Goal: Information Seeking & Learning: Learn about a topic

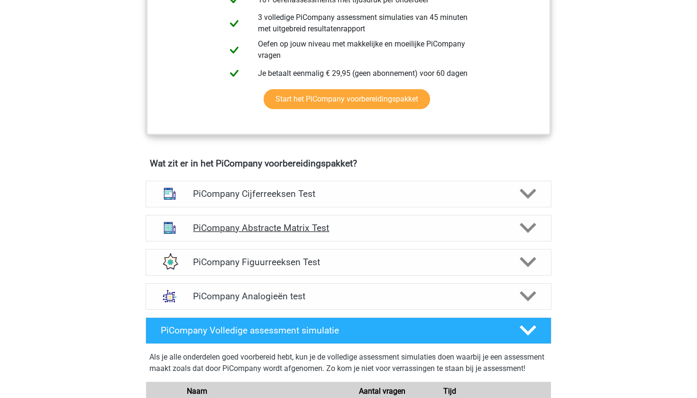
scroll to position [478, 0]
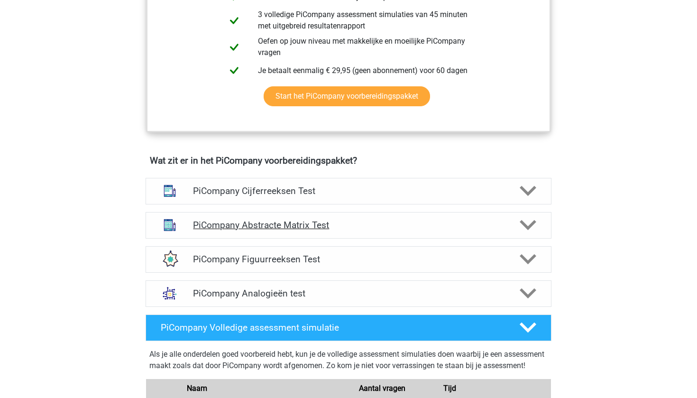
click at [353, 230] on h4 "PiCompany Abstracte Matrix Test" at bounding box center [348, 224] width 310 height 11
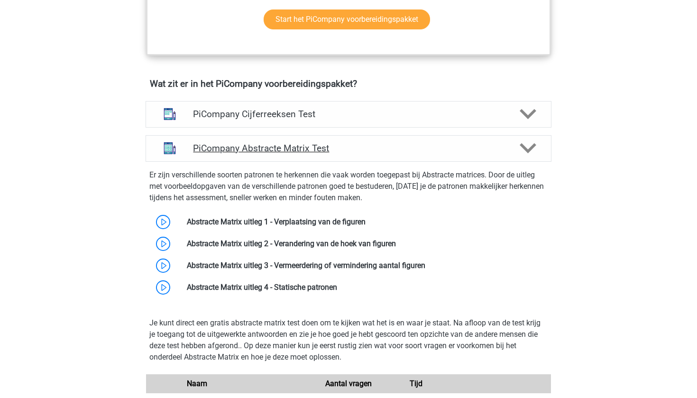
scroll to position [555, 0]
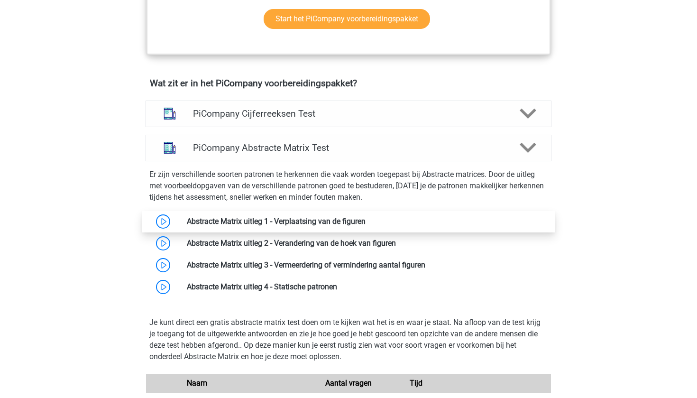
click at [365, 226] on link at bounding box center [365, 221] width 0 height 9
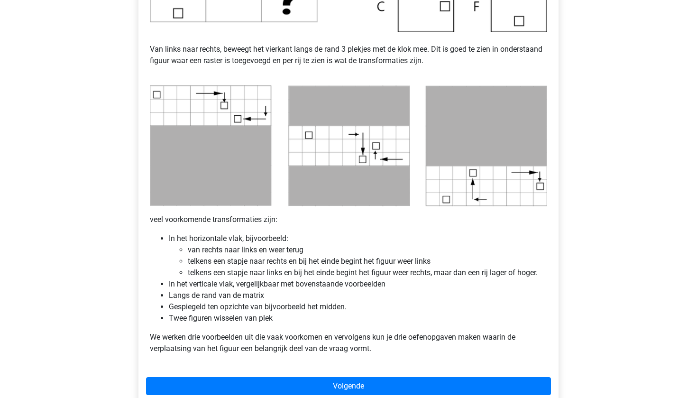
scroll to position [415, 0]
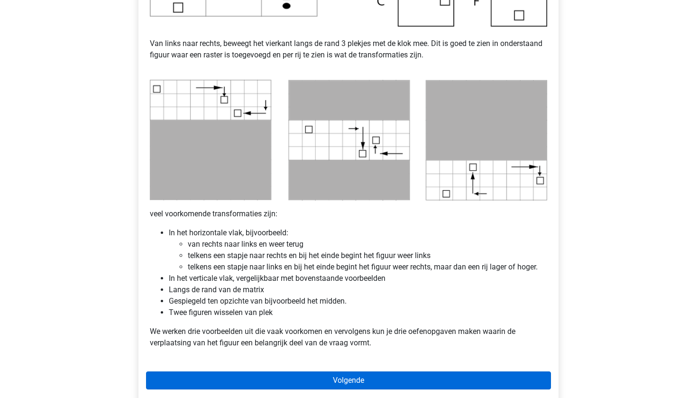
click at [290, 388] on link "Volgende" at bounding box center [348, 380] width 405 height 18
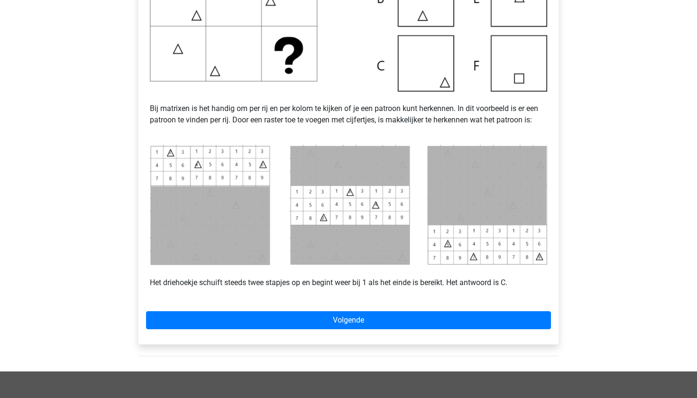
scroll to position [320, 0]
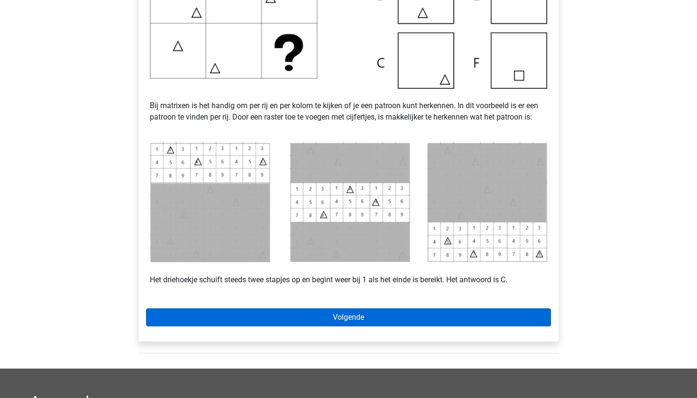
click at [370, 318] on link "Volgende" at bounding box center [348, 317] width 405 height 18
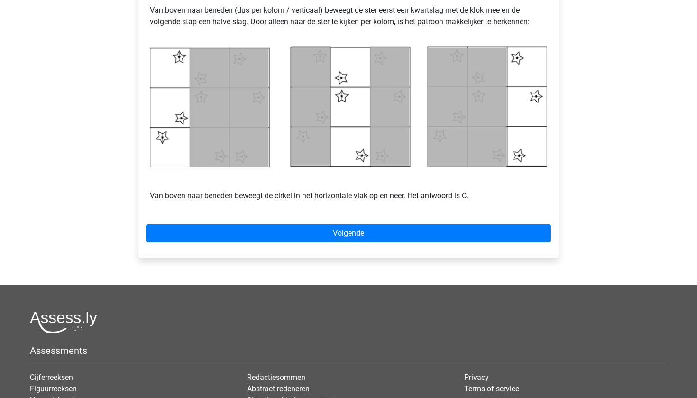
scroll to position [420, 0]
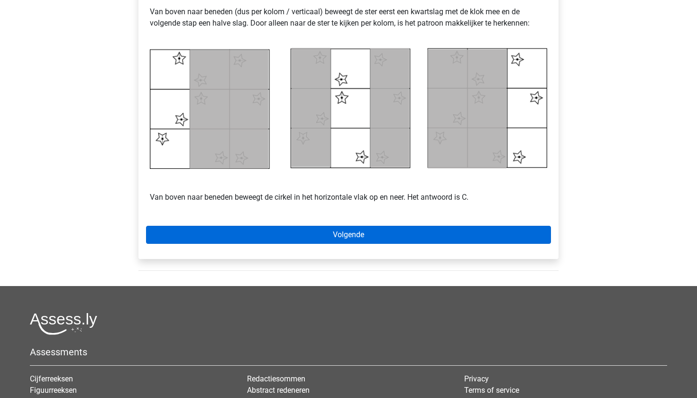
click at [410, 239] on link "Volgende" at bounding box center [348, 235] width 405 height 18
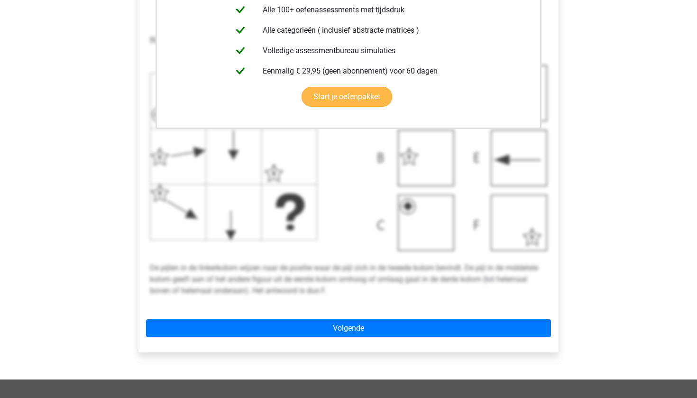
scroll to position [276, 0]
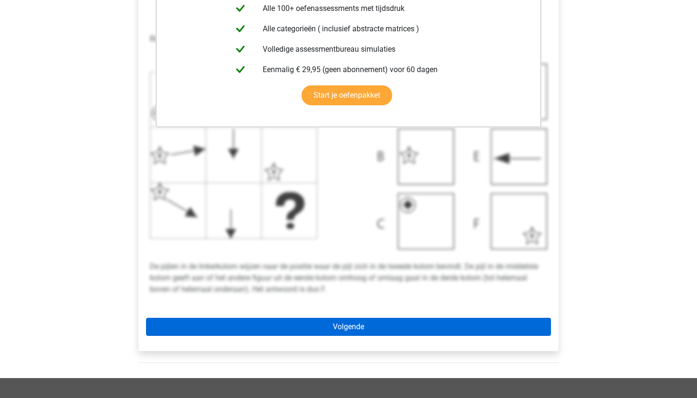
click at [355, 326] on link "Volgende" at bounding box center [348, 327] width 405 height 18
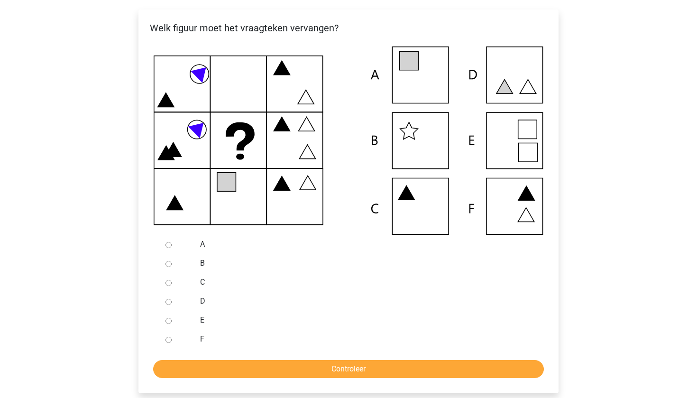
scroll to position [178, 0]
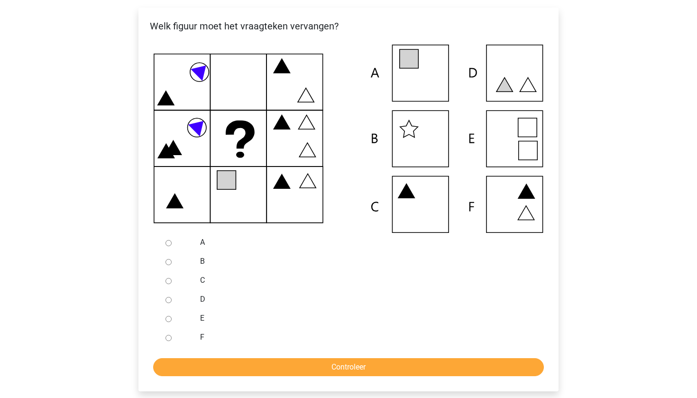
click at [168, 320] on input "E" at bounding box center [168, 319] width 6 height 6
radio input "true"
click at [204, 364] on input "Controleer" at bounding box center [348, 367] width 391 height 18
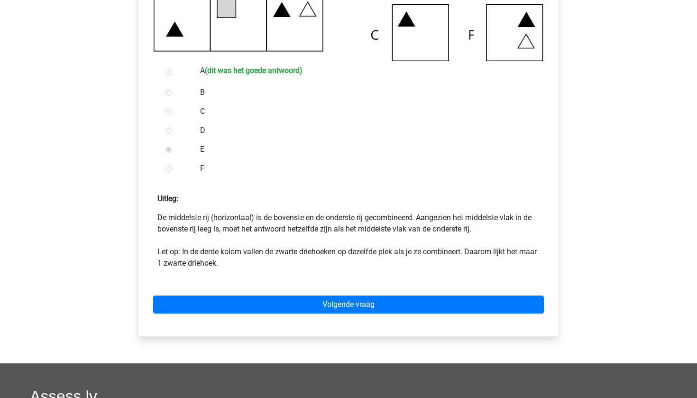
scroll to position [350, 0]
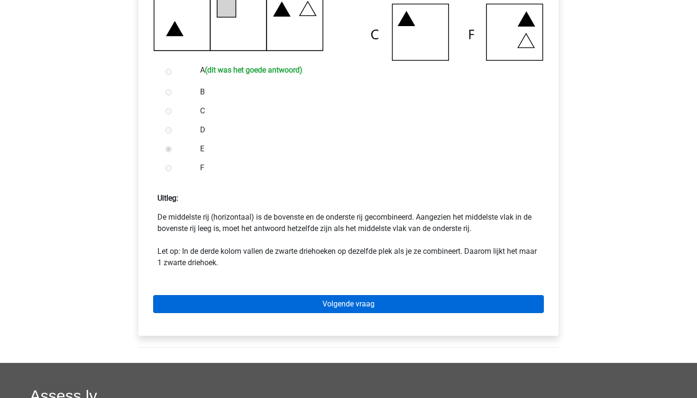
click at [276, 296] on link "Volgende vraag" at bounding box center [348, 304] width 391 height 18
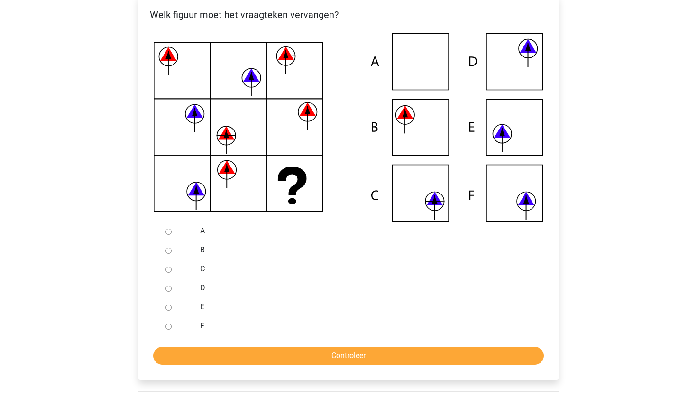
scroll to position [201, 0]
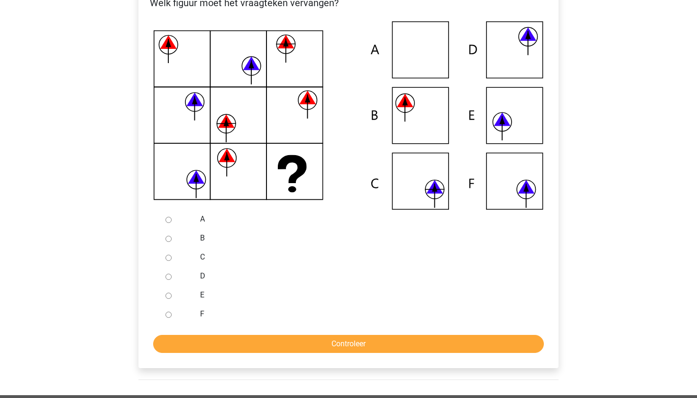
click at [175, 317] on div at bounding box center [177, 313] width 31 height 19
click at [168, 315] on input "F" at bounding box center [168, 314] width 6 height 6
radio input "true"
click at [190, 336] on input "Controleer" at bounding box center [348, 344] width 391 height 18
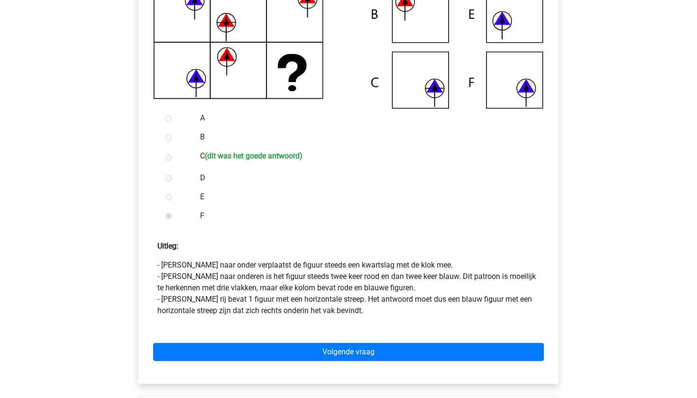
scroll to position [309, 0]
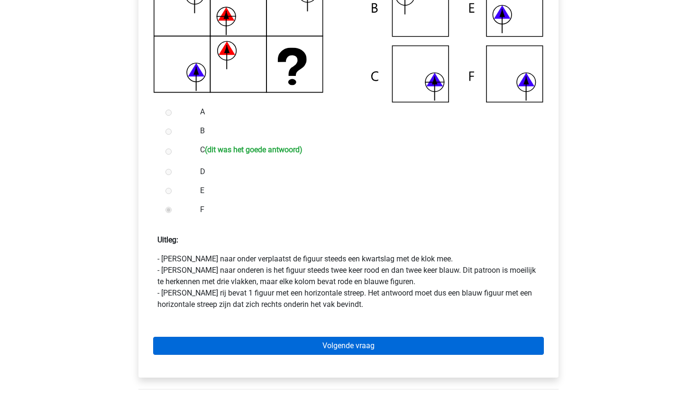
click at [231, 349] on link "Volgende vraag" at bounding box center [348, 345] width 391 height 18
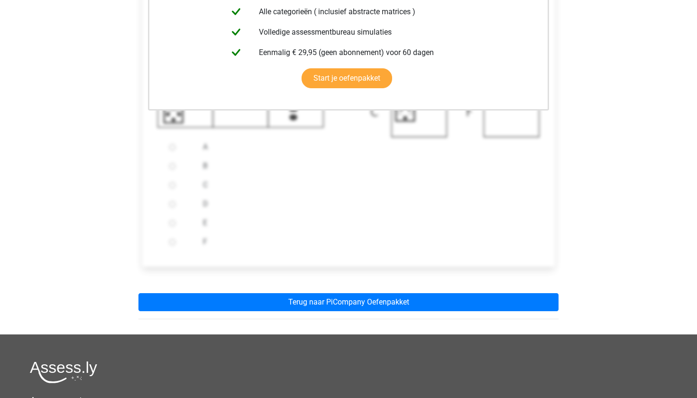
scroll to position [280, 0]
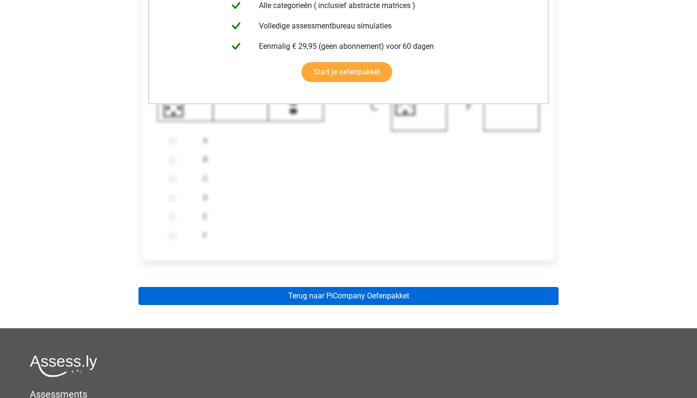
click at [325, 301] on link "Terug naar PiCompany Oefenpakket" at bounding box center [348, 296] width 420 height 18
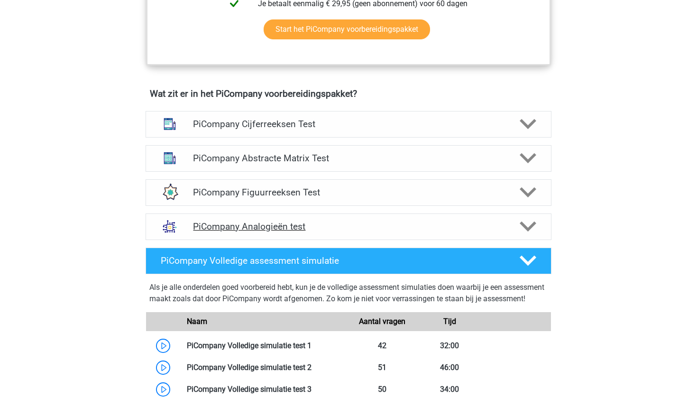
scroll to position [548, 0]
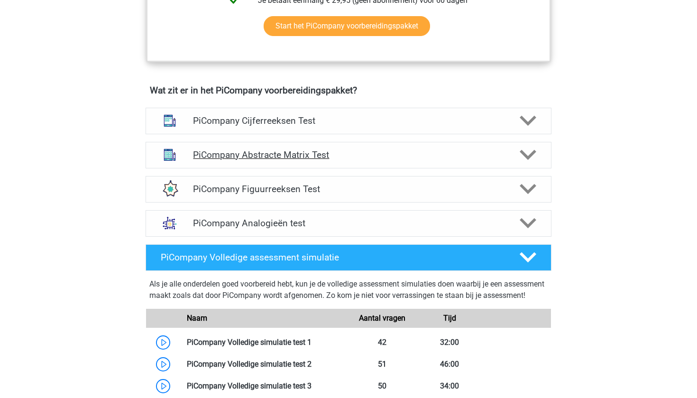
click at [395, 168] on div "PiCompany Abstracte Matrix Test" at bounding box center [348, 155] width 406 height 27
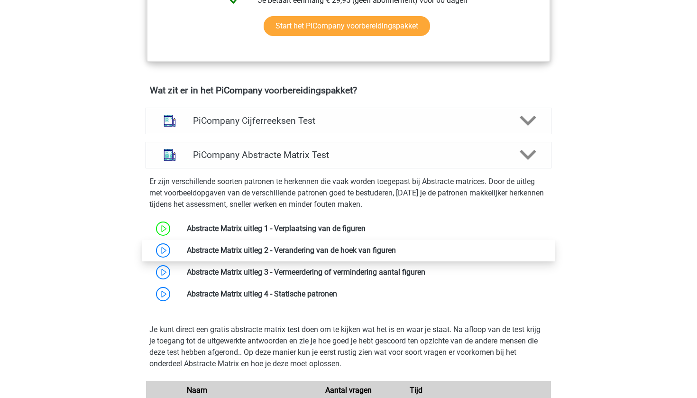
click at [396, 255] on link at bounding box center [396, 250] width 0 height 9
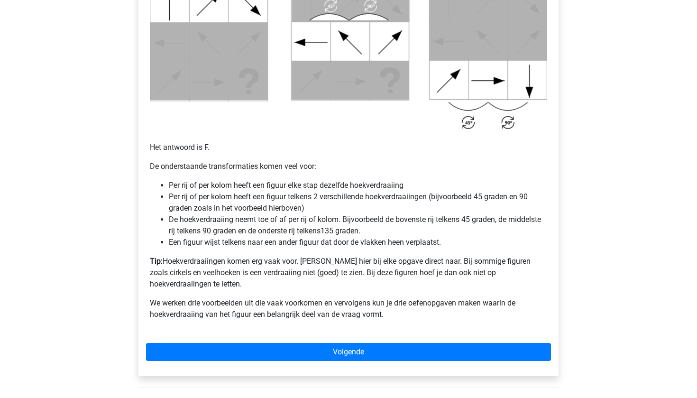
scroll to position [535, 0]
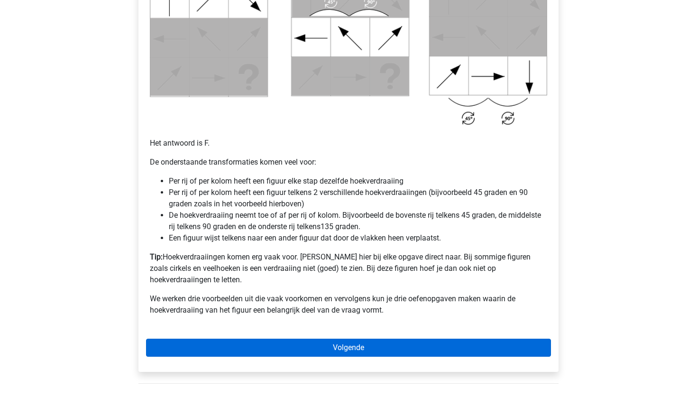
click at [321, 339] on link "Volgende" at bounding box center [348, 347] width 405 height 18
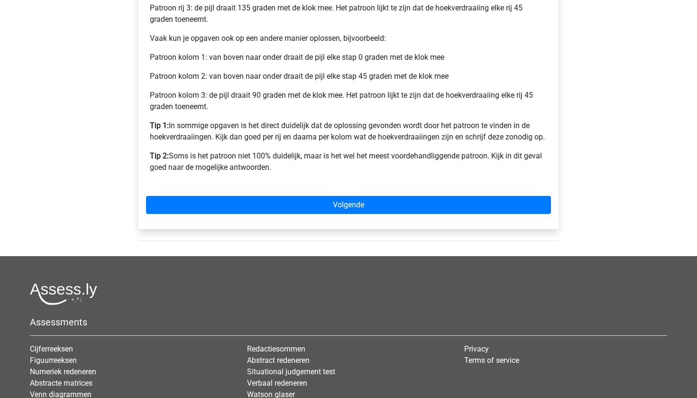
scroll to position [468, 0]
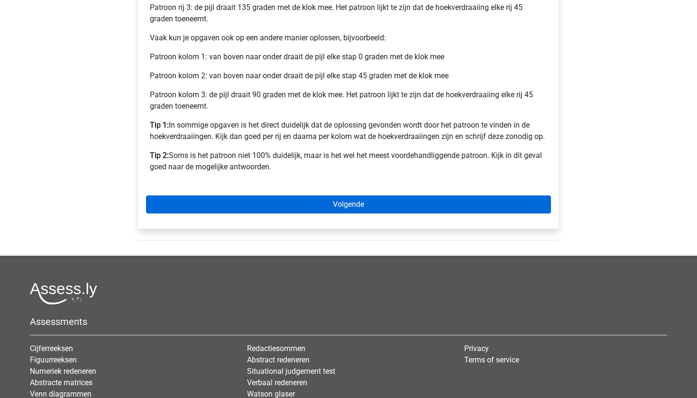
click at [400, 210] on link "Volgende" at bounding box center [348, 204] width 405 height 18
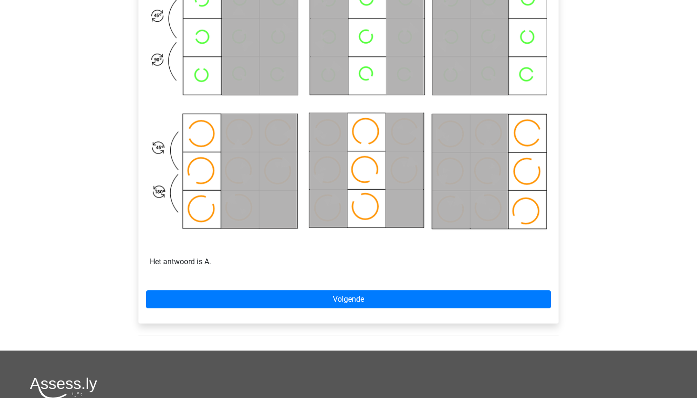
scroll to position [499, 0]
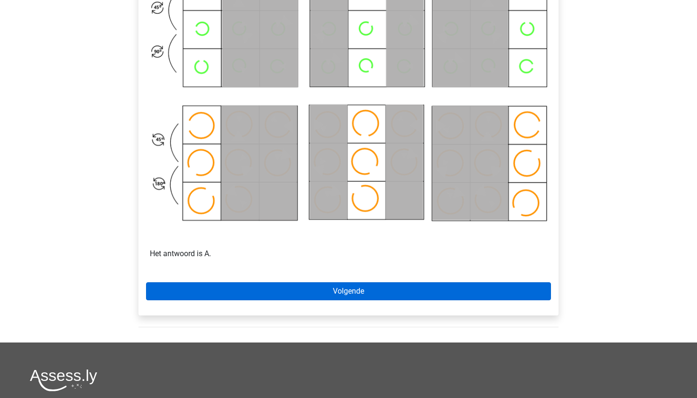
click at [349, 291] on link "Volgende" at bounding box center [348, 291] width 405 height 18
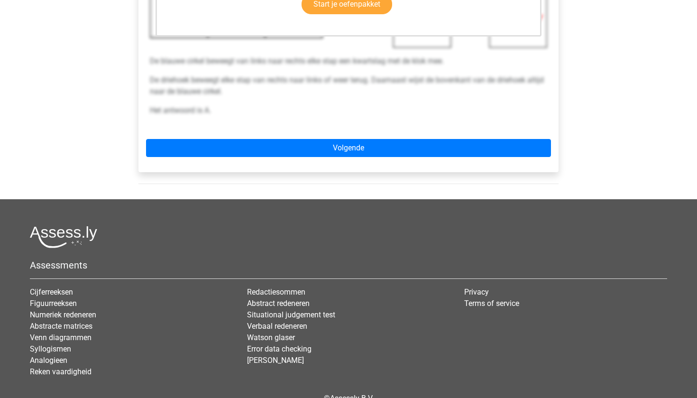
scroll to position [364, 0]
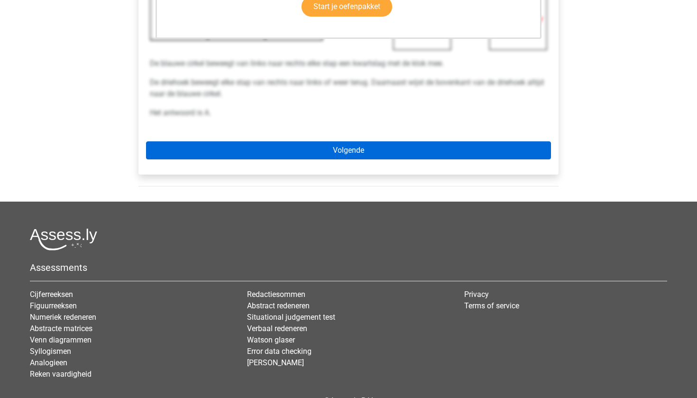
click at [427, 156] on link "Volgende" at bounding box center [348, 150] width 405 height 18
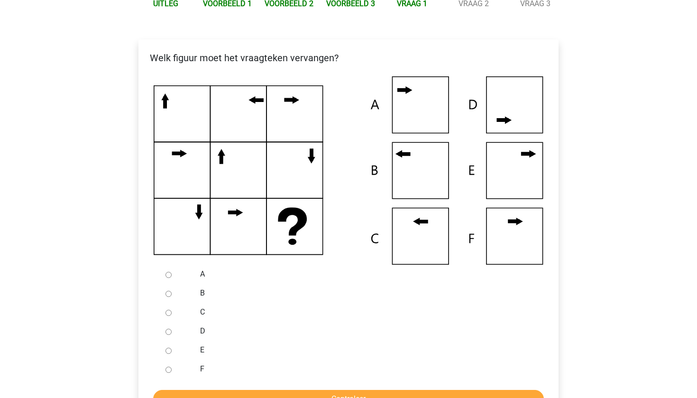
scroll to position [142, 0]
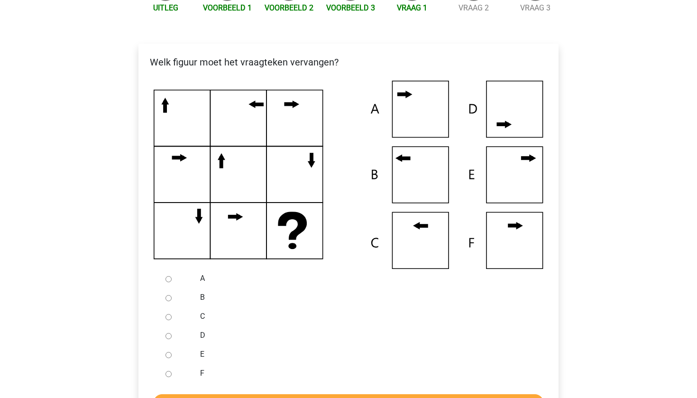
click at [192, 296] on div at bounding box center [177, 297] width 31 height 19
click at [173, 300] on div at bounding box center [177, 297] width 31 height 19
click at [171, 300] on div at bounding box center [177, 297] width 31 height 19
click at [168, 297] on input "B" at bounding box center [168, 298] width 6 height 6
radio input "true"
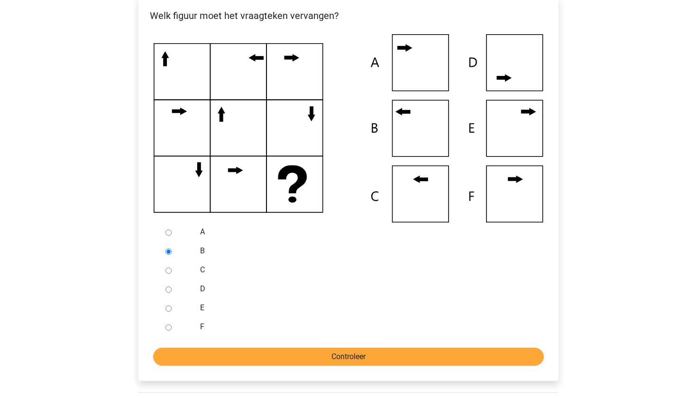
scroll to position [189, 0]
click at [225, 355] on input "Controleer" at bounding box center [348, 356] width 391 height 18
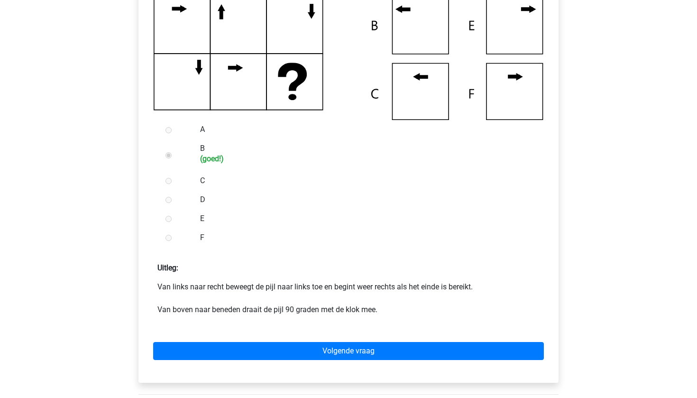
scroll to position [306, 0]
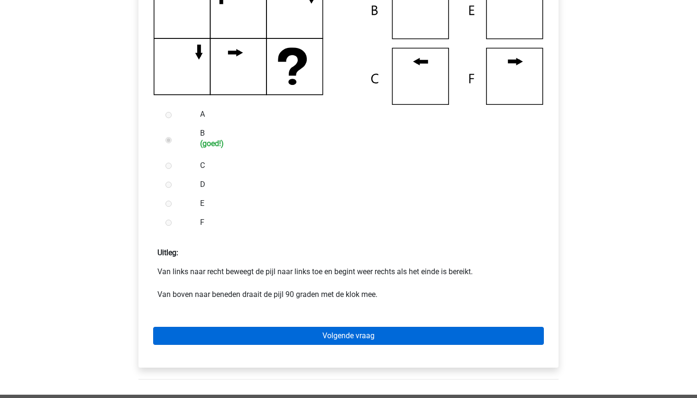
click at [266, 328] on link "Volgende vraag" at bounding box center [348, 336] width 391 height 18
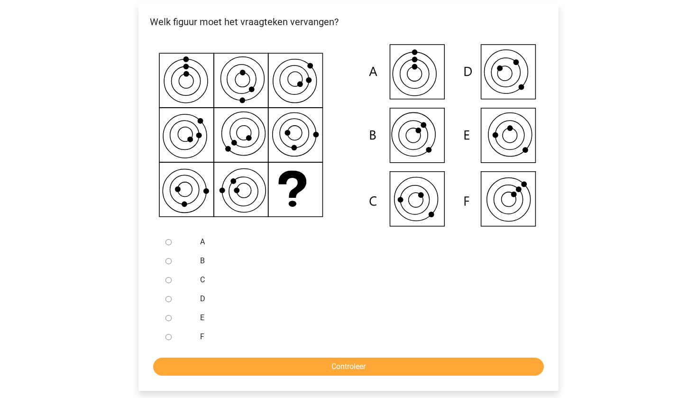
scroll to position [183, 0]
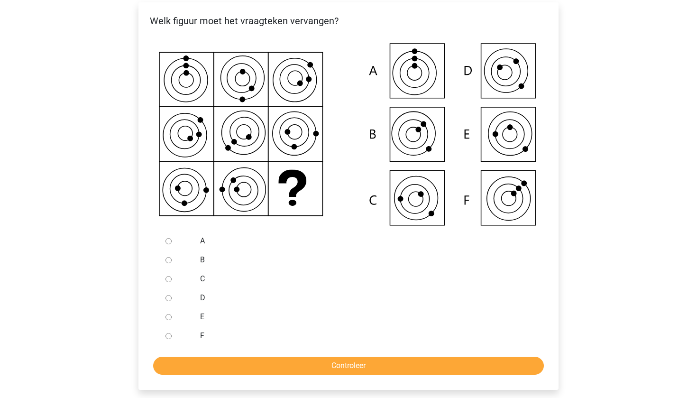
click at [169, 279] on input "C" at bounding box center [168, 279] width 6 height 6
radio input "true"
click at [190, 355] on form "A B C D E F Controleer" at bounding box center [348, 302] width 405 height 143
click at [186, 365] on input "Controleer" at bounding box center [348, 365] width 391 height 18
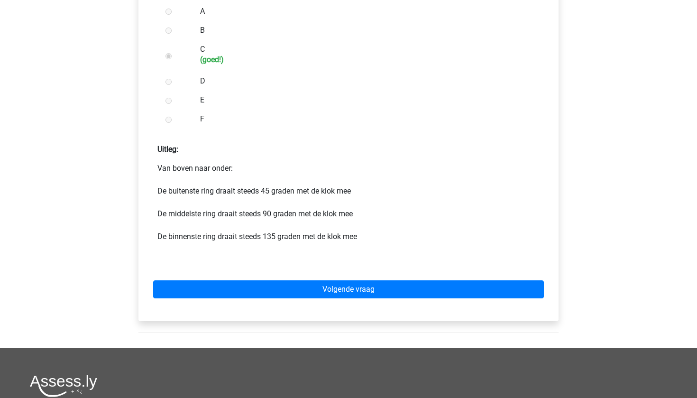
scroll to position [415, 0]
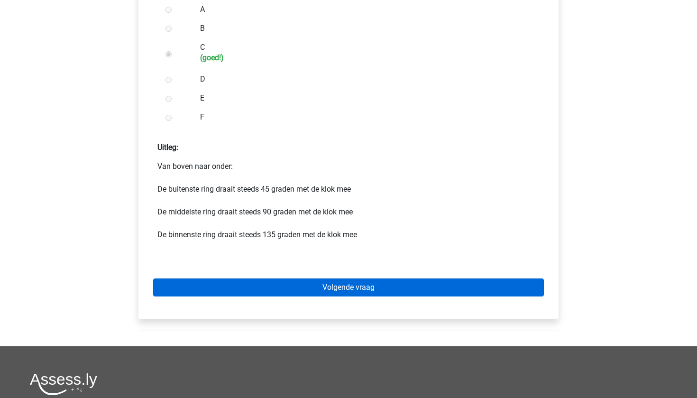
click at [252, 282] on link "Volgende vraag" at bounding box center [348, 287] width 391 height 18
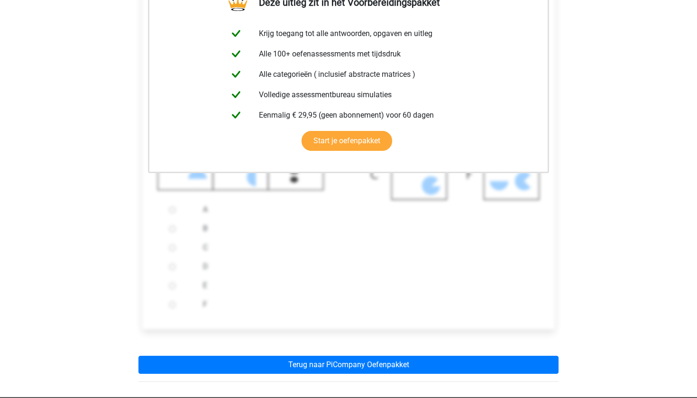
scroll to position [213, 0]
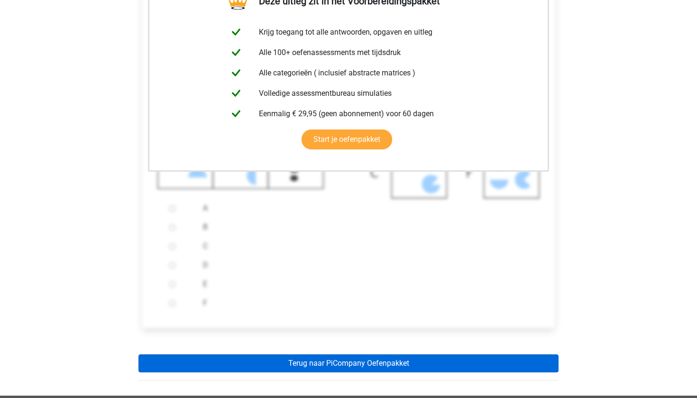
click at [268, 368] on link "Terug naar PiCompany Oefenpakket" at bounding box center [348, 363] width 420 height 18
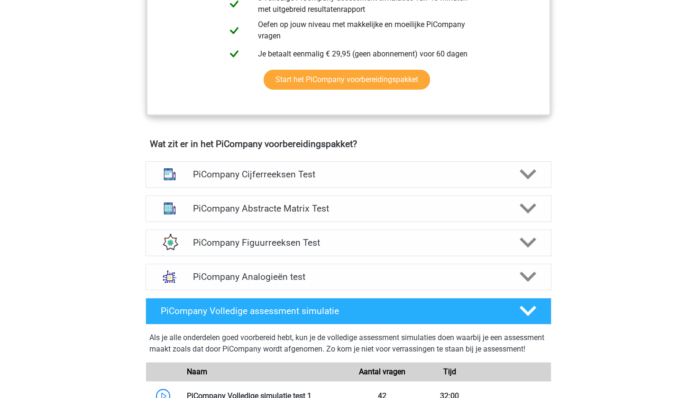
scroll to position [495, 0]
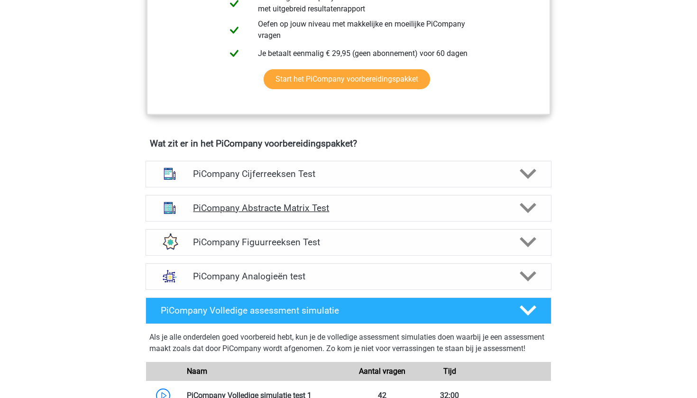
click at [323, 213] on h4 "PiCompany Abstracte Matrix Test" at bounding box center [348, 207] width 310 height 11
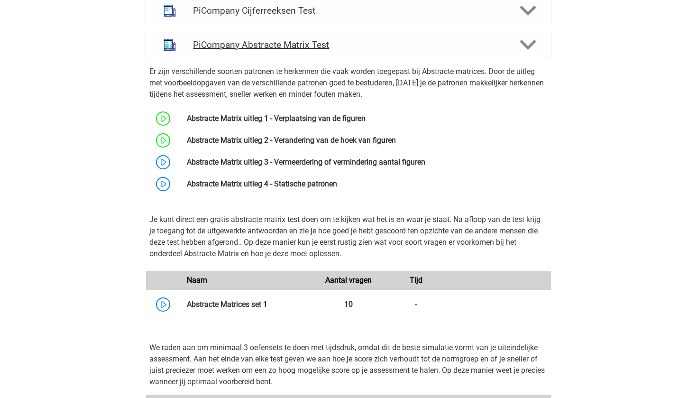
scroll to position [663, 0]
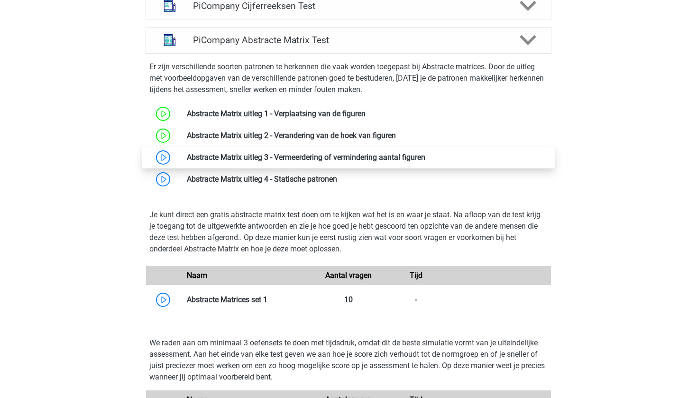
click at [425, 162] on link at bounding box center [425, 157] width 0 height 9
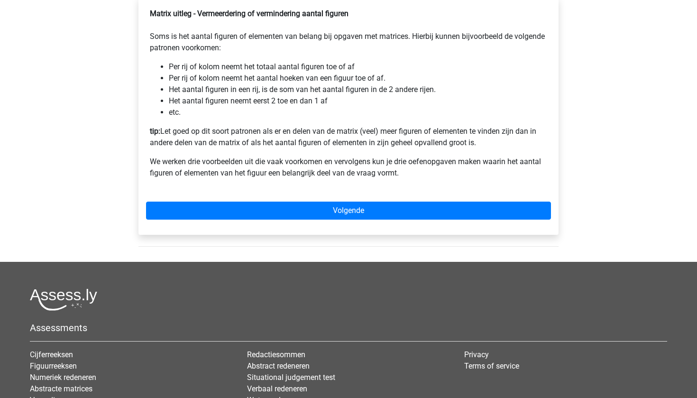
scroll to position [209, 0]
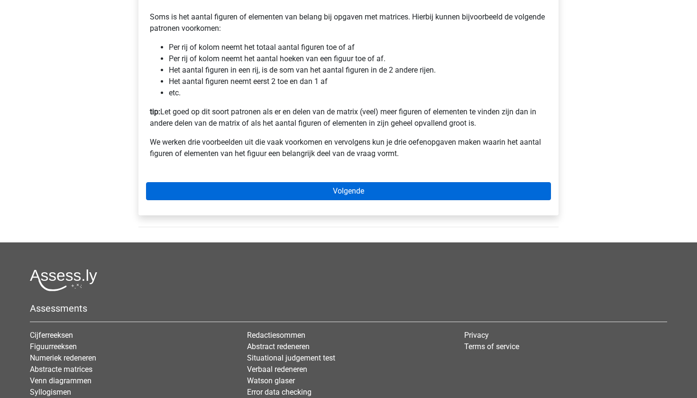
click at [320, 200] on link "Volgende" at bounding box center [348, 191] width 405 height 18
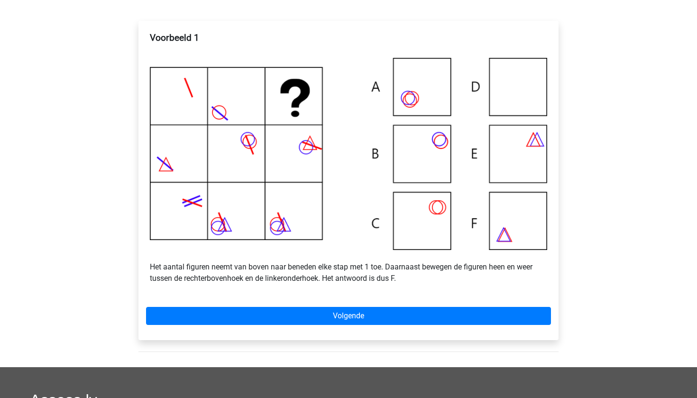
scroll to position [165, 0]
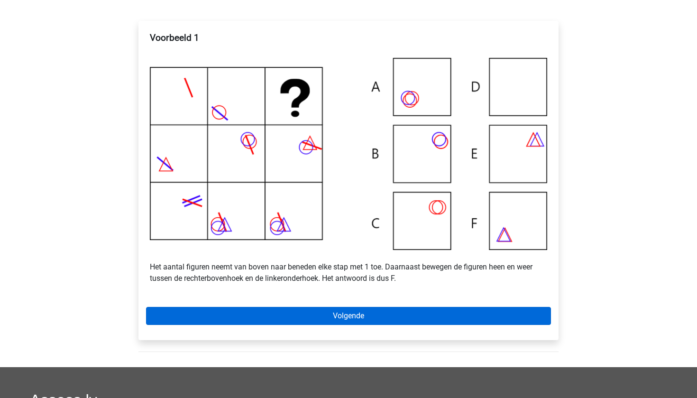
click at [340, 325] on link "Volgende" at bounding box center [348, 316] width 405 height 18
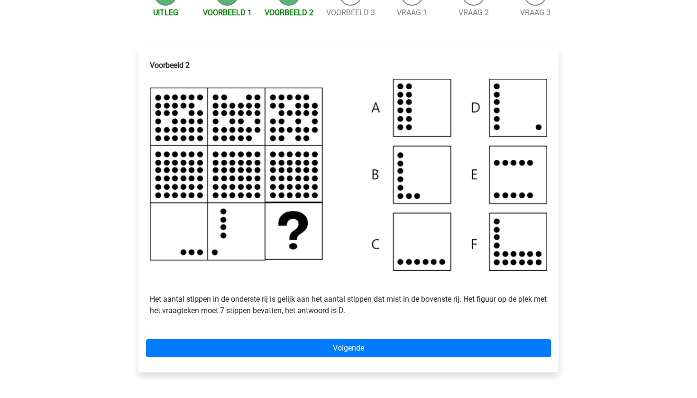
scroll to position [138, 0]
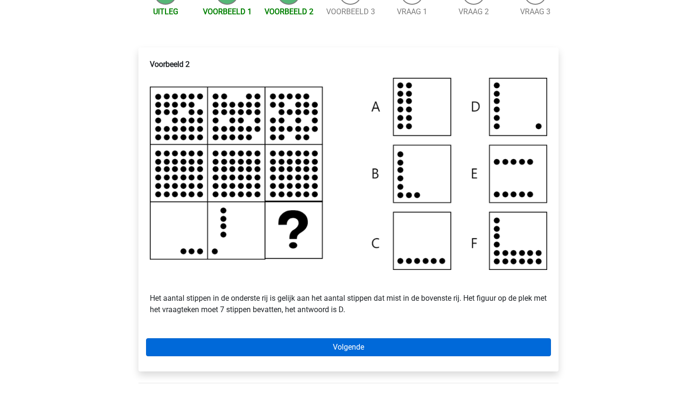
click at [338, 356] on link "Volgende" at bounding box center [348, 347] width 405 height 18
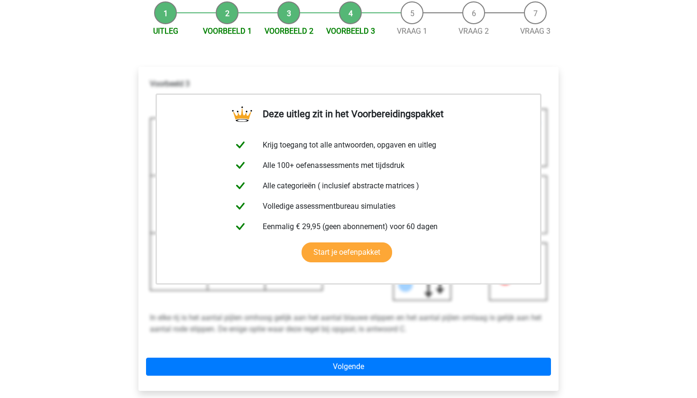
scroll to position [119, 0]
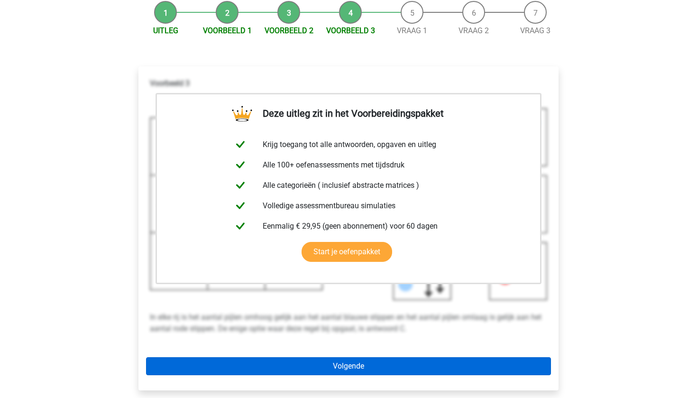
click at [334, 369] on link "Volgende" at bounding box center [348, 366] width 405 height 18
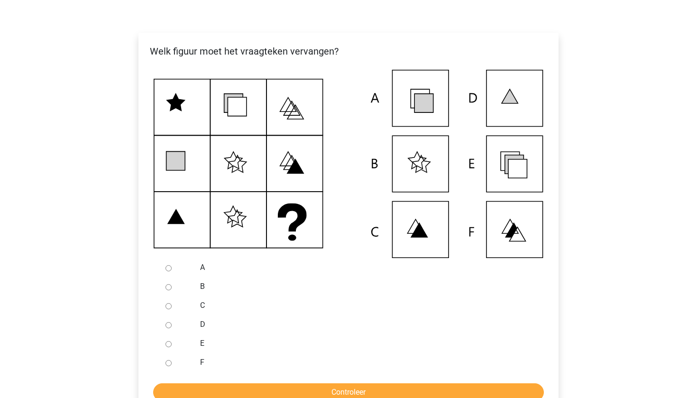
scroll to position [154, 0]
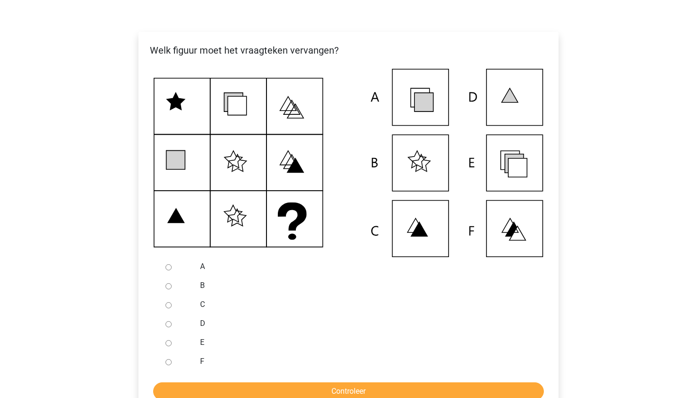
click at [166, 346] on input "E" at bounding box center [168, 343] width 6 height 6
radio input "true"
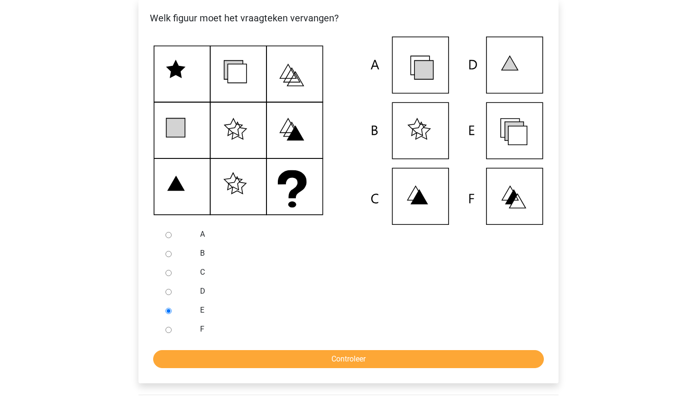
scroll to position [187, 0]
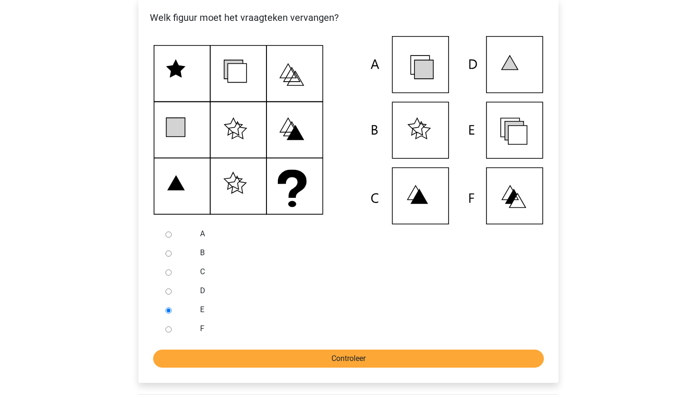
click at [345, 367] on input "Controleer" at bounding box center [348, 358] width 391 height 18
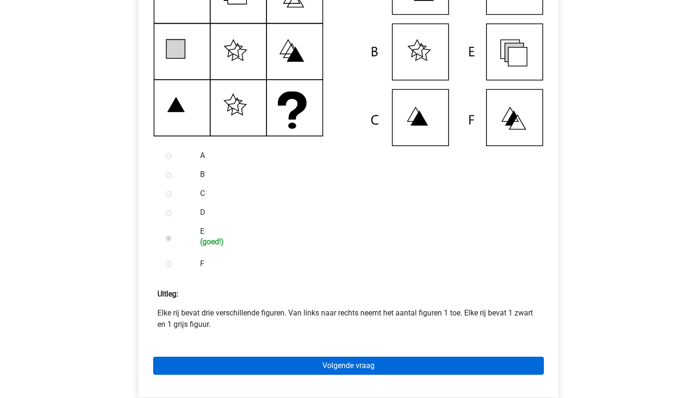
scroll to position [265, 0]
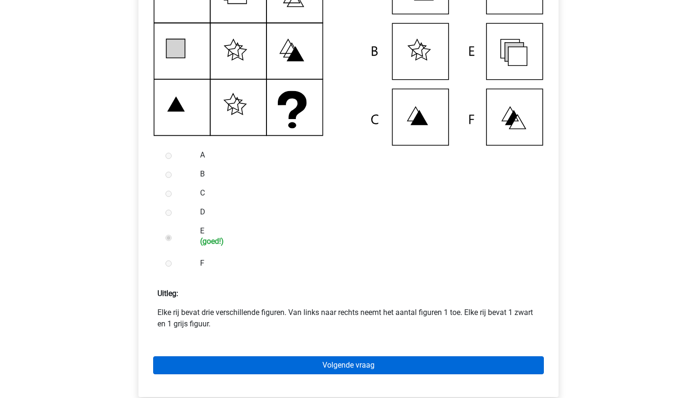
click at [345, 370] on link "Volgende vraag" at bounding box center [348, 365] width 391 height 18
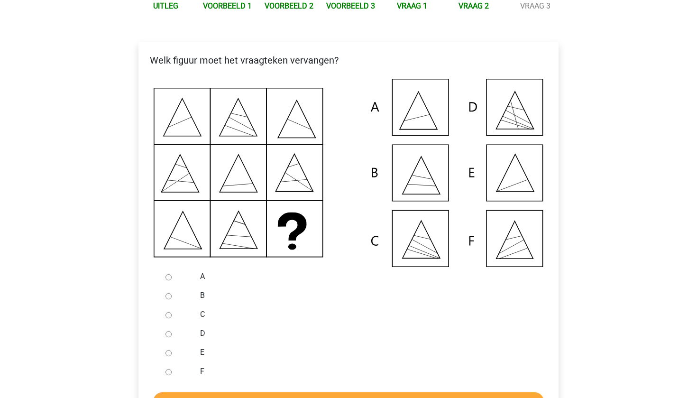
scroll to position [147, 0]
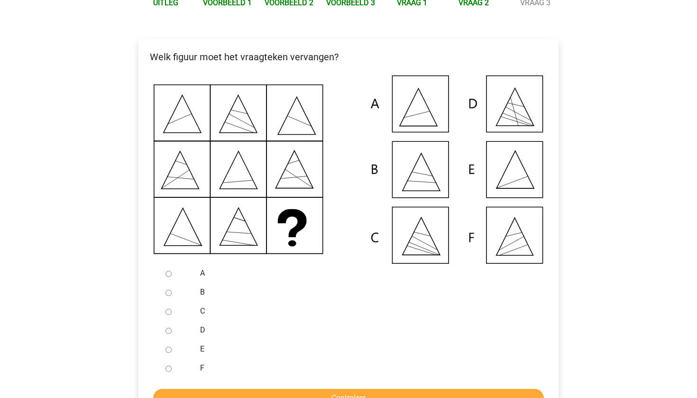
click at [171, 353] on input "E" at bounding box center [168, 349] width 6 height 6
radio input "true"
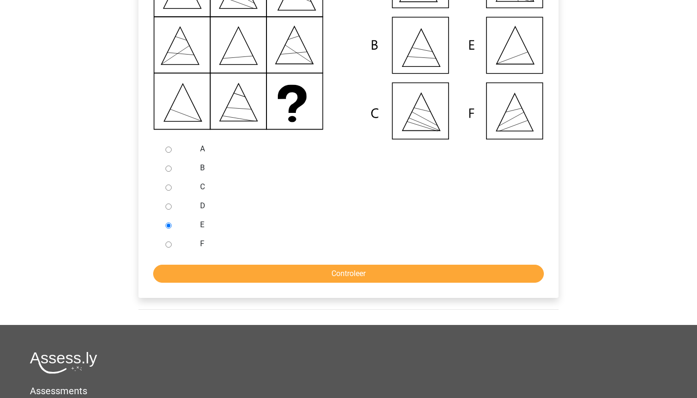
scroll to position [273, 0]
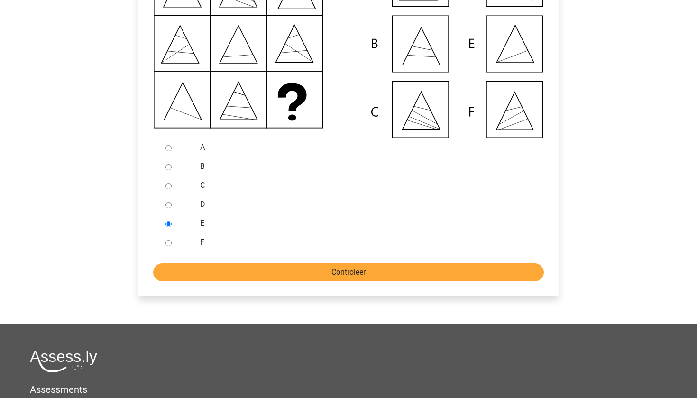
click at [252, 281] on input "Controleer" at bounding box center [348, 272] width 391 height 18
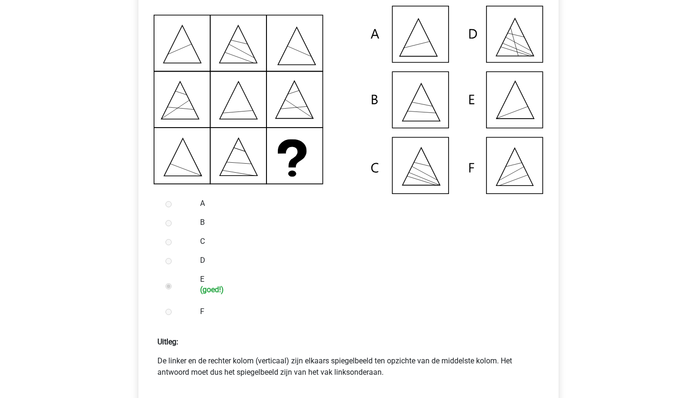
scroll to position [266, 0]
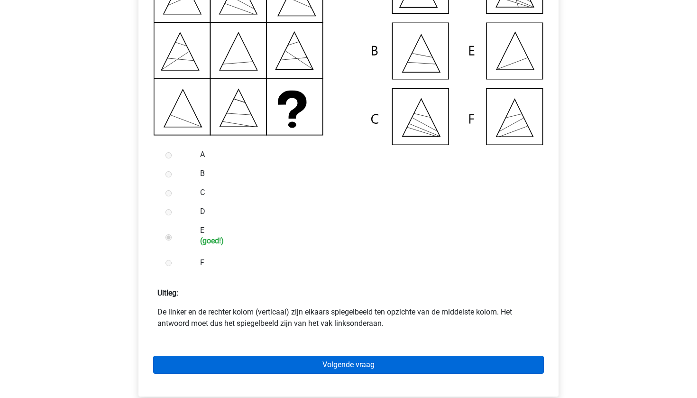
click at [231, 373] on link "Volgende vraag" at bounding box center [348, 364] width 391 height 18
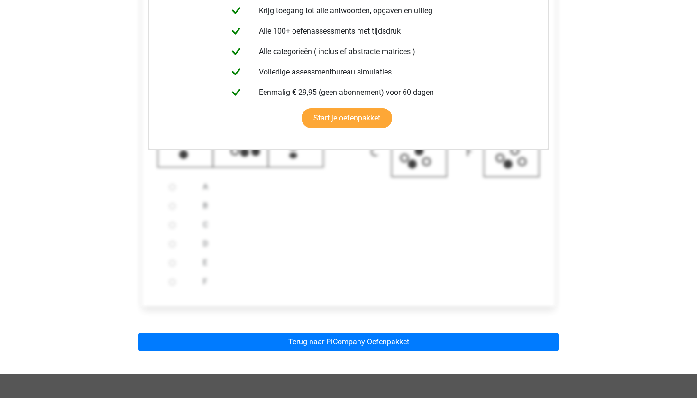
scroll to position [237, 0]
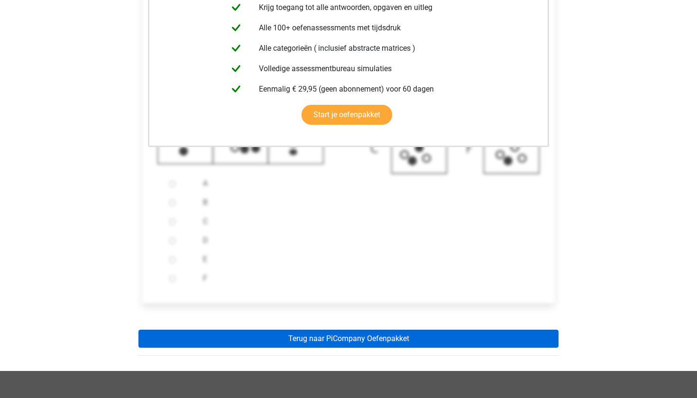
click at [311, 347] on link "Terug naar PiCompany Oefenpakket" at bounding box center [348, 338] width 420 height 18
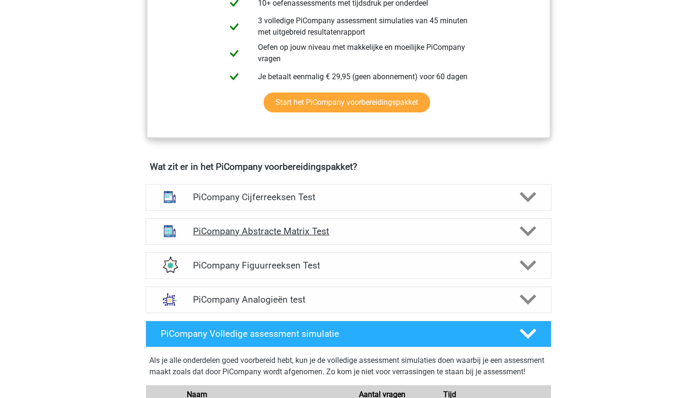
scroll to position [455, 0]
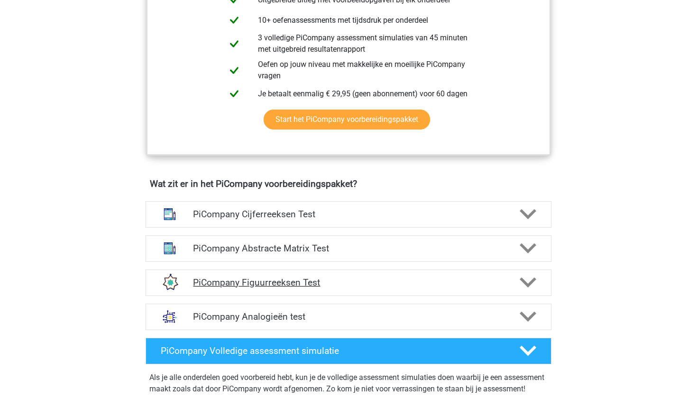
click at [309, 288] on h4 "PiCompany Figuurreeksen Test" at bounding box center [348, 282] width 310 height 11
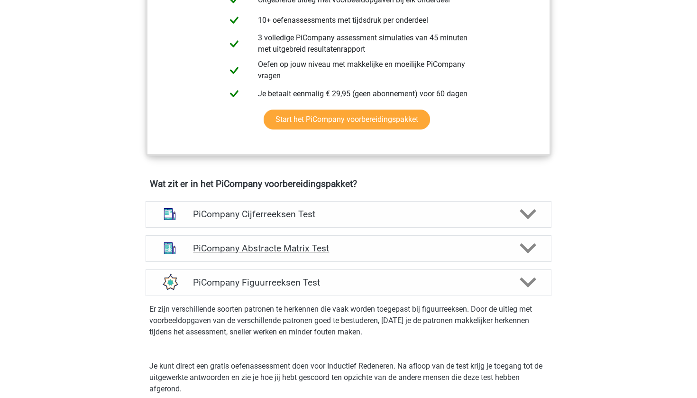
click at [336, 254] on h4 "PiCompany Abstracte Matrix Test" at bounding box center [348, 248] width 310 height 11
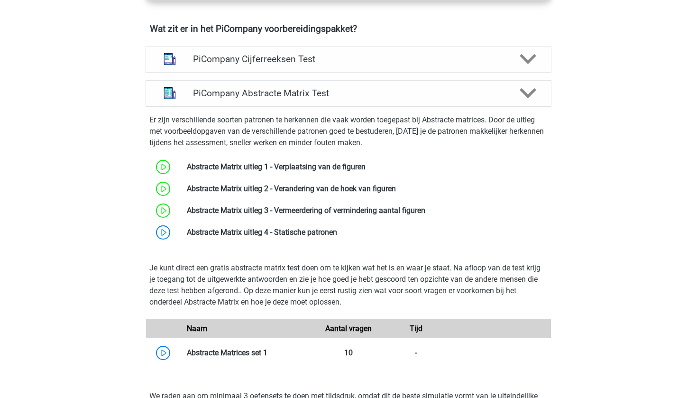
scroll to position [625, 0]
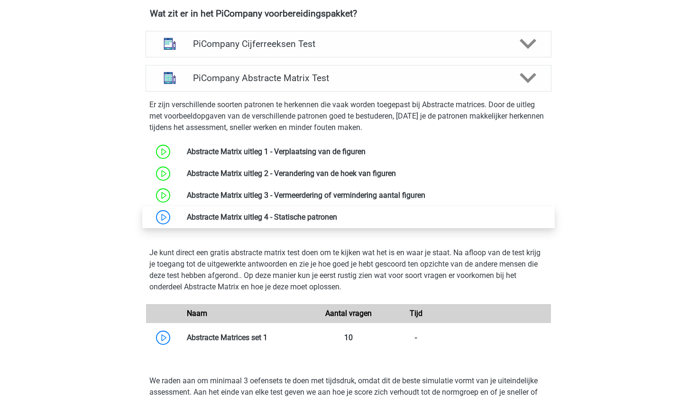
click at [337, 218] on link at bounding box center [337, 216] width 0 height 9
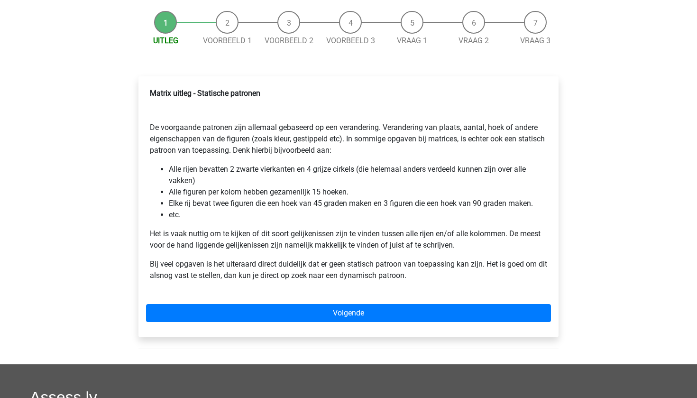
scroll to position [88, 0]
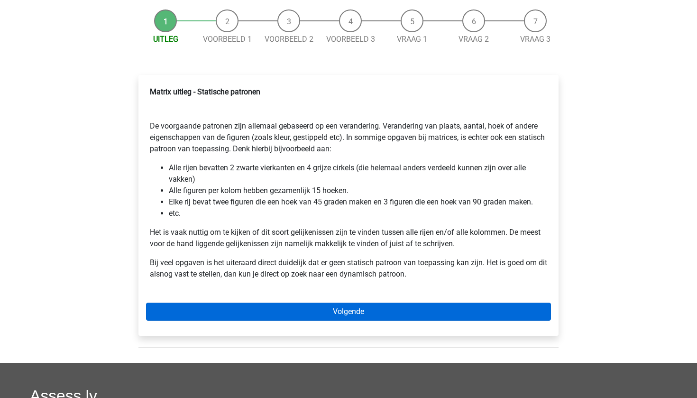
click at [283, 315] on link "Volgende" at bounding box center [348, 311] width 405 height 18
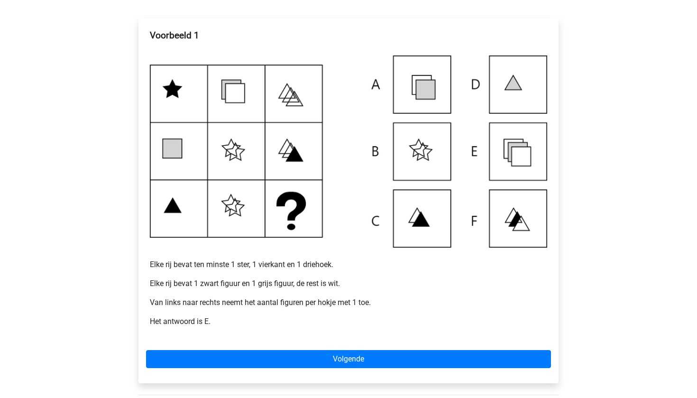
scroll to position [145, 0]
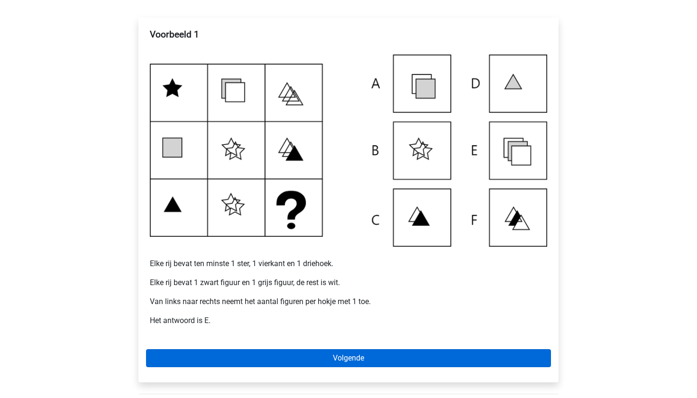
click at [276, 360] on link "Volgende" at bounding box center [348, 358] width 405 height 18
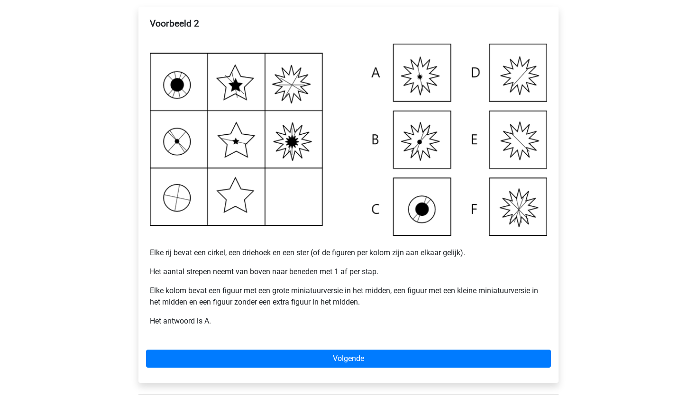
scroll to position [157, 0]
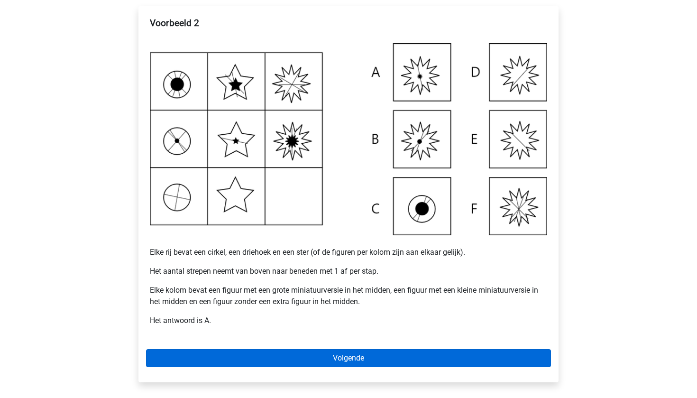
click at [315, 358] on link "Volgende" at bounding box center [348, 358] width 405 height 18
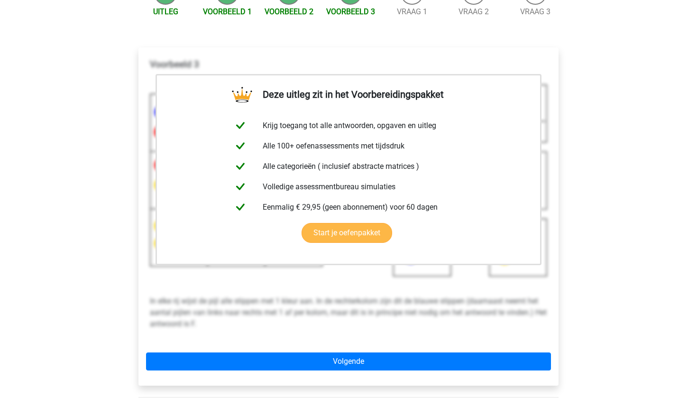
scroll to position [120, 0]
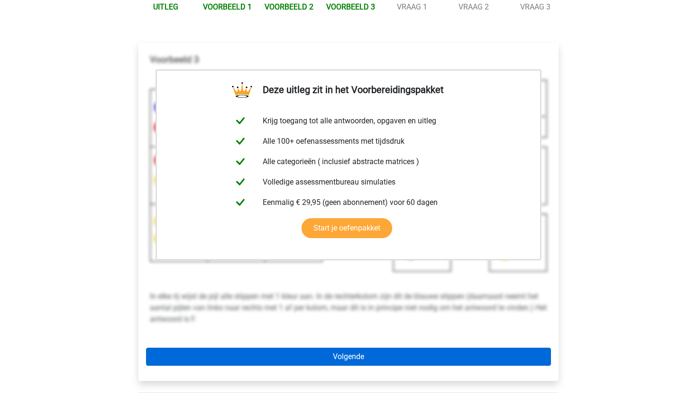
click at [315, 357] on link "Volgende" at bounding box center [348, 356] width 405 height 18
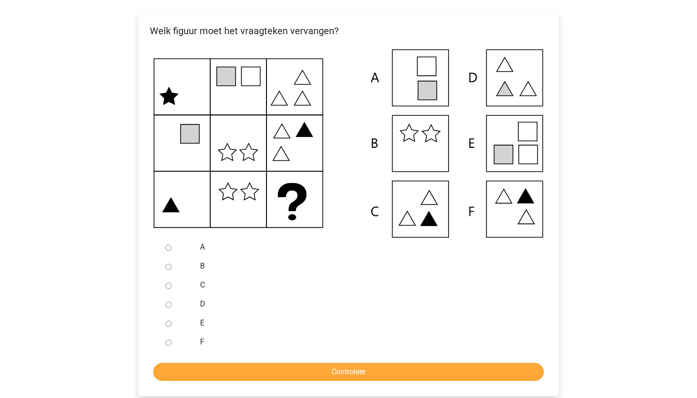
scroll to position [153, 0]
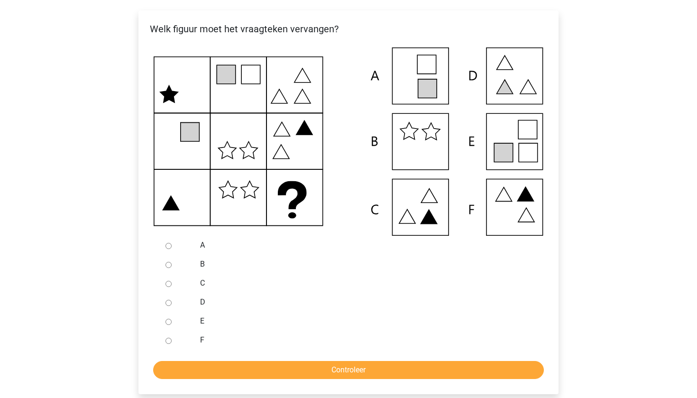
click at [169, 300] on input "D" at bounding box center [168, 303] width 6 height 6
radio input "true"
click at [200, 360] on form "A B C D E F Controleer" at bounding box center [348, 307] width 405 height 143
click at [196, 366] on input "Controleer" at bounding box center [348, 370] width 391 height 18
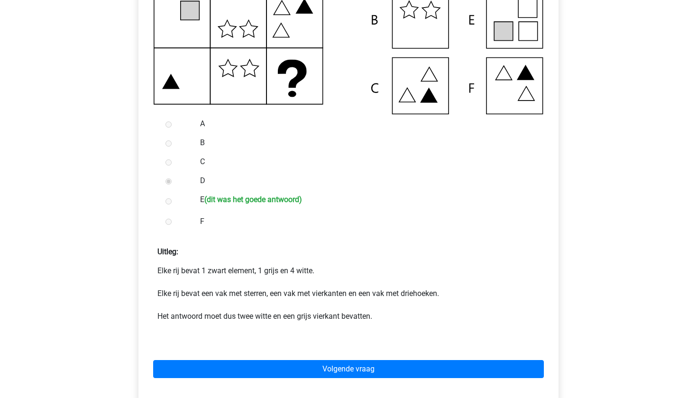
scroll to position [279, 0]
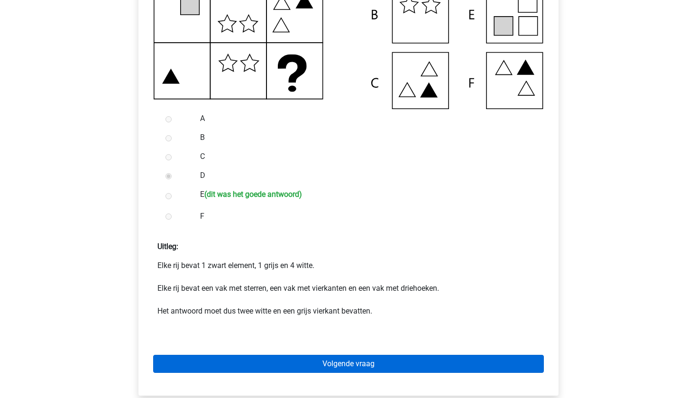
click at [235, 358] on link "Volgende vraag" at bounding box center [348, 364] width 391 height 18
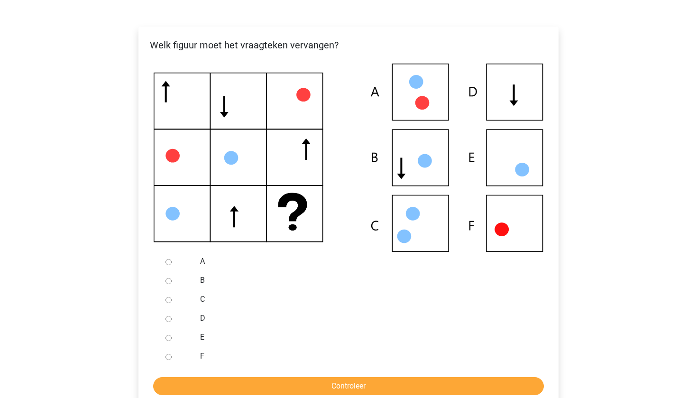
scroll to position [137, 0]
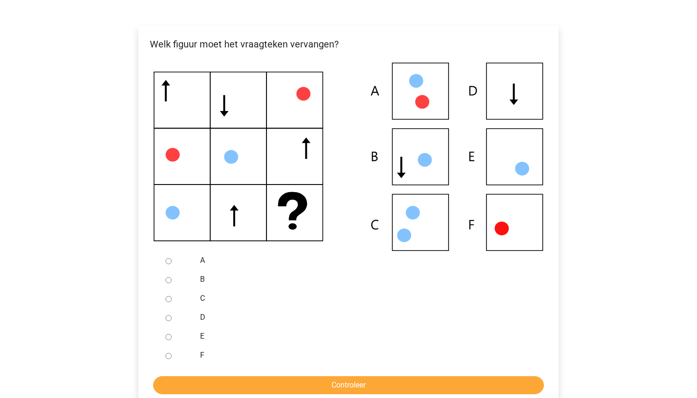
click at [167, 278] on input "B" at bounding box center [168, 280] width 6 height 6
radio input "true"
click at [255, 392] on input "Controleer" at bounding box center [348, 385] width 391 height 18
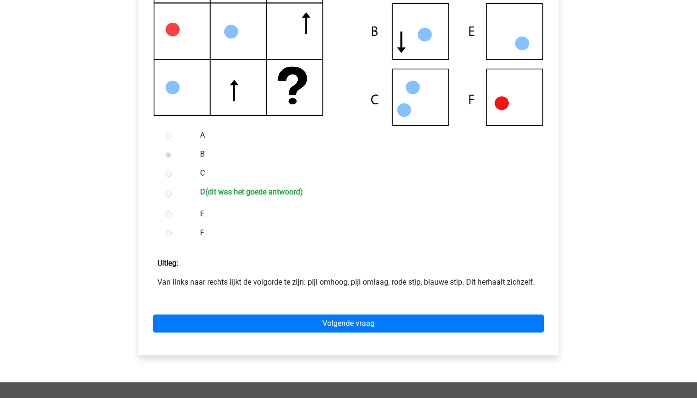
scroll to position [264, 0]
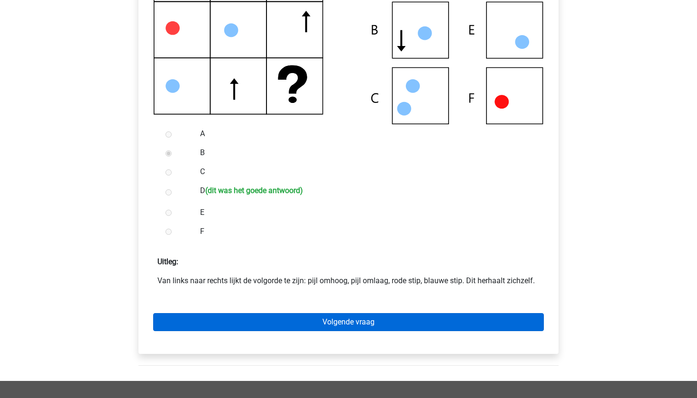
click at [329, 329] on link "Volgende vraag" at bounding box center [348, 322] width 391 height 18
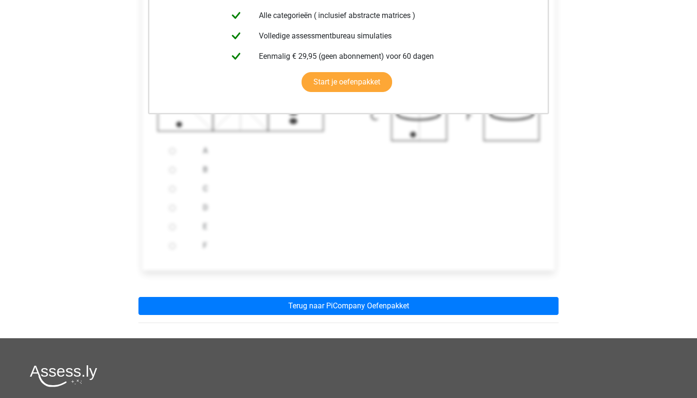
scroll to position [297, 0]
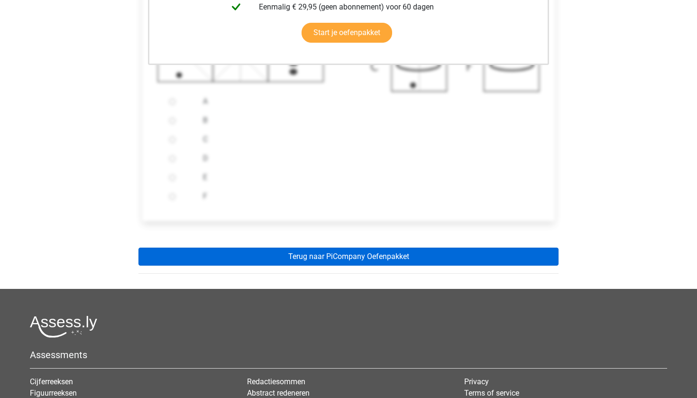
click at [381, 257] on link "Terug naar PiCompany Oefenpakket" at bounding box center [348, 256] width 420 height 18
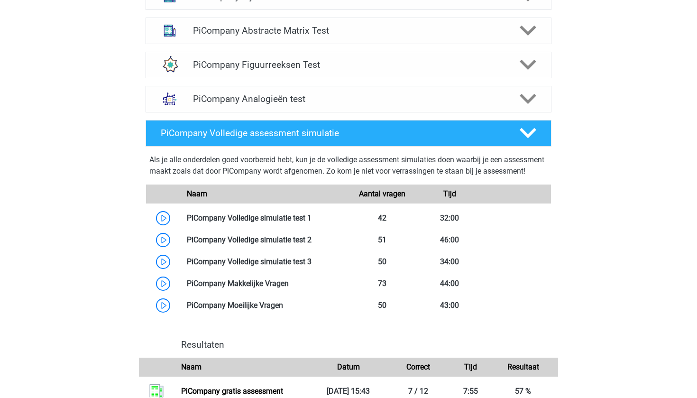
scroll to position [678, 0]
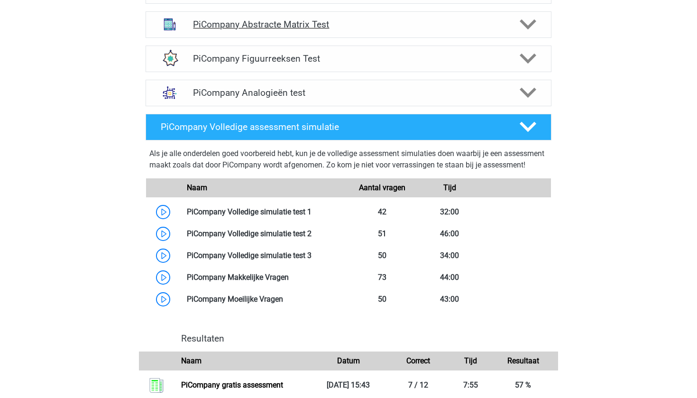
click at [447, 30] on h4 "PiCompany Abstracte Matrix Test" at bounding box center [348, 24] width 310 height 11
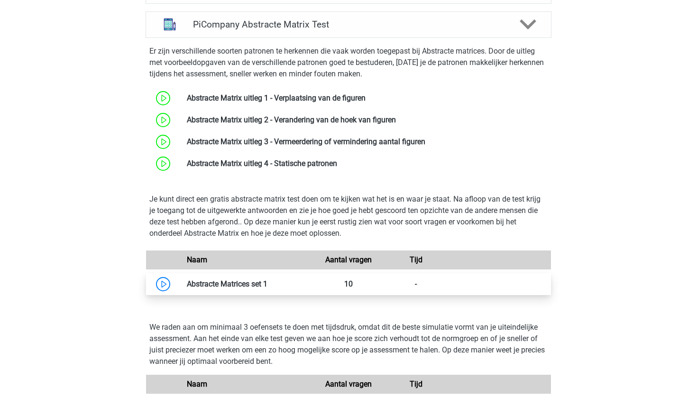
click at [267, 288] on link at bounding box center [267, 283] width 0 height 9
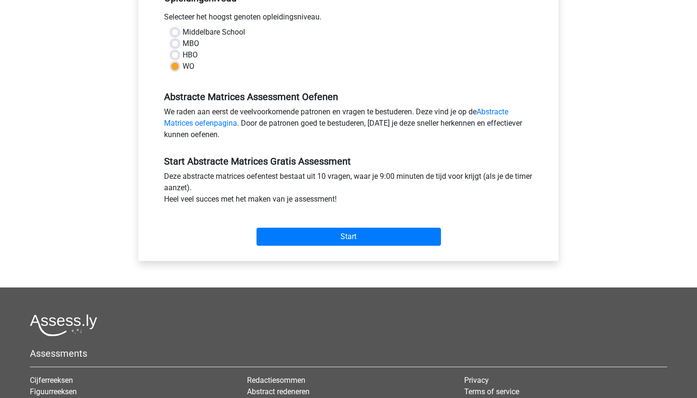
scroll to position [271, 0]
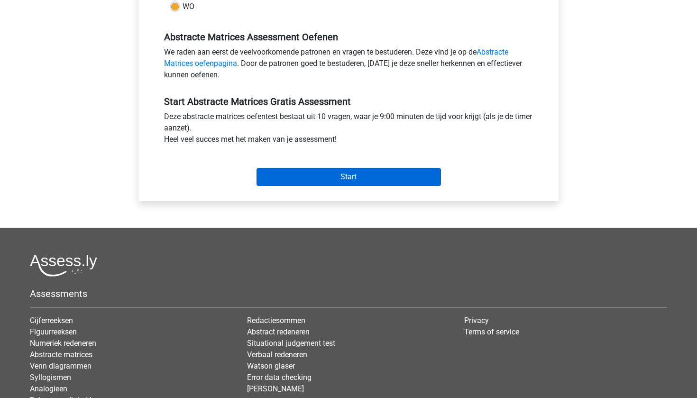
click at [366, 181] on input "Start" at bounding box center [348, 177] width 184 height 18
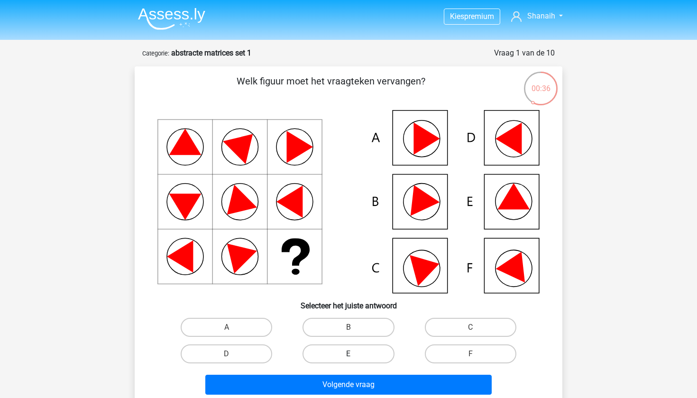
click at [342, 353] on label "E" at bounding box center [347, 353] width 91 height 19
click at [348, 354] on input "E" at bounding box center [351, 357] width 6 height 6
radio input "true"
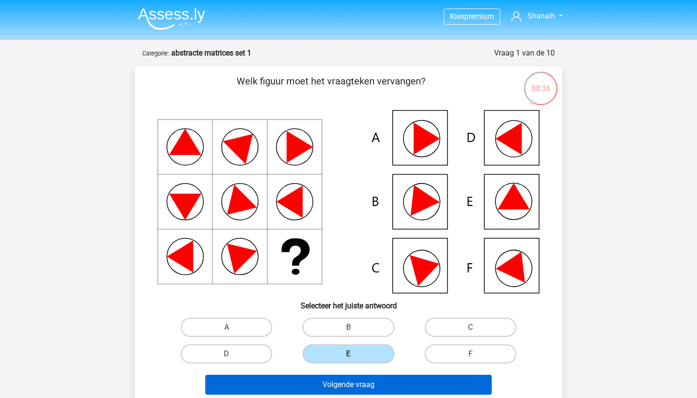
click at [342, 382] on button "Volgende vraag" at bounding box center [348, 384] width 287 height 20
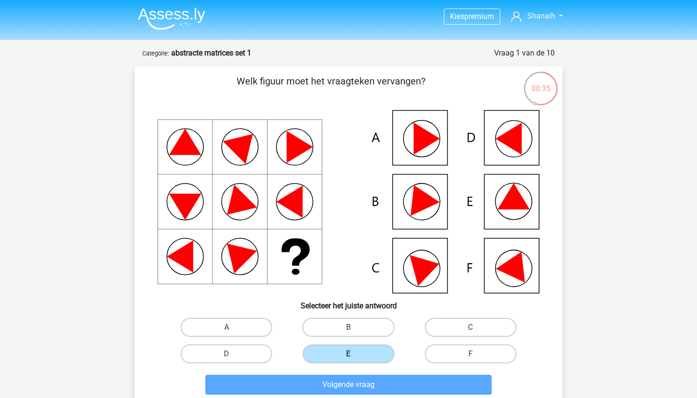
scroll to position [47, 0]
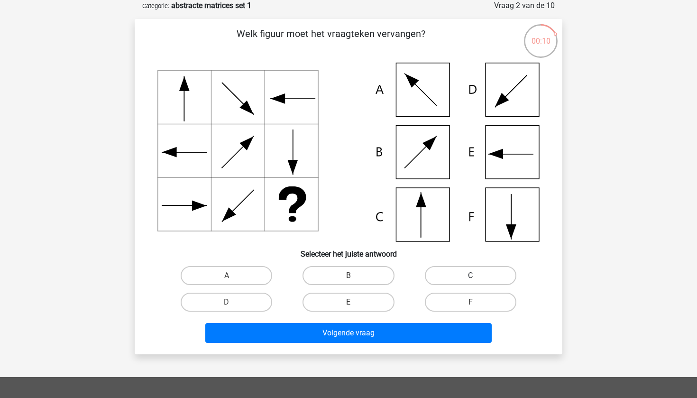
click at [479, 269] on label "C" at bounding box center [470, 275] width 91 height 19
click at [476, 275] on input "C" at bounding box center [473, 278] width 6 height 6
radio input "true"
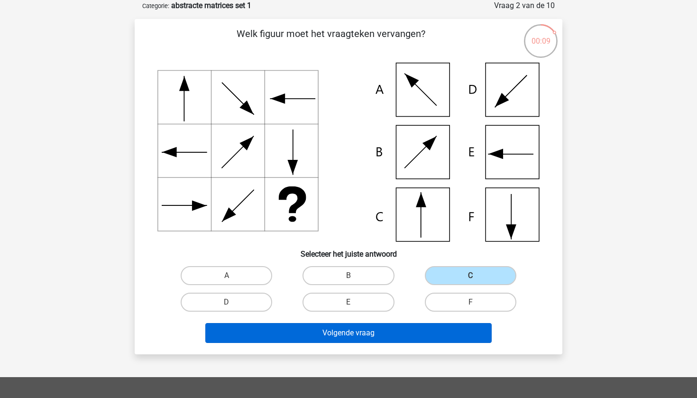
click at [409, 330] on button "Volgende vraag" at bounding box center [348, 333] width 287 height 20
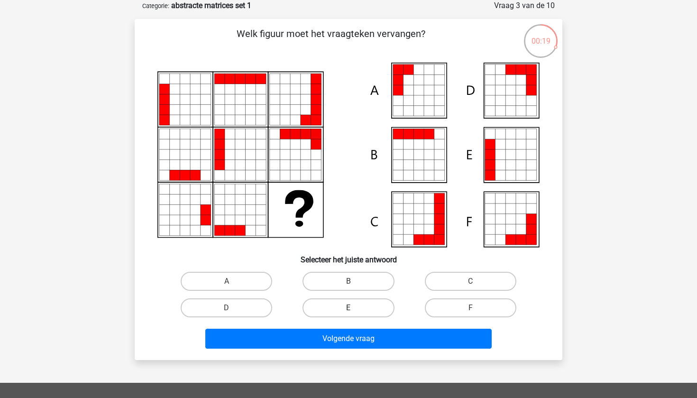
click at [364, 310] on label "E" at bounding box center [347, 307] width 91 height 19
click at [355, 310] on input "E" at bounding box center [351, 311] width 6 height 6
radio input "true"
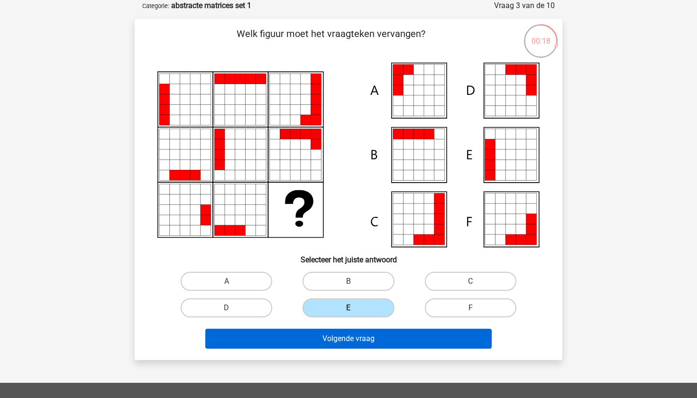
click at [359, 345] on button "Volgende vraag" at bounding box center [348, 338] width 287 height 20
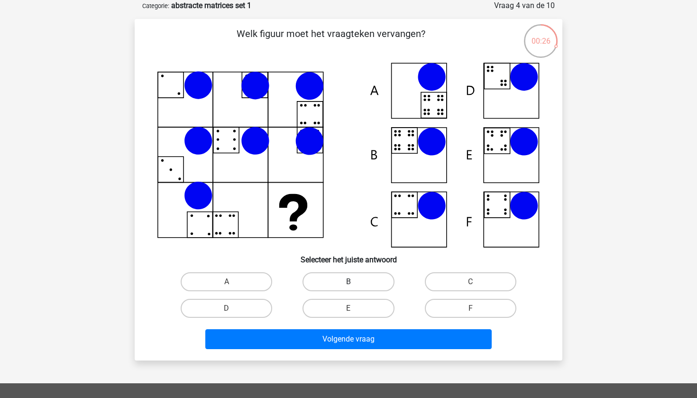
click at [369, 282] on label "B" at bounding box center [347, 281] width 91 height 19
click at [355, 282] on input "B" at bounding box center [351, 285] width 6 height 6
radio input "true"
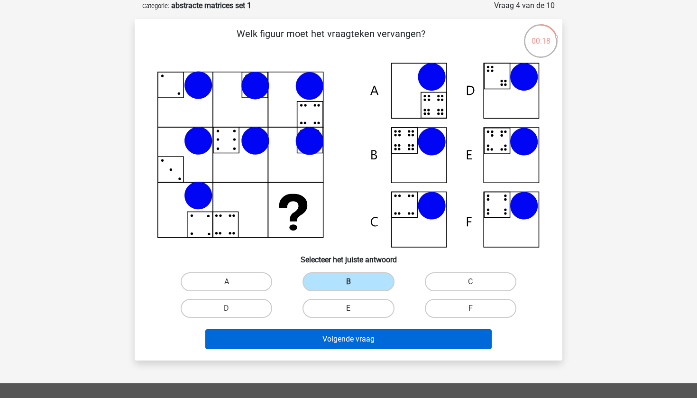
click at [333, 344] on button "Volgende vraag" at bounding box center [348, 339] width 287 height 20
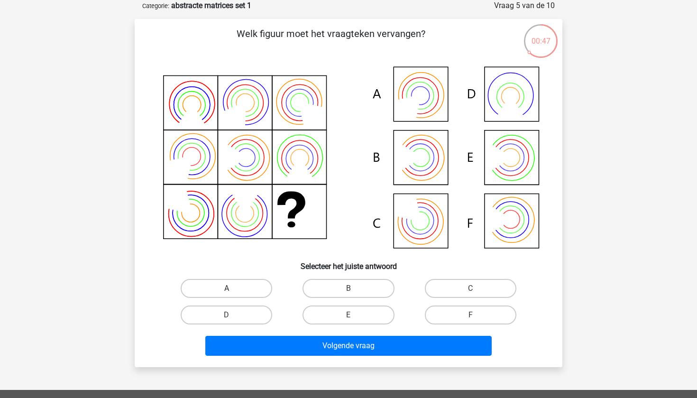
click at [263, 287] on label "A" at bounding box center [226, 288] width 91 height 19
click at [233, 288] on input "A" at bounding box center [230, 291] width 6 height 6
radio input "true"
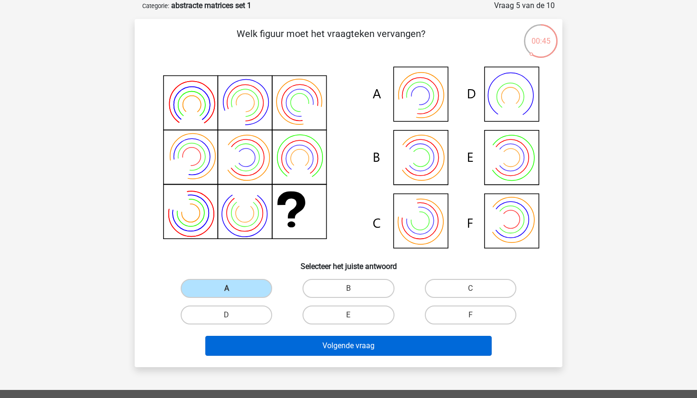
click at [356, 350] on button "Volgende vraag" at bounding box center [348, 346] width 287 height 20
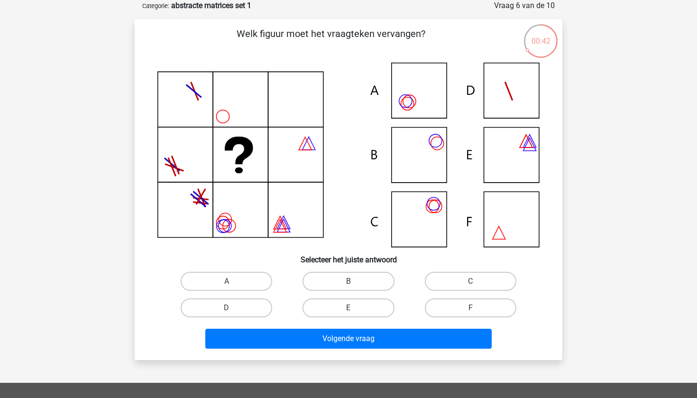
click at [471, 282] on input "C" at bounding box center [473, 284] width 6 height 6
radio input "true"
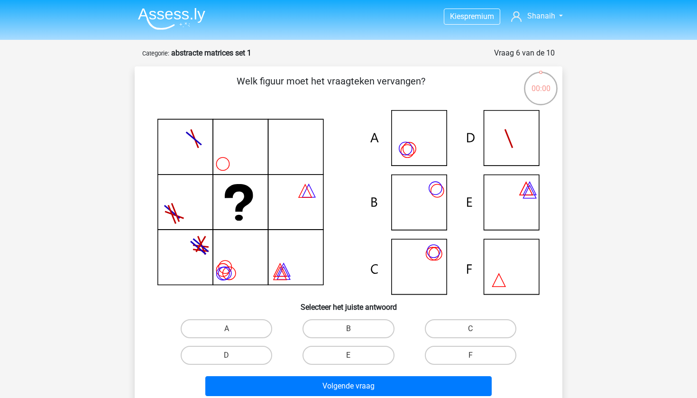
scroll to position [47, 0]
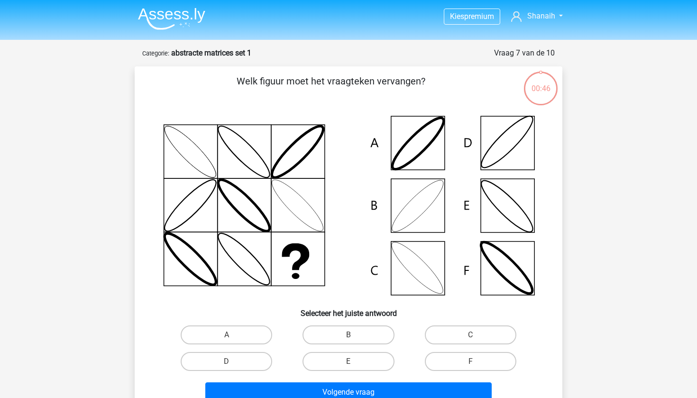
scroll to position [47, 0]
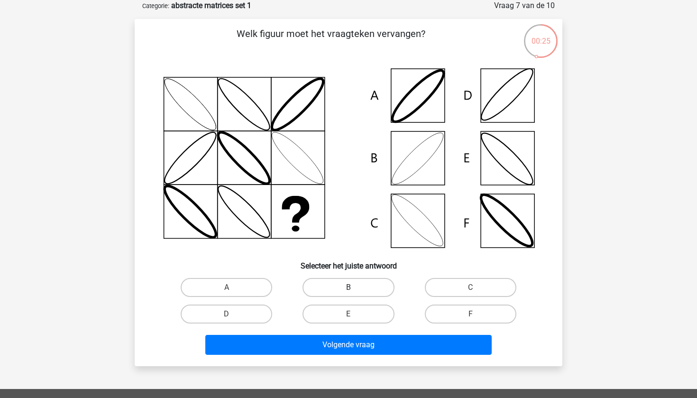
click at [348, 282] on label "B" at bounding box center [347, 287] width 91 height 19
click at [348, 287] on input "B" at bounding box center [351, 290] width 6 height 6
radio input "true"
click at [347, 355] on div "Volgende vraag" at bounding box center [348, 347] width 366 height 24
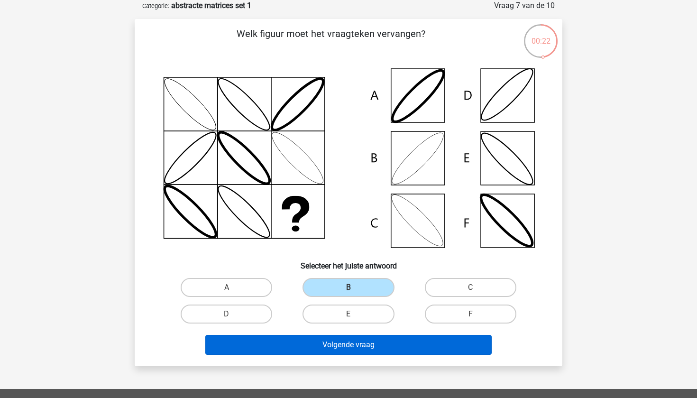
click at [347, 346] on button "Volgende vraag" at bounding box center [348, 345] width 287 height 20
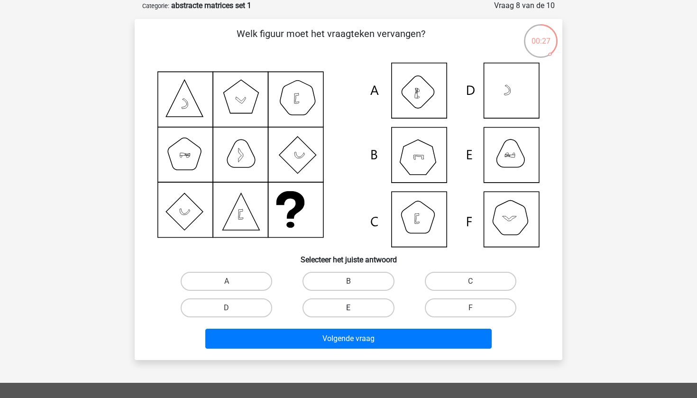
click at [362, 311] on label "E" at bounding box center [347, 307] width 91 height 19
click at [355, 311] on input "E" at bounding box center [351, 311] width 6 height 6
radio input "true"
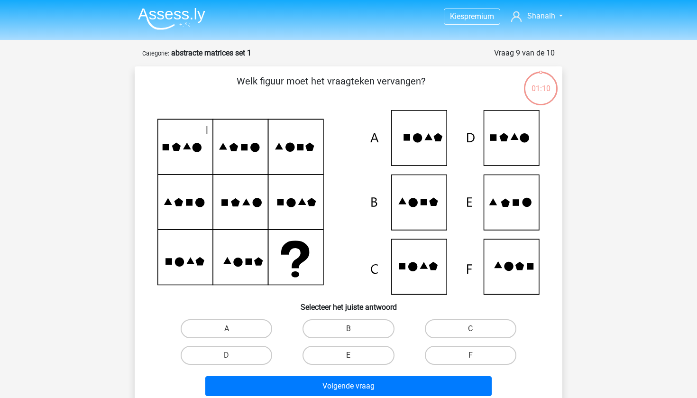
scroll to position [47, 0]
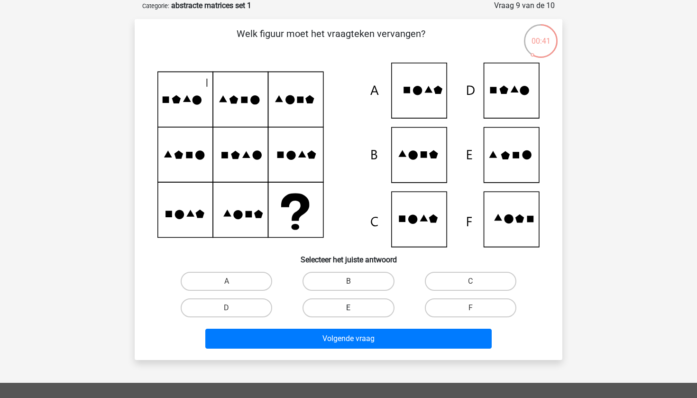
click at [379, 307] on label "E" at bounding box center [347, 307] width 91 height 19
click at [355, 308] on input "E" at bounding box center [351, 311] width 6 height 6
radio input "true"
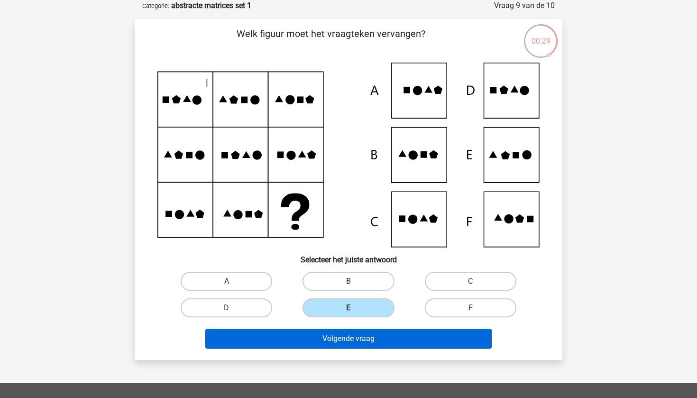
click at [387, 337] on button "Volgende vraag" at bounding box center [348, 338] width 287 height 20
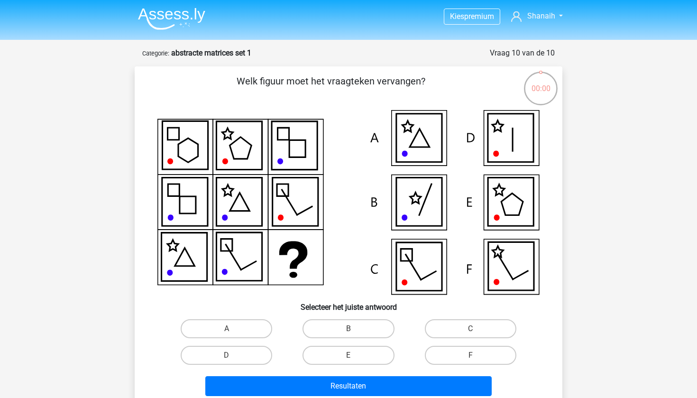
scroll to position [47, 0]
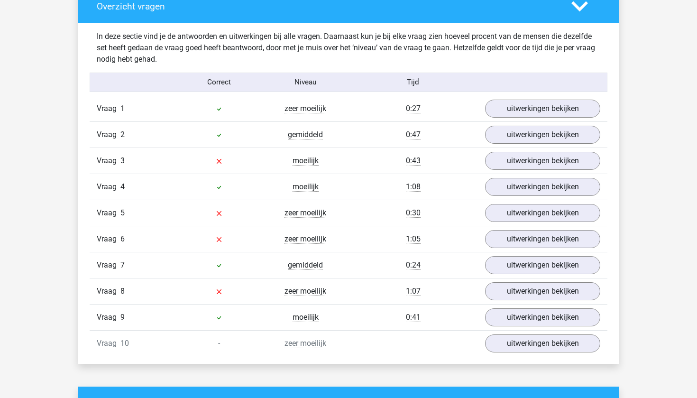
scroll to position [725, 0]
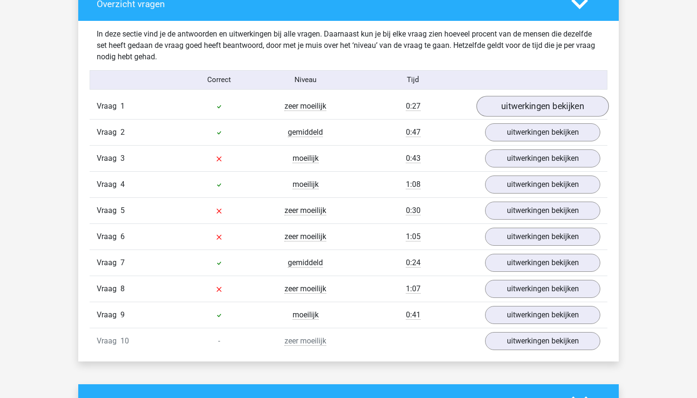
click at [541, 109] on link "uitwerkingen bekijken" at bounding box center [542, 106] width 132 height 21
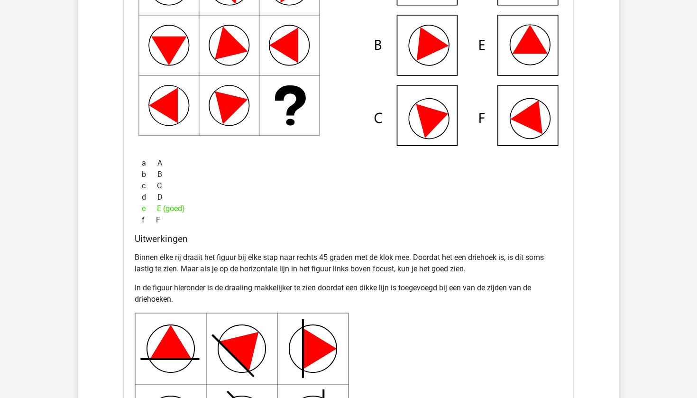
scroll to position [781, 0]
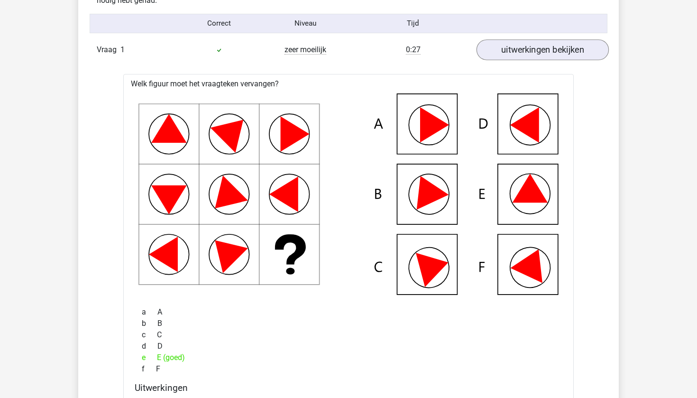
click at [538, 43] on link "uitwerkingen bekijken" at bounding box center [542, 49] width 132 height 21
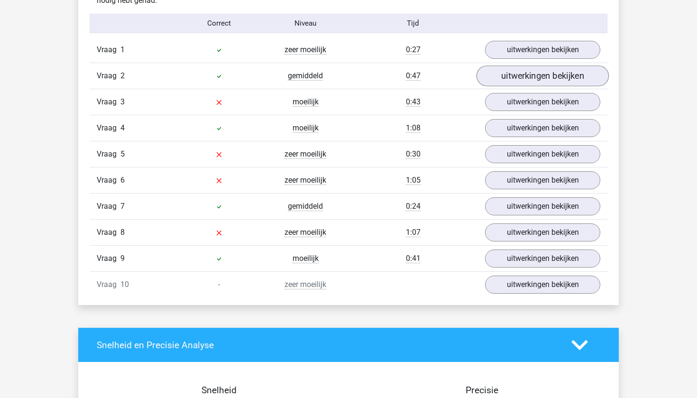
click at [532, 71] on link "uitwerkingen bekijken" at bounding box center [542, 75] width 132 height 21
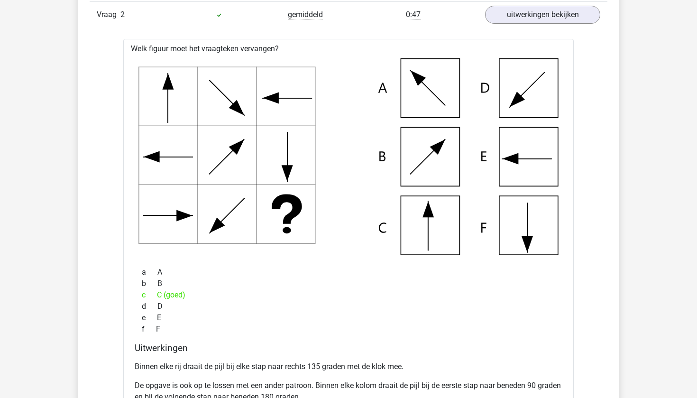
scroll to position [768, 0]
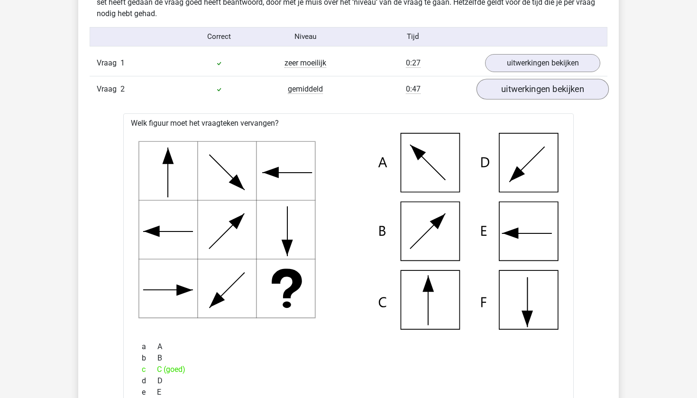
click at [534, 86] on link "uitwerkingen bekijken" at bounding box center [542, 89] width 132 height 21
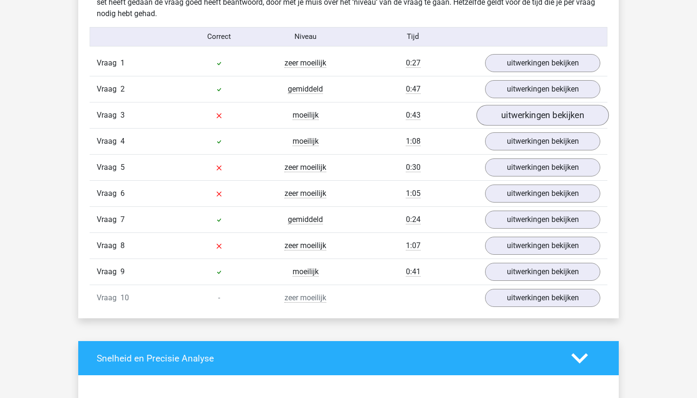
click at [525, 109] on link "uitwerkingen bekijken" at bounding box center [542, 115] width 132 height 21
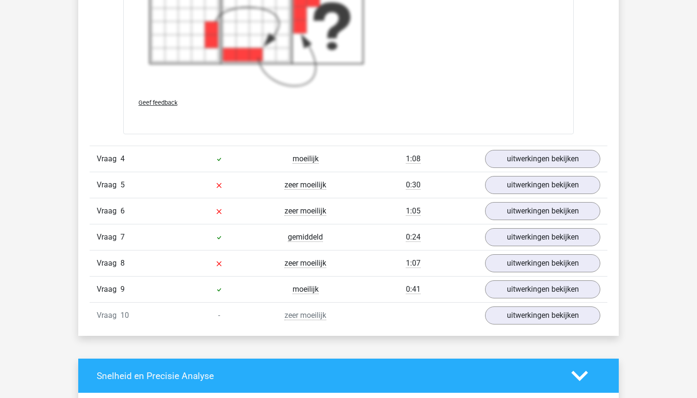
scroll to position [1497, 0]
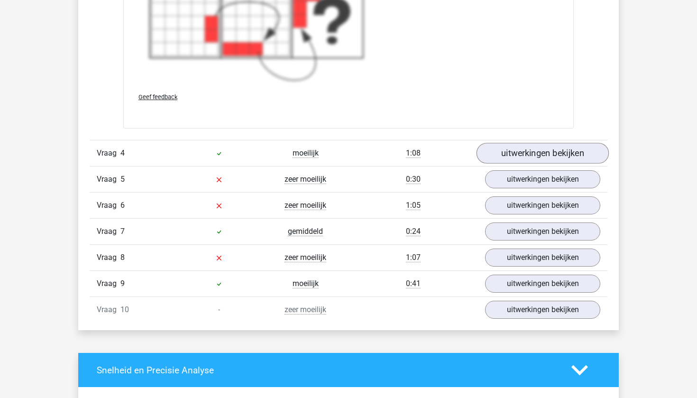
click at [522, 158] on link "uitwerkingen bekijken" at bounding box center [542, 153] width 132 height 21
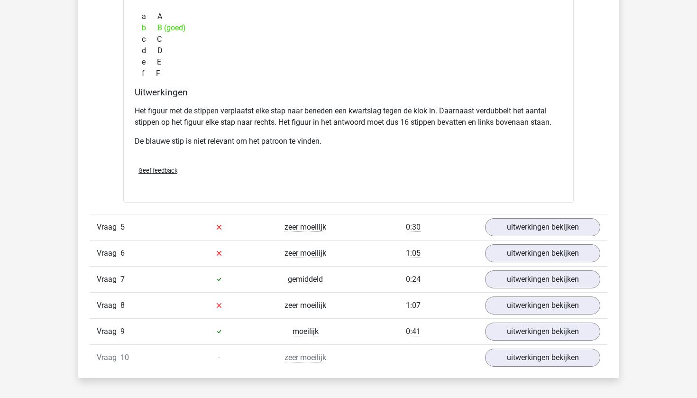
scroll to position [1898, 0]
click at [522, 243] on link "uitwerkingen bekijken" at bounding box center [542, 252] width 132 height 21
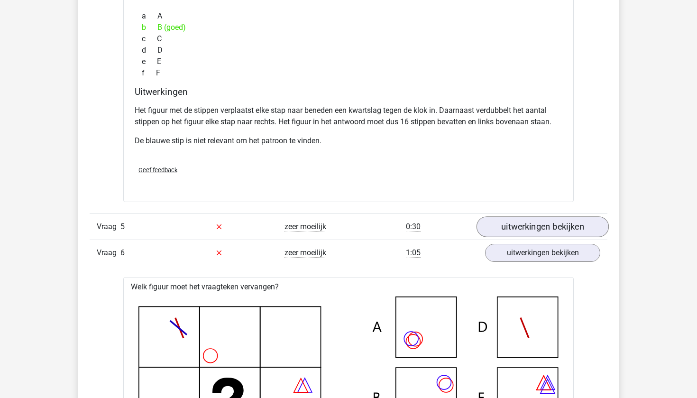
click at [521, 228] on link "uitwerkingen bekijken" at bounding box center [542, 226] width 132 height 21
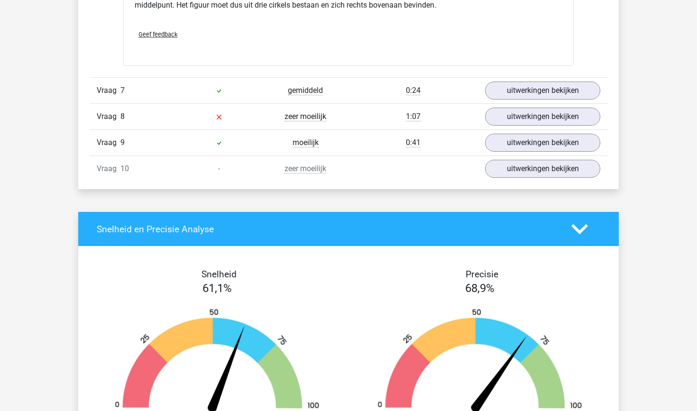
scroll to position [3259, 0]
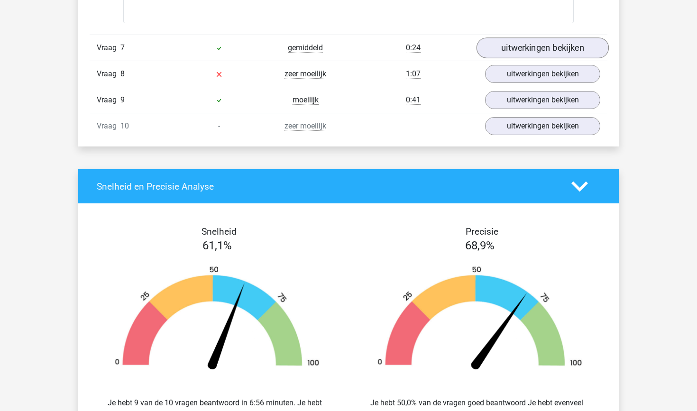
click at [516, 53] on link "uitwerkingen bekijken" at bounding box center [542, 48] width 132 height 21
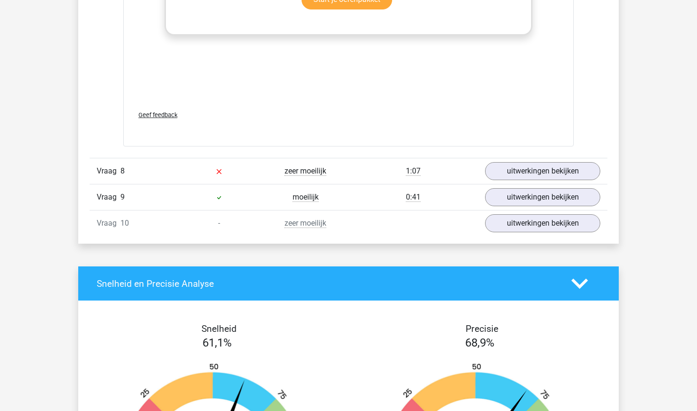
scroll to position [3854, 0]
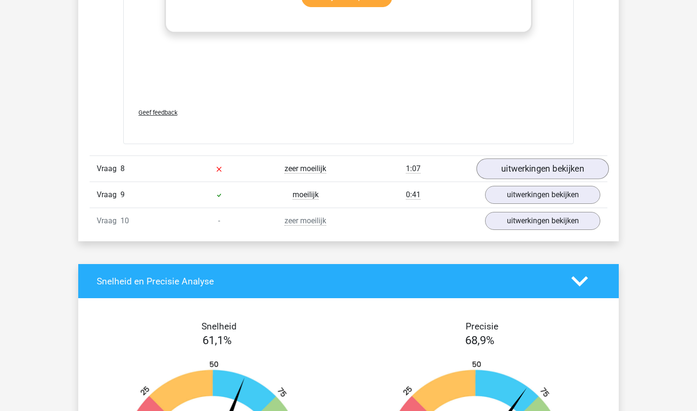
click at [507, 168] on link "uitwerkingen bekijken" at bounding box center [542, 168] width 132 height 21
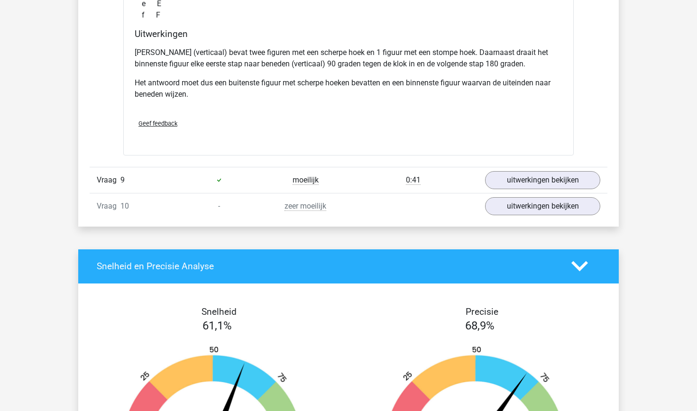
scroll to position [4329, 0]
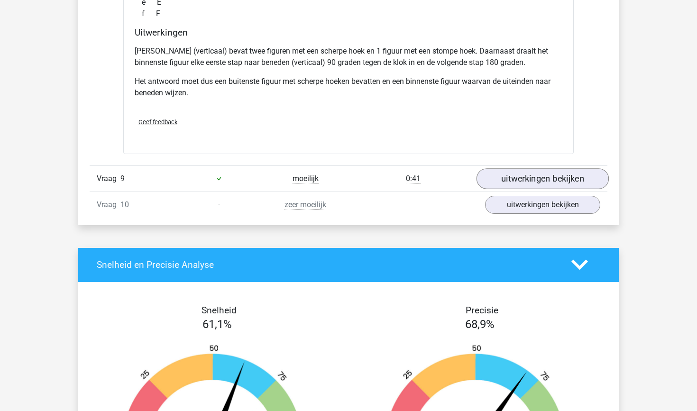
click at [514, 183] on link "uitwerkingen bekijken" at bounding box center [542, 178] width 132 height 21
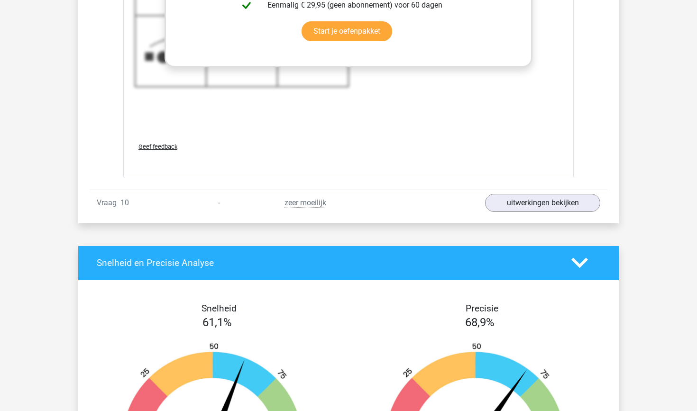
scroll to position [5019, 0]
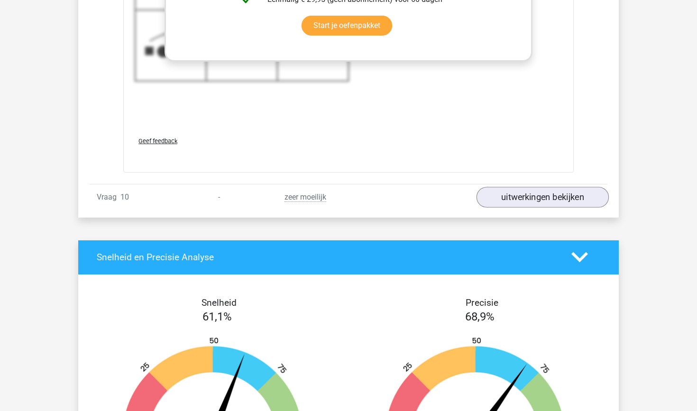
click at [505, 201] on link "uitwerkingen bekijken" at bounding box center [542, 197] width 132 height 21
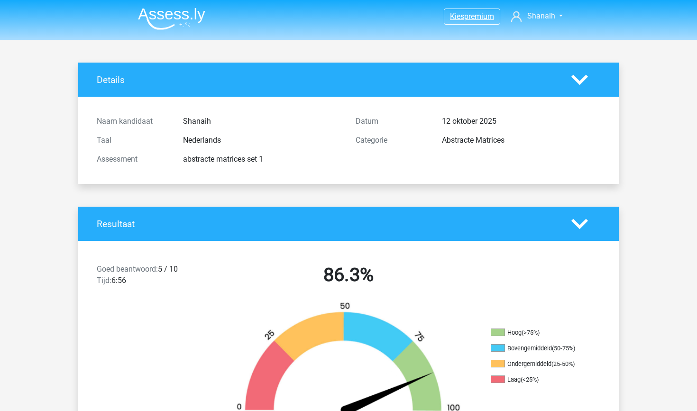
scroll to position [0, 0]
click at [173, 13] on img at bounding box center [171, 19] width 67 height 22
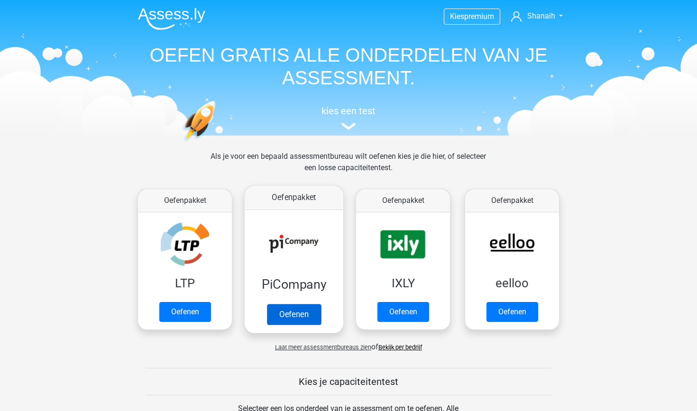
click at [284, 304] on link "Oefenen" at bounding box center [294, 314] width 54 height 21
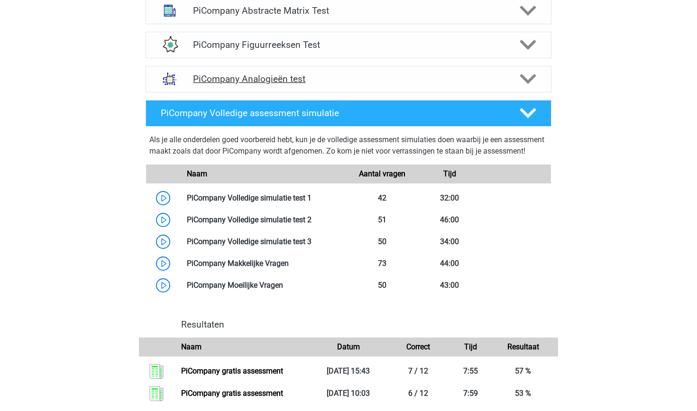
scroll to position [683, 0]
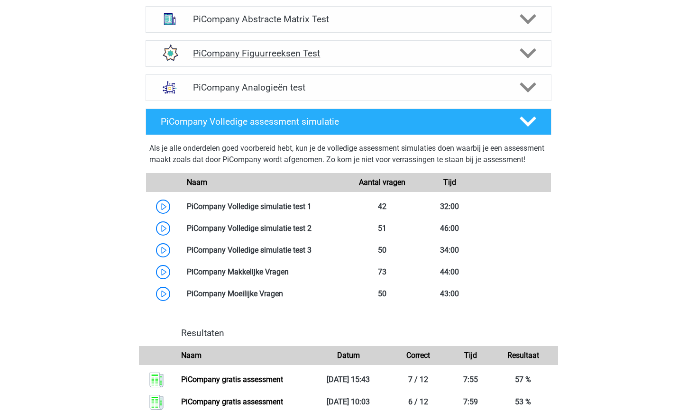
click at [397, 59] on h4 "PiCompany Figuurreeksen Test" at bounding box center [348, 53] width 310 height 11
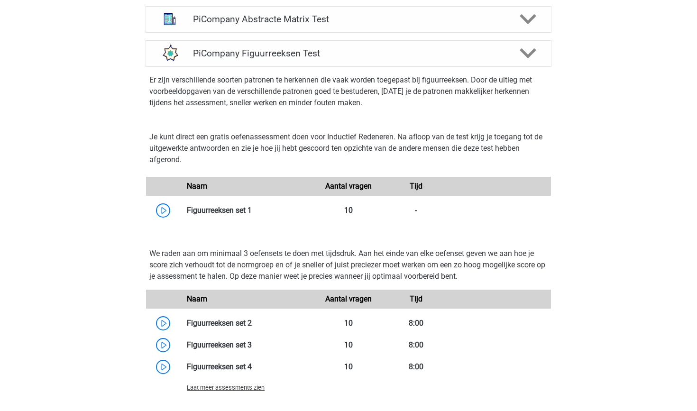
click at [396, 25] on h4 "PiCompany Abstracte Matrix Test" at bounding box center [348, 19] width 310 height 11
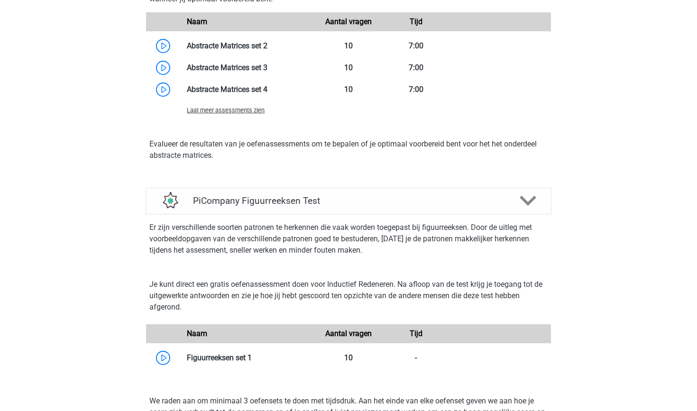
scroll to position [1041, 0]
click at [396, 214] on div "PiCompany Figuurreeksen Test" at bounding box center [348, 200] width 406 height 27
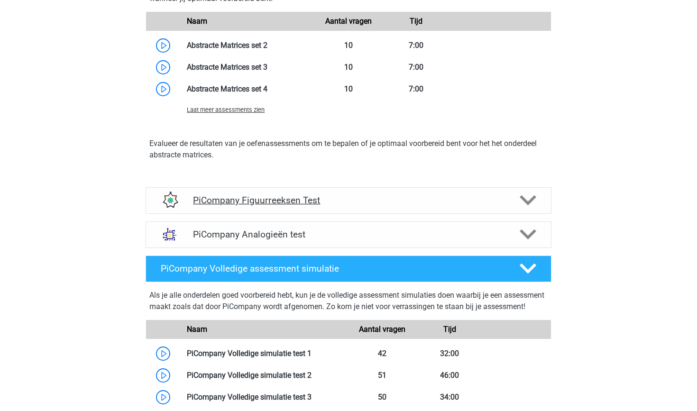
click at [402, 206] on h4 "PiCompany Figuurreeksen Test" at bounding box center [348, 200] width 310 height 11
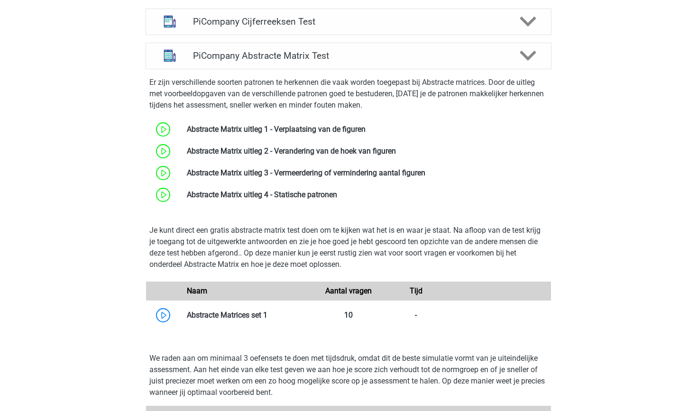
scroll to position [584, 0]
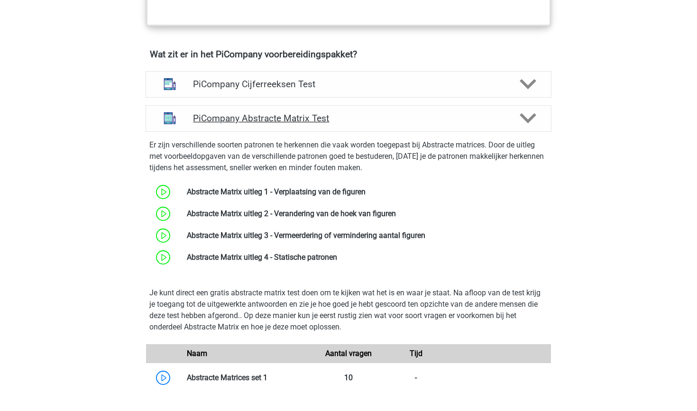
click at [431, 124] on h4 "PiCompany Abstracte Matrix Test" at bounding box center [348, 118] width 310 height 11
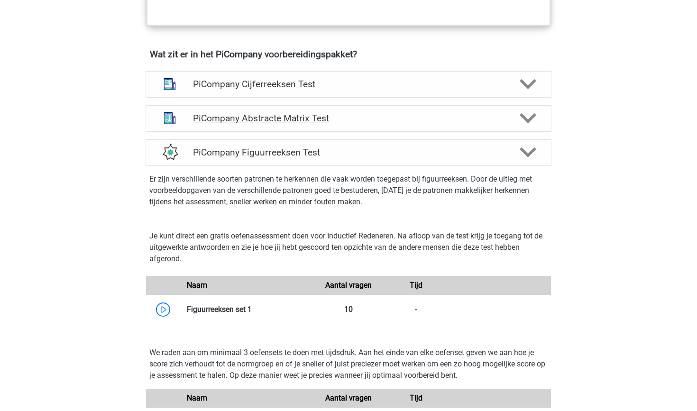
click at [427, 121] on div "PiCompany Abstracte Matrix Test" at bounding box center [348, 118] width 406 height 27
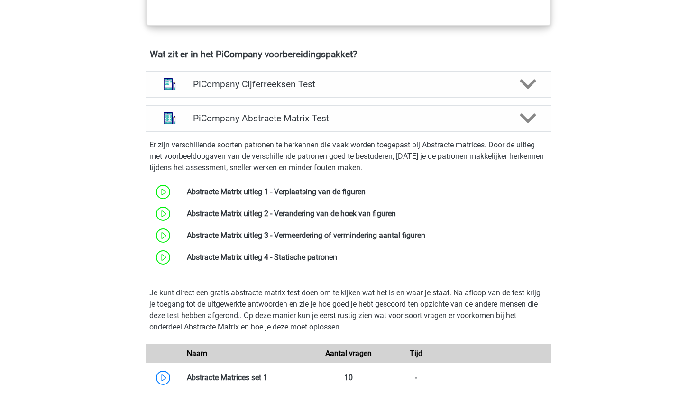
click at [427, 121] on div "PiCompany Abstracte Matrix Test" at bounding box center [348, 118] width 406 height 27
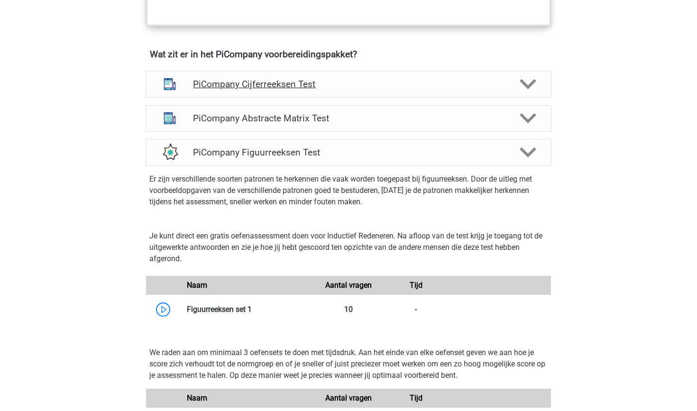
click at [428, 90] on h4 "PiCompany Cijferreeksen Test" at bounding box center [348, 84] width 310 height 11
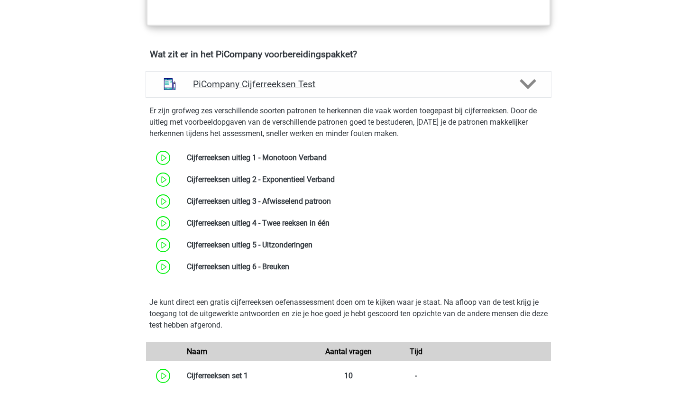
click at [428, 90] on h4 "PiCompany Cijferreeksen Test" at bounding box center [348, 84] width 310 height 11
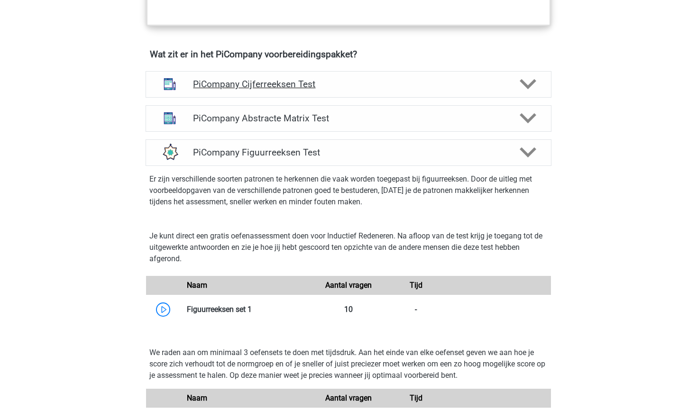
click at [428, 90] on h4 "PiCompany Cijferreeksen Test" at bounding box center [348, 84] width 310 height 11
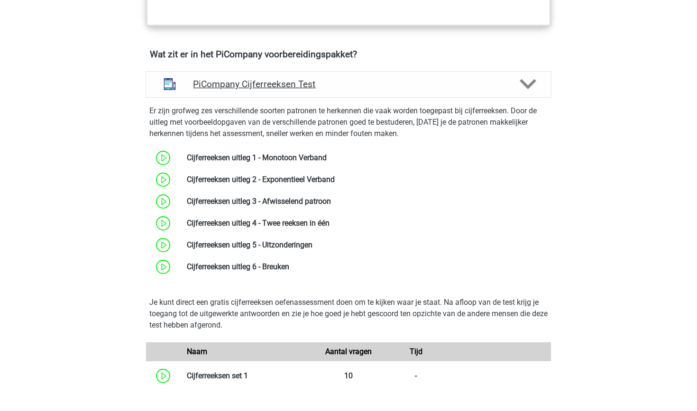
click at [428, 90] on h4 "PiCompany Cijferreeksen Test" at bounding box center [348, 84] width 310 height 11
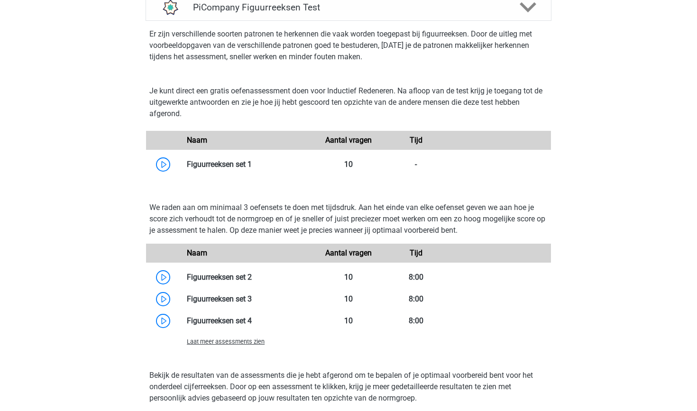
scroll to position [730, 0]
click at [252, 168] on link at bounding box center [252, 163] width 0 height 9
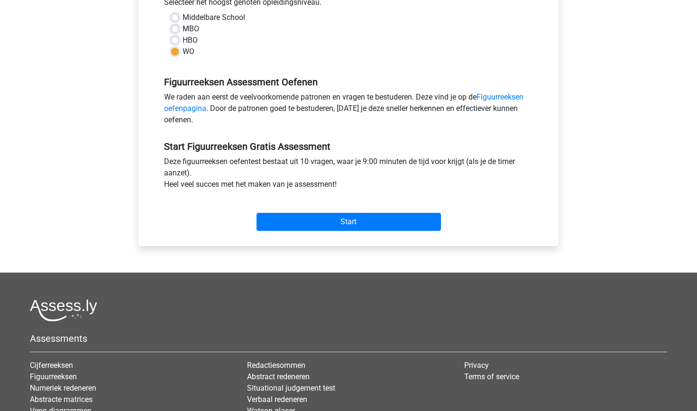
scroll to position [309, 0]
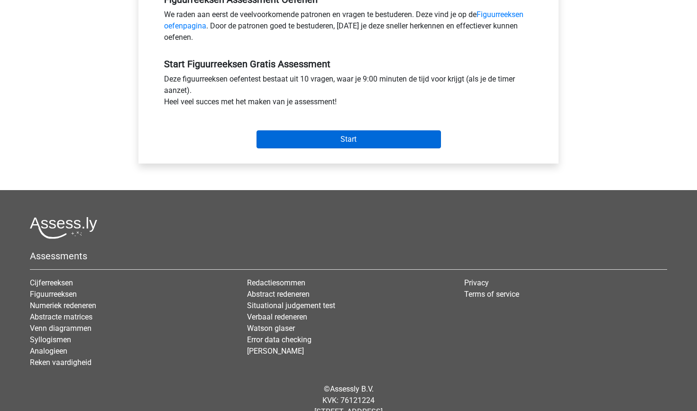
click at [308, 137] on input "Start" at bounding box center [348, 139] width 184 height 18
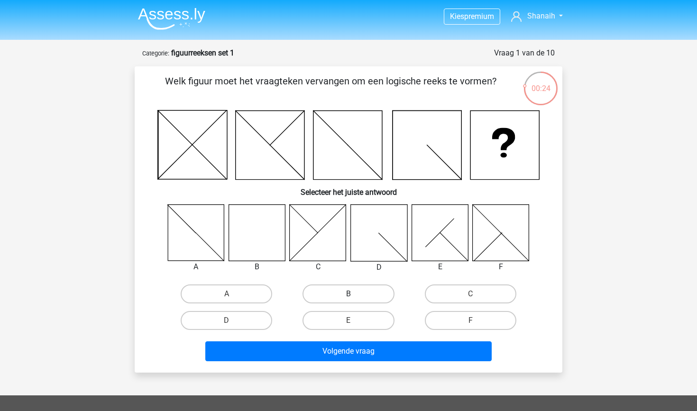
click at [345, 284] on label "B" at bounding box center [347, 293] width 91 height 19
click at [348, 294] on input "B" at bounding box center [351, 297] width 6 height 6
radio input "true"
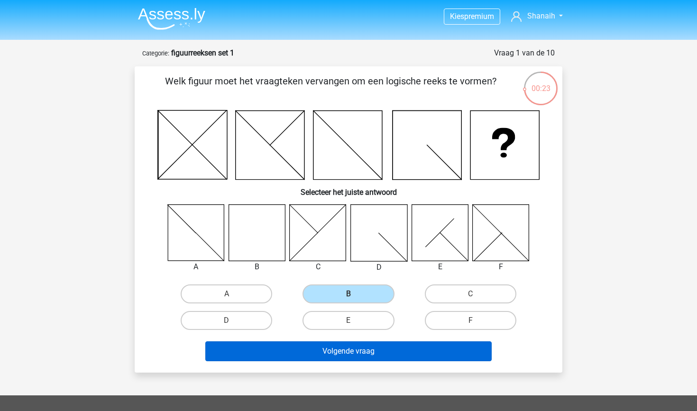
click at [332, 353] on button "Volgende vraag" at bounding box center [348, 351] width 287 height 20
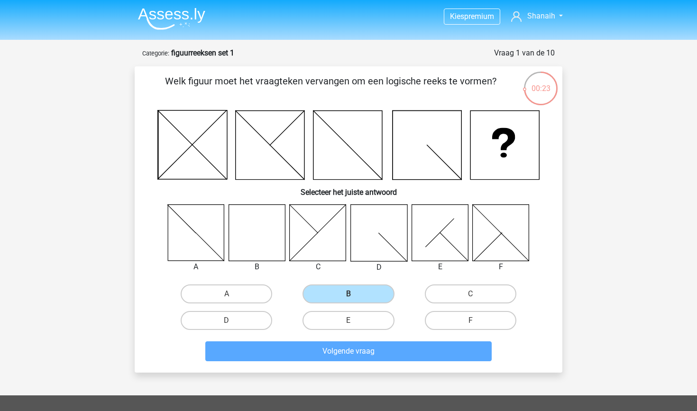
scroll to position [47, 0]
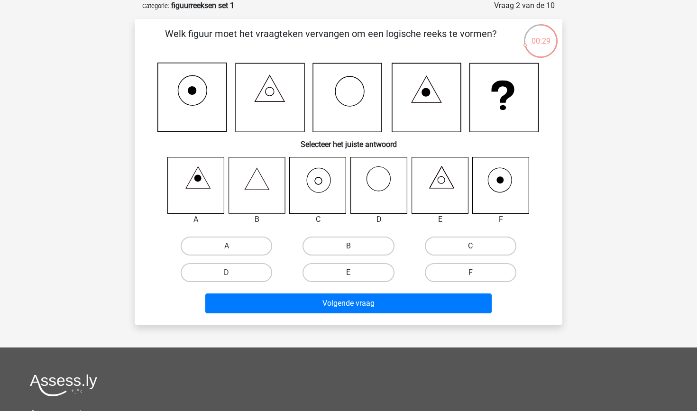
click at [444, 247] on label "C" at bounding box center [470, 245] width 91 height 19
click at [470, 247] on input "C" at bounding box center [473, 249] width 6 height 6
radio input "true"
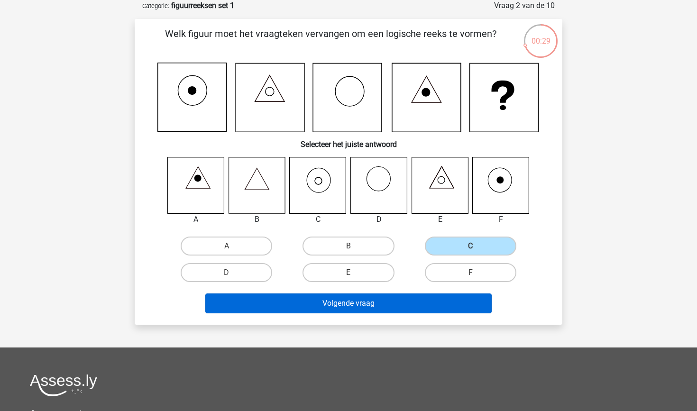
click at [399, 293] on button "Volgende vraag" at bounding box center [348, 303] width 287 height 20
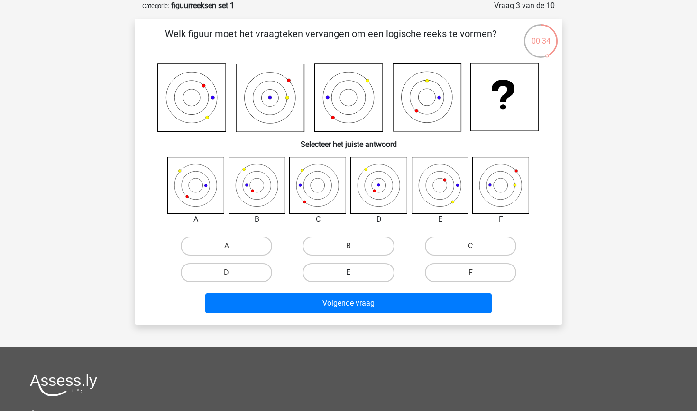
click at [359, 272] on label "E" at bounding box center [347, 272] width 91 height 19
click at [355, 273] on input "E" at bounding box center [351, 276] width 6 height 6
radio input "true"
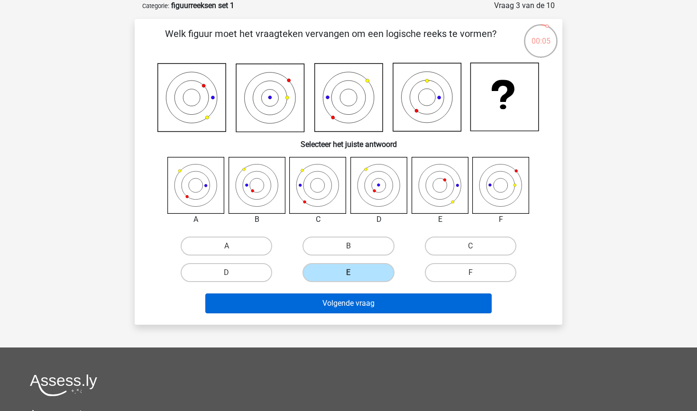
click at [394, 302] on button "Volgende vraag" at bounding box center [348, 303] width 287 height 20
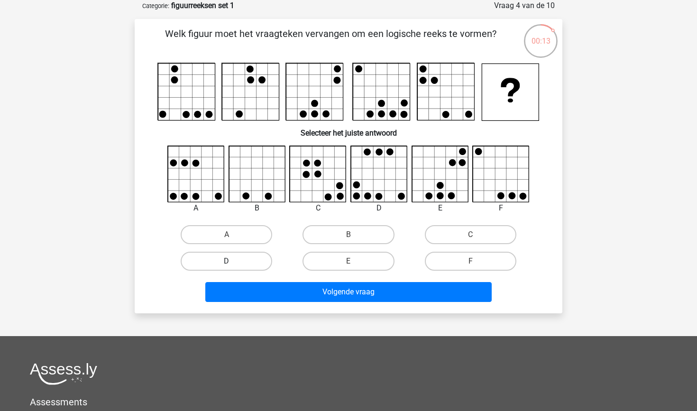
click at [249, 260] on label "D" at bounding box center [226, 261] width 91 height 19
click at [233, 261] on input "D" at bounding box center [230, 264] width 6 height 6
radio input "true"
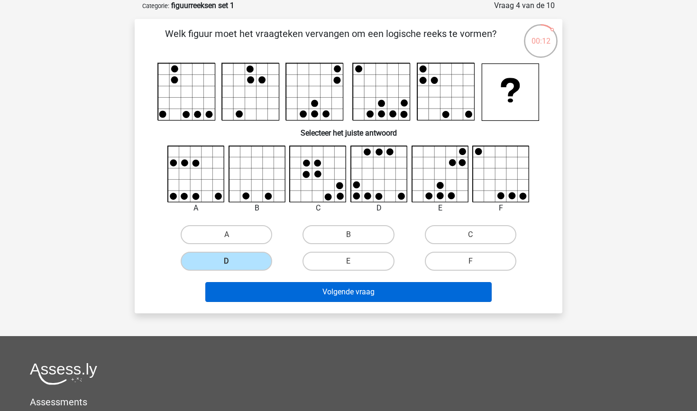
click at [289, 296] on button "Volgende vraag" at bounding box center [348, 292] width 287 height 20
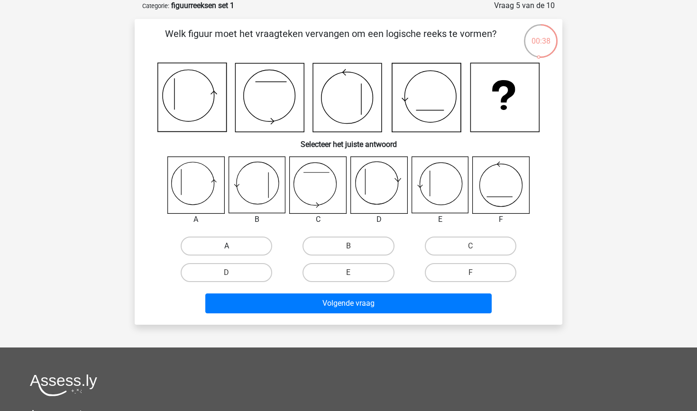
click at [237, 246] on label "A" at bounding box center [226, 245] width 91 height 19
click at [233, 246] on input "A" at bounding box center [230, 249] width 6 height 6
radio input "true"
click at [343, 266] on label "E" at bounding box center [347, 272] width 91 height 19
click at [348, 273] on input "E" at bounding box center [351, 276] width 6 height 6
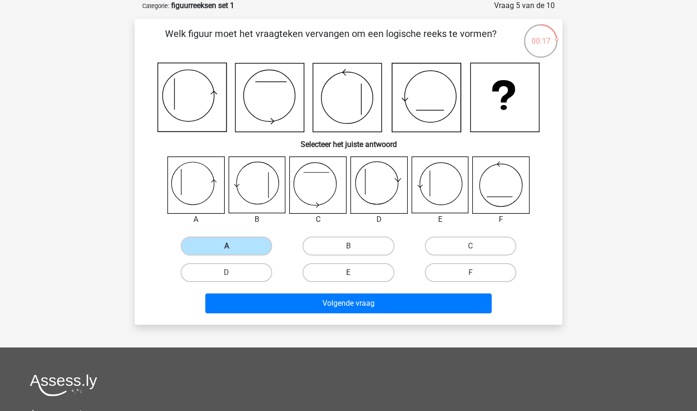
radio input "true"
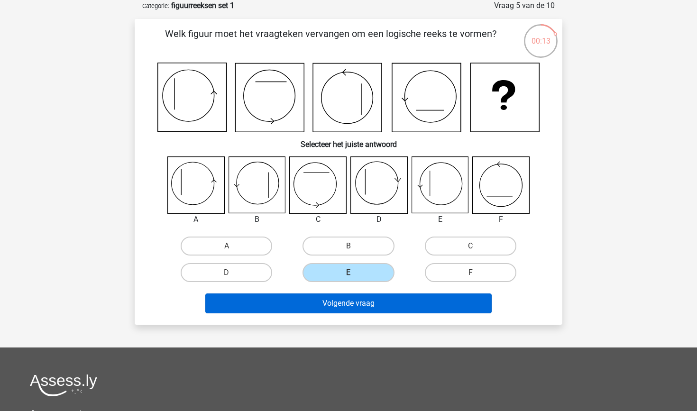
click at [397, 295] on button "Volgende vraag" at bounding box center [348, 303] width 287 height 20
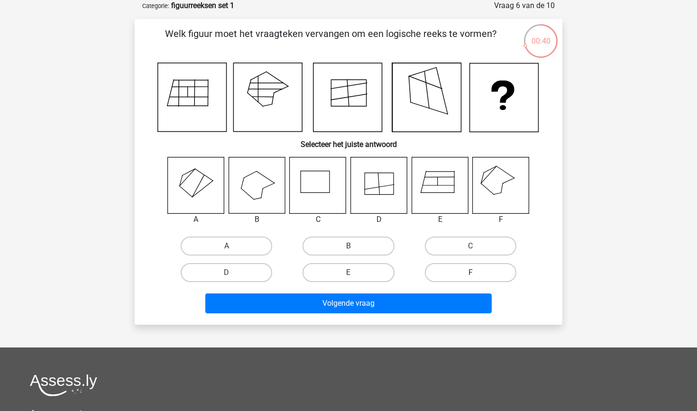
click at [451, 273] on label "F" at bounding box center [470, 272] width 91 height 19
click at [470, 273] on input "F" at bounding box center [473, 276] width 6 height 6
radio input "true"
click at [404, 317] on div "Volgende vraag" at bounding box center [348, 305] width 366 height 24
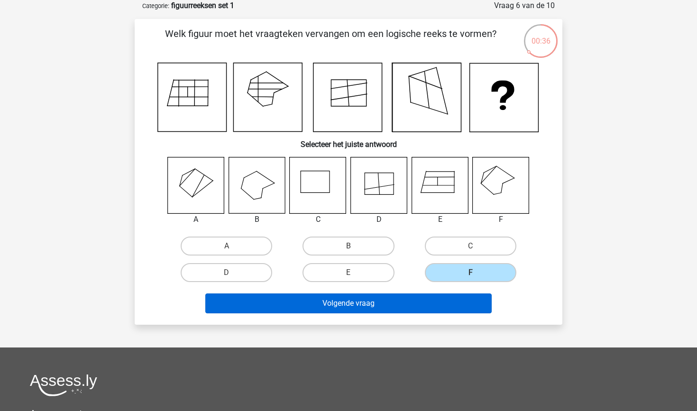
click at [404, 309] on button "Volgende vraag" at bounding box center [348, 303] width 287 height 20
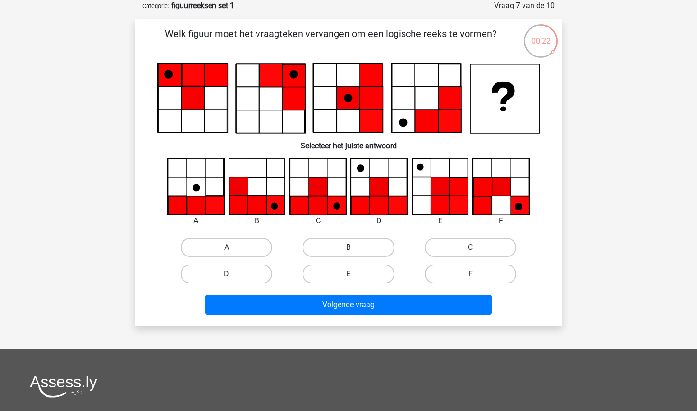
click at [378, 248] on label "B" at bounding box center [347, 247] width 91 height 19
click at [355, 248] on input "B" at bounding box center [351, 250] width 6 height 6
radio input "true"
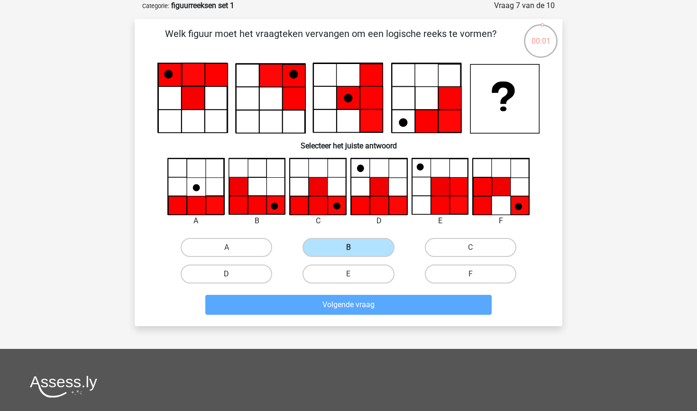
click at [266, 278] on label "D" at bounding box center [226, 273] width 91 height 19
click at [233, 278] on input "D" at bounding box center [230, 277] width 6 height 6
radio input "true"
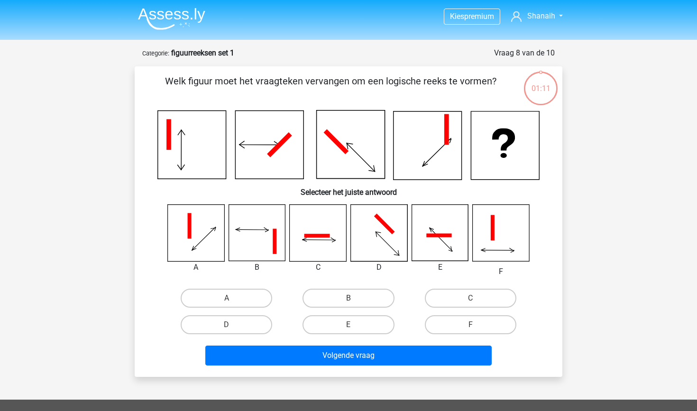
scroll to position [47, 0]
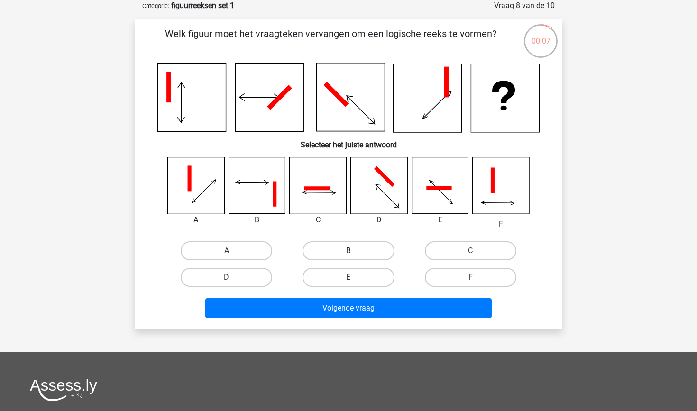
click at [350, 245] on label "B" at bounding box center [347, 250] width 91 height 19
click at [350, 251] on input "B" at bounding box center [351, 254] width 6 height 6
radio input "true"
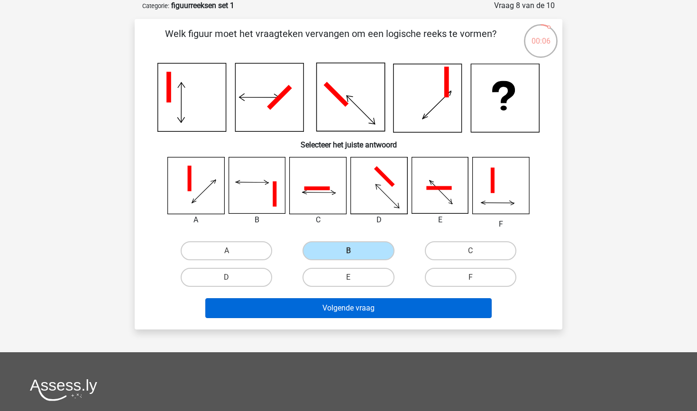
click at [353, 307] on button "Volgende vraag" at bounding box center [348, 308] width 287 height 20
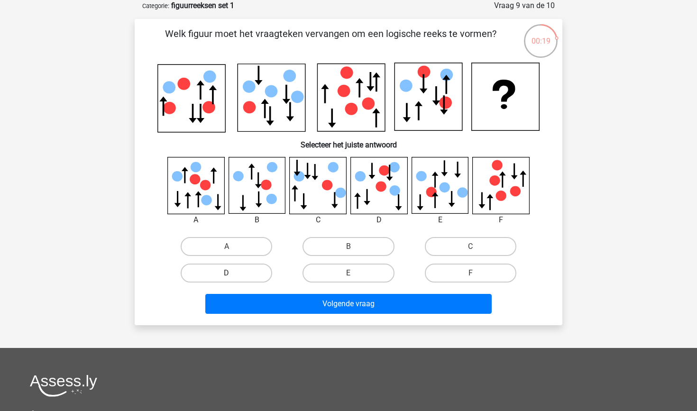
click at [240, 270] on label "D" at bounding box center [226, 273] width 91 height 19
click at [233, 273] on input "D" at bounding box center [230, 276] width 6 height 6
radio input "true"
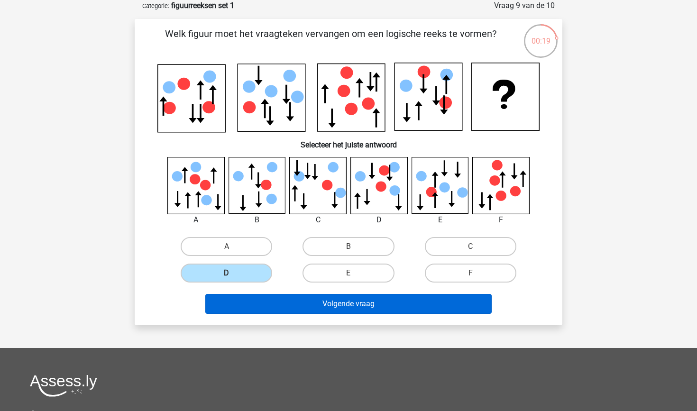
click at [283, 304] on button "Volgende vraag" at bounding box center [348, 304] width 287 height 20
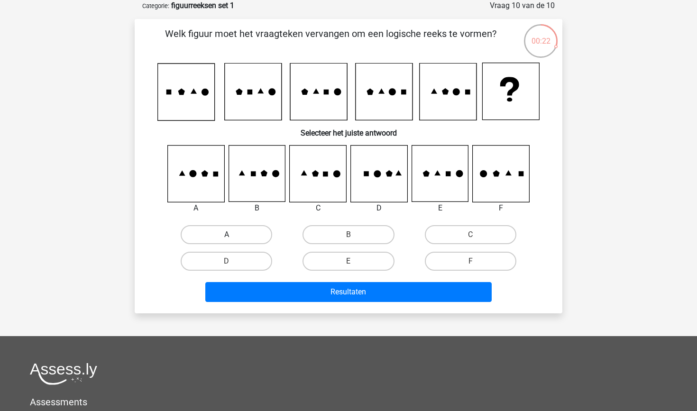
click at [205, 236] on label "A" at bounding box center [226, 234] width 91 height 19
click at [227, 236] on input "A" at bounding box center [230, 238] width 6 height 6
radio input "true"
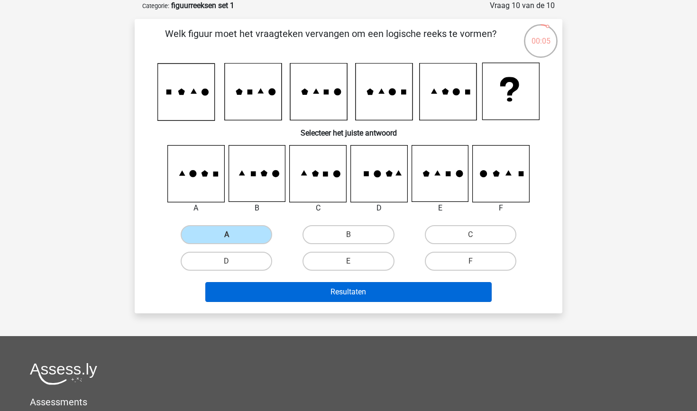
click at [238, 300] on button "Resultaten" at bounding box center [348, 292] width 287 height 20
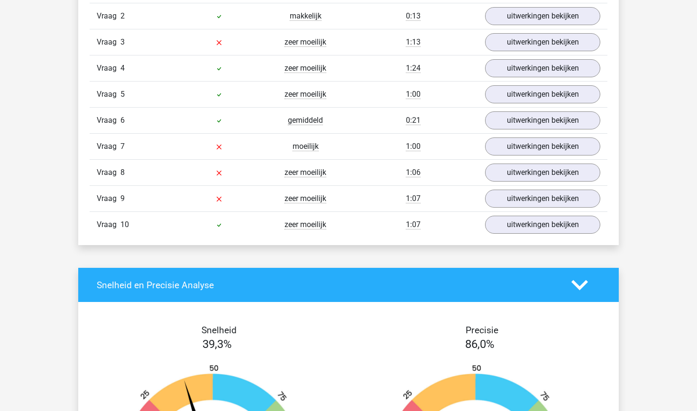
scroll to position [841, 0]
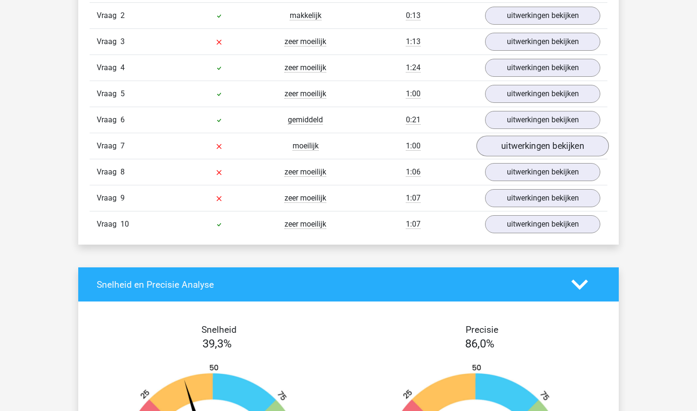
click at [542, 153] on link "uitwerkingen bekijken" at bounding box center [542, 146] width 132 height 21
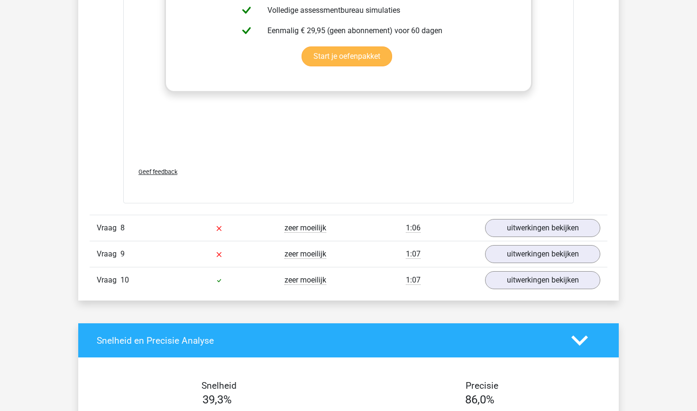
scroll to position [1598, 0]
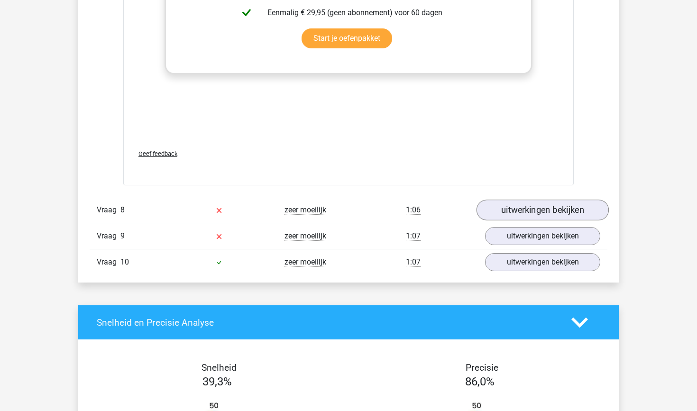
click at [487, 213] on link "uitwerkingen bekijken" at bounding box center [542, 210] width 132 height 21
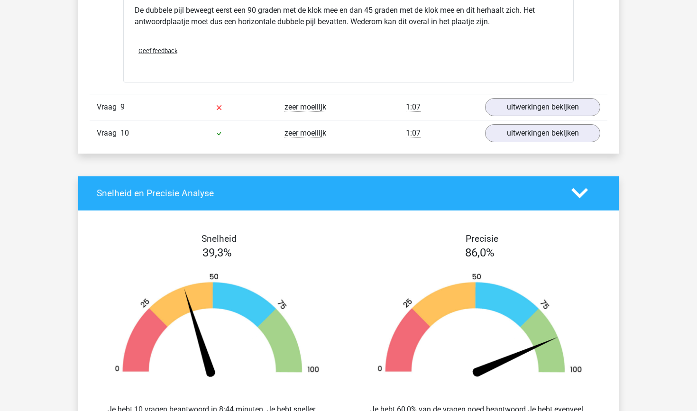
scroll to position [2328, 0]
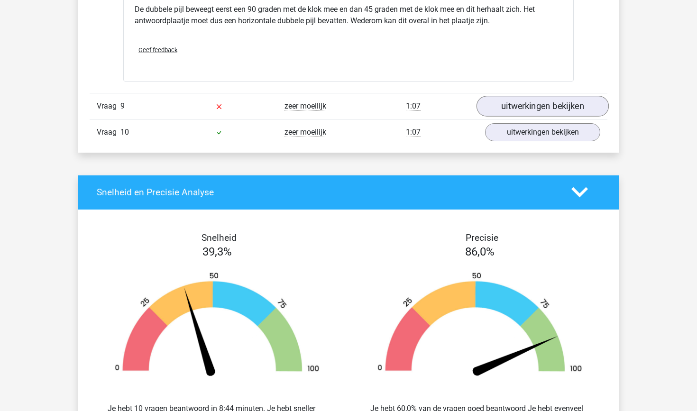
click at [520, 112] on link "uitwerkingen bekijken" at bounding box center [542, 106] width 132 height 21
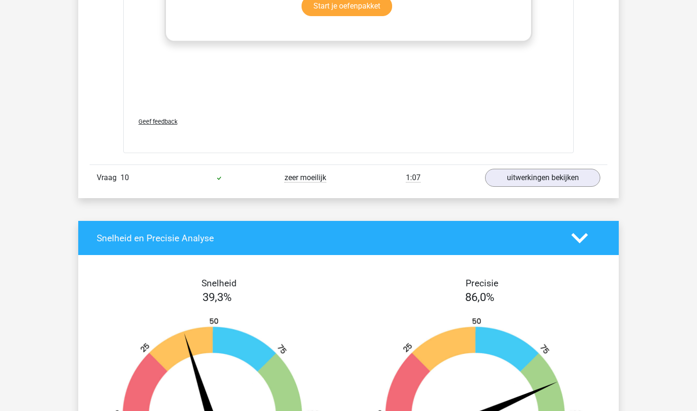
scroll to position [3077, 0]
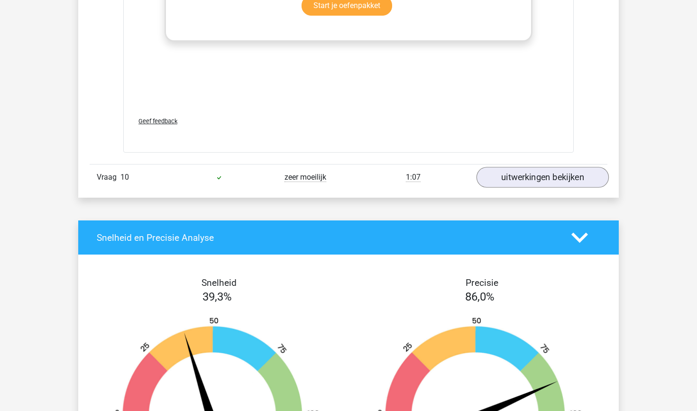
click at [538, 177] on link "uitwerkingen bekijken" at bounding box center [542, 177] width 132 height 21
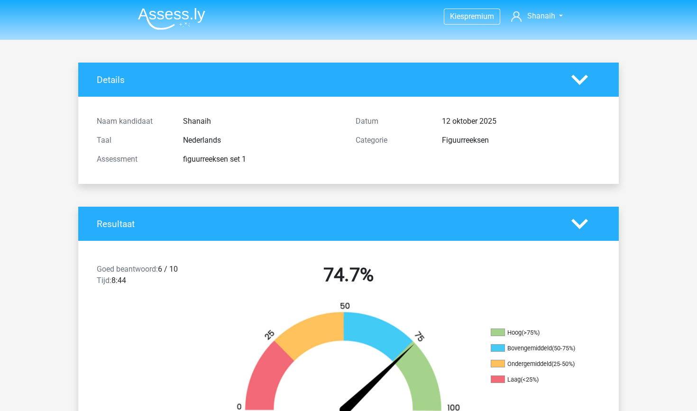
scroll to position [0, 0]
click at [164, 18] on img at bounding box center [171, 19] width 67 height 22
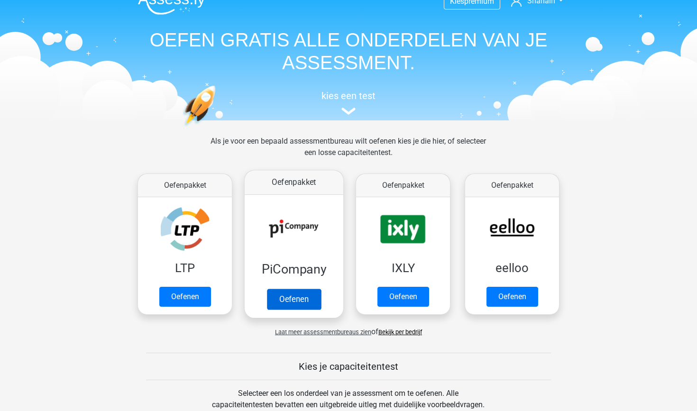
scroll to position [17, 0]
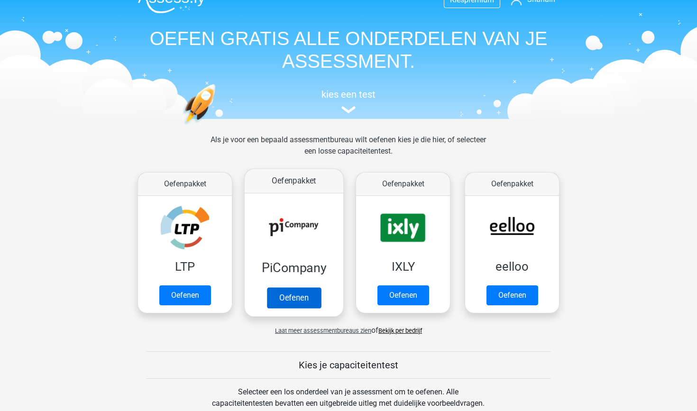
click at [309, 287] on link "Oefenen" at bounding box center [294, 297] width 54 height 21
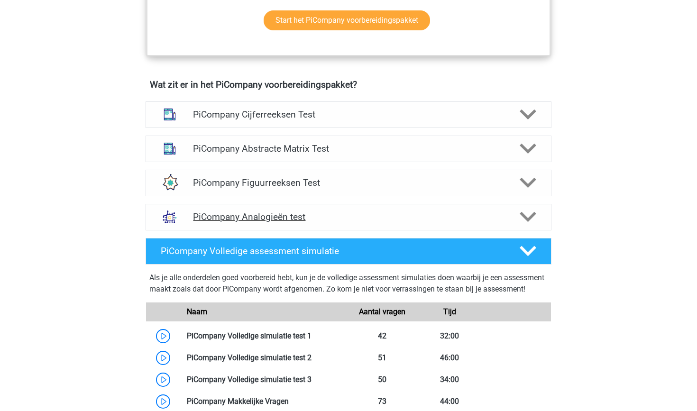
scroll to position [561, 0]
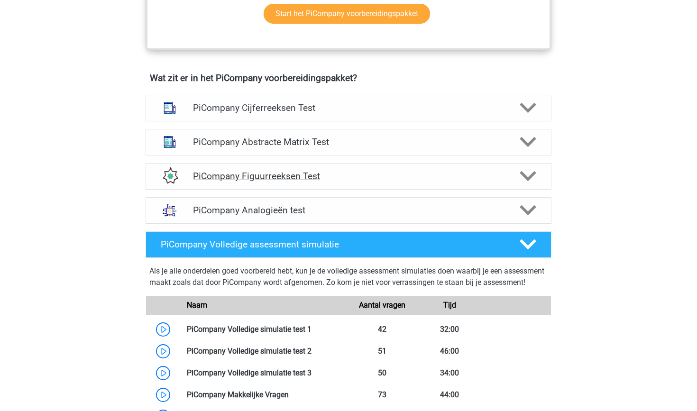
click at [338, 182] on h4 "PiCompany Figuurreeksen Test" at bounding box center [348, 176] width 310 height 11
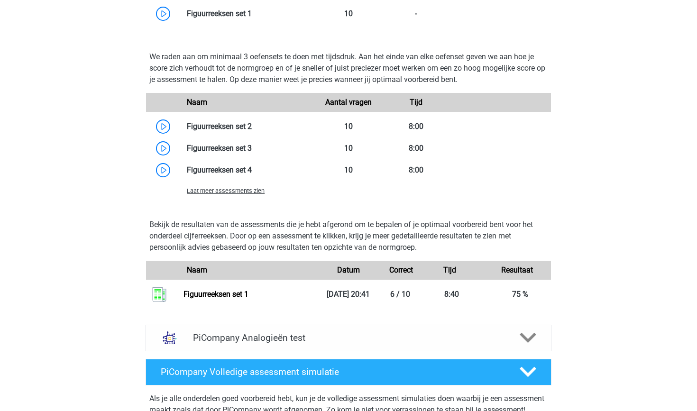
scroll to position [881, 0]
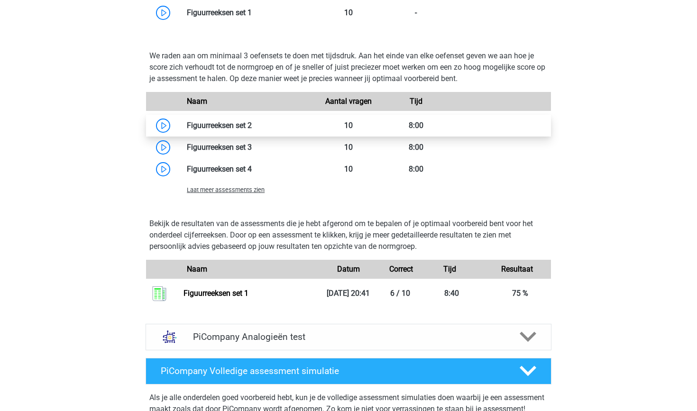
click at [252, 130] on link at bounding box center [252, 125] width 0 height 9
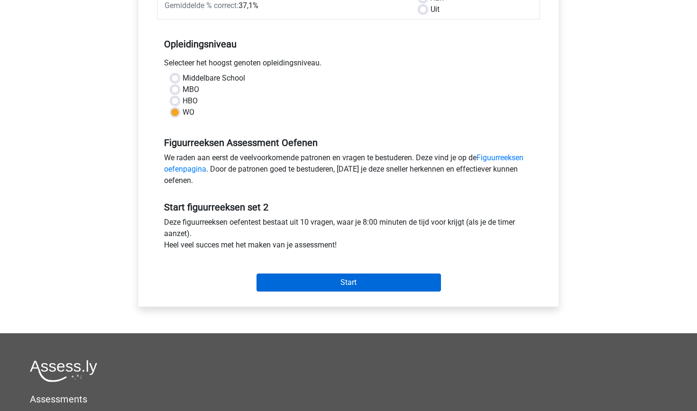
scroll to position [166, 0]
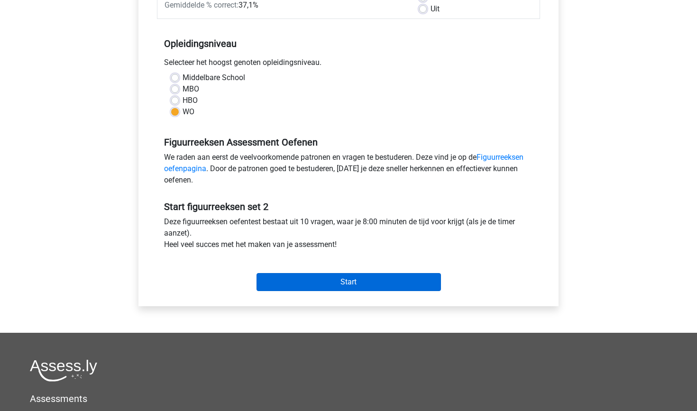
click at [271, 288] on input "Start" at bounding box center [348, 282] width 184 height 18
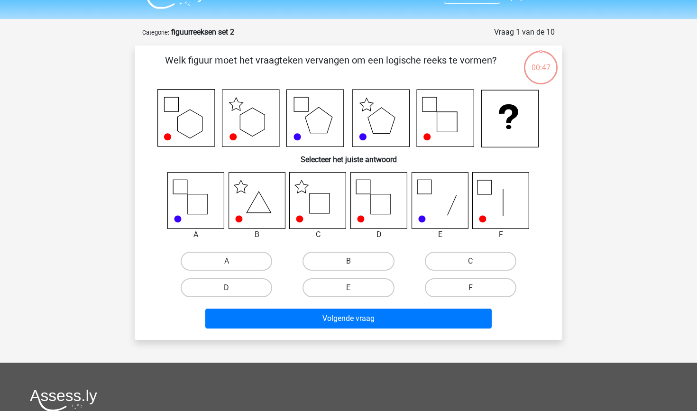
scroll to position [21, 0]
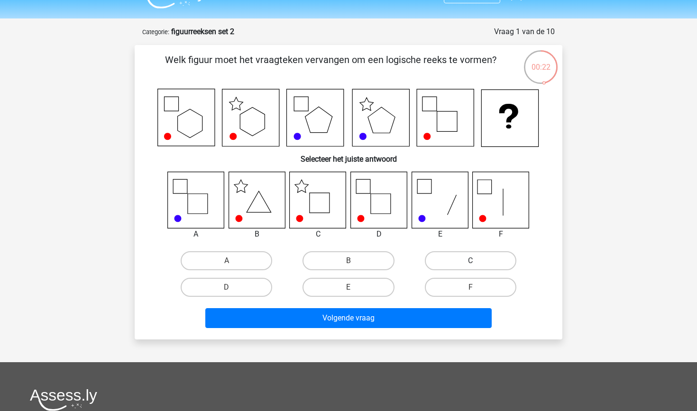
click at [455, 259] on label "C" at bounding box center [470, 260] width 91 height 19
click at [470, 261] on input "C" at bounding box center [473, 264] width 6 height 6
radio input "true"
click at [417, 307] on div "Volgende vraag" at bounding box center [348, 315] width 397 height 31
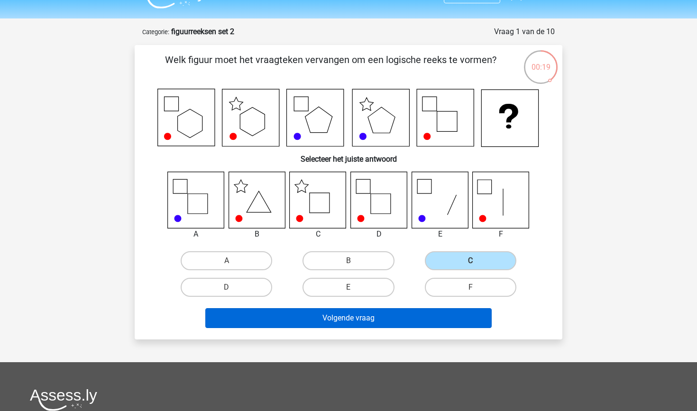
click at [406, 321] on button "Volgende vraag" at bounding box center [348, 318] width 287 height 20
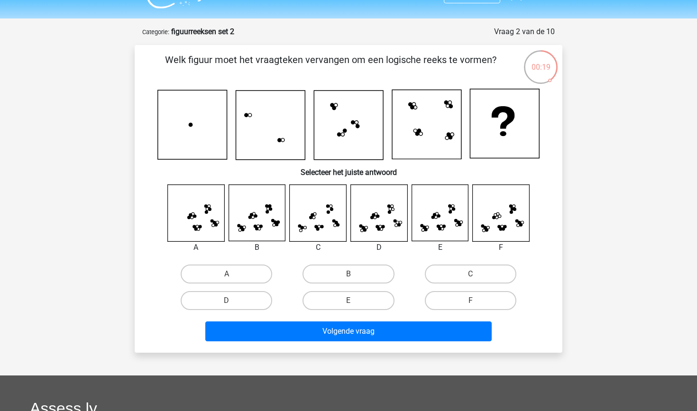
scroll to position [47, 0]
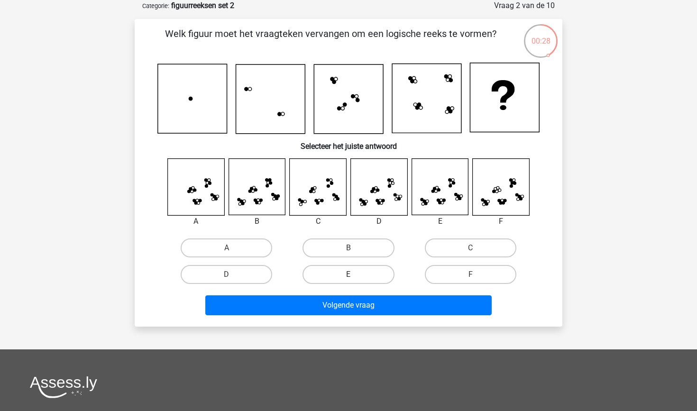
click at [364, 271] on label "E" at bounding box center [347, 274] width 91 height 19
click at [355, 274] on input "E" at bounding box center [351, 277] width 6 height 6
radio input "true"
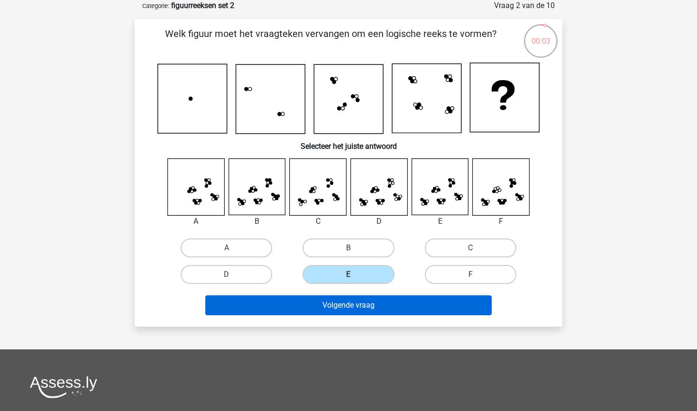
click at [354, 309] on button "Volgende vraag" at bounding box center [348, 305] width 287 height 20
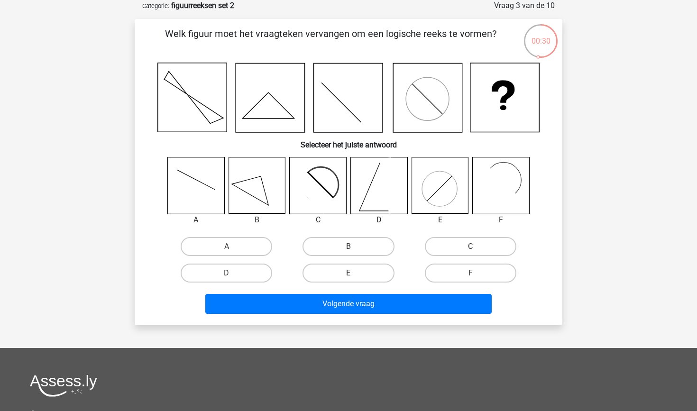
click at [451, 244] on label "C" at bounding box center [470, 246] width 91 height 19
click at [470, 246] on input "C" at bounding box center [473, 249] width 6 height 6
radio input "true"
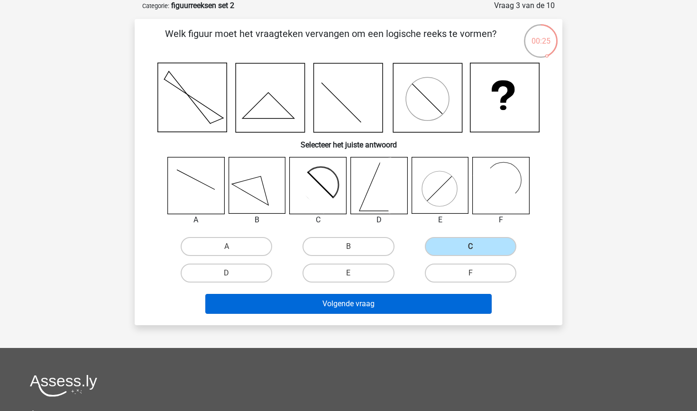
click at [394, 305] on button "Volgende vraag" at bounding box center [348, 304] width 287 height 20
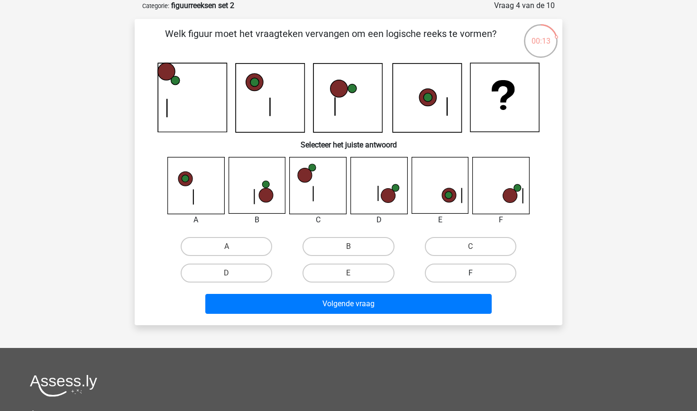
click at [450, 274] on label "F" at bounding box center [470, 273] width 91 height 19
click at [470, 274] on input "F" at bounding box center [473, 276] width 6 height 6
radio input "true"
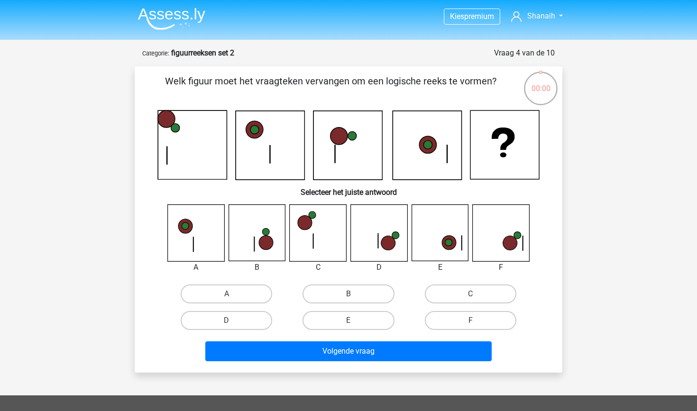
scroll to position [47, 0]
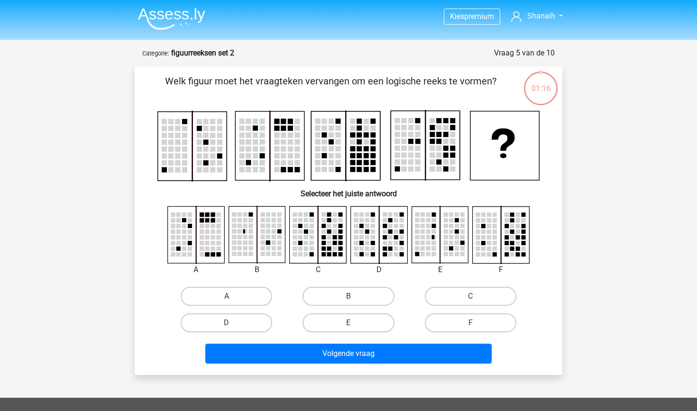
scroll to position [47, 0]
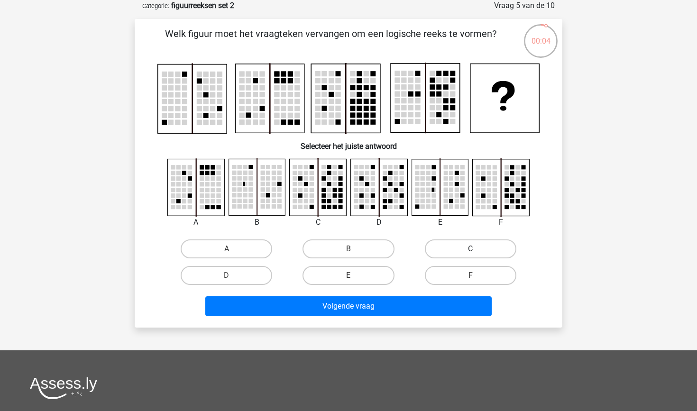
click at [454, 253] on label "C" at bounding box center [470, 248] width 91 height 19
click at [470, 253] on input "C" at bounding box center [473, 252] width 6 height 6
radio input "true"
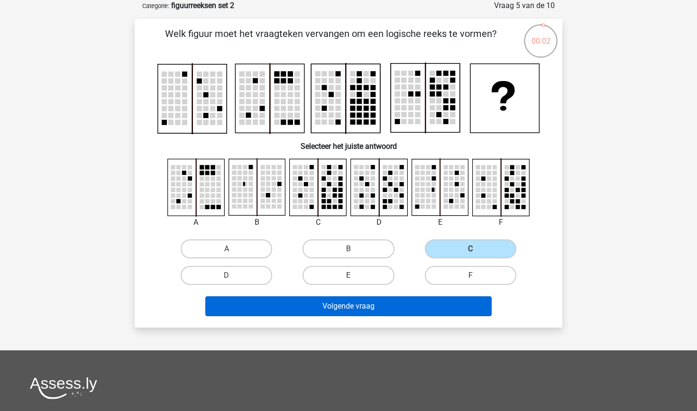
click at [388, 316] on button "Volgende vraag" at bounding box center [348, 306] width 287 height 20
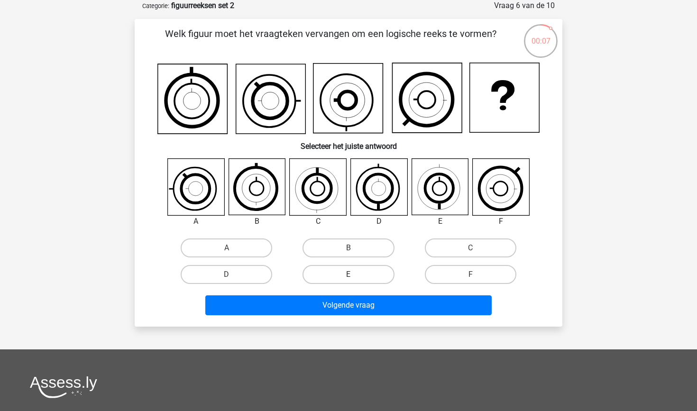
click at [355, 280] on label "E" at bounding box center [347, 274] width 91 height 19
click at [355, 280] on input "E" at bounding box center [351, 277] width 6 height 6
radio input "true"
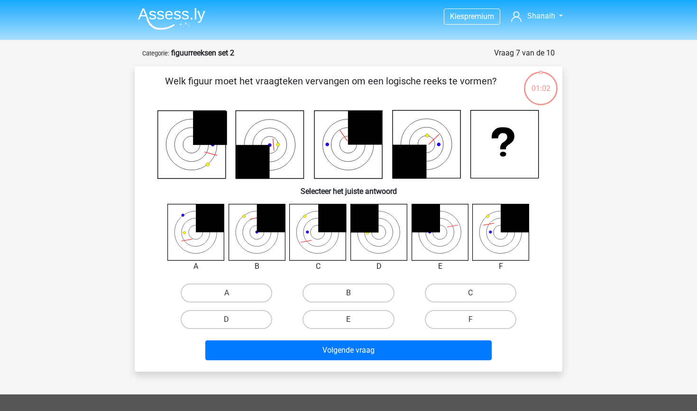
scroll to position [47, 0]
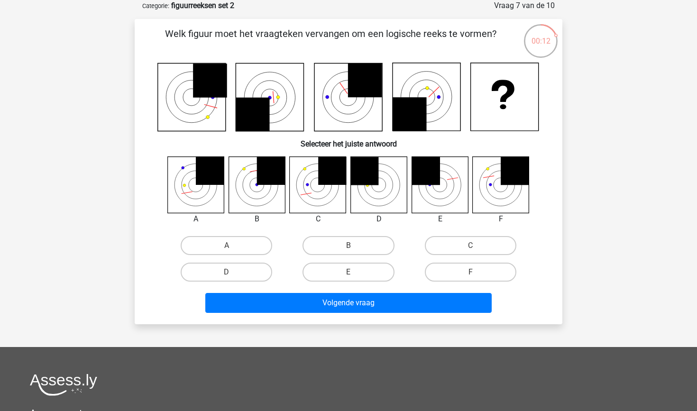
click at [326, 235] on div "B" at bounding box center [348, 245] width 122 height 27
click at [323, 242] on label "B" at bounding box center [347, 245] width 91 height 19
click at [348, 246] on input "B" at bounding box center [351, 249] width 6 height 6
radio input "true"
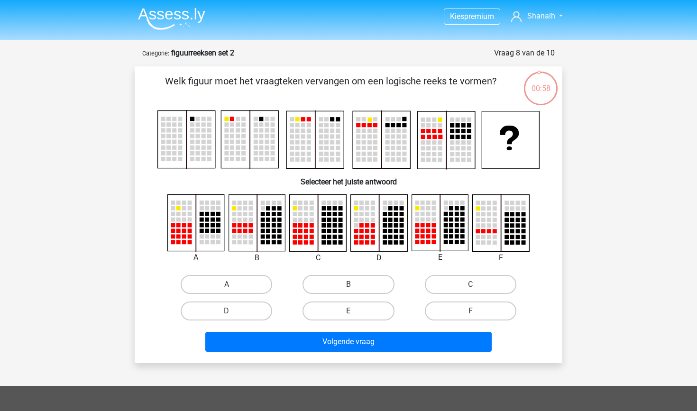
scroll to position [47, 0]
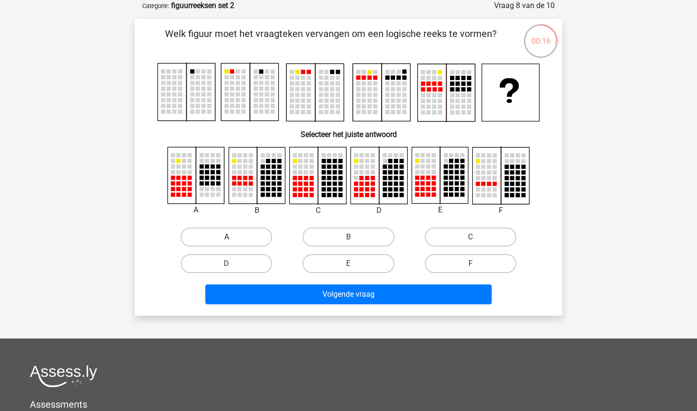
click at [250, 238] on label "A" at bounding box center [226, 236] width 91 height 19
click at [233, 238] on input "A" at bounding box center [230, 240] width 6 height 6
radio input "true"
click at [451, 231] on label "C" at bounding box center [470, 236] width 91 height 19
click at [470, 237] on input "C" at bounding box center [473, 240] width 6 height 6
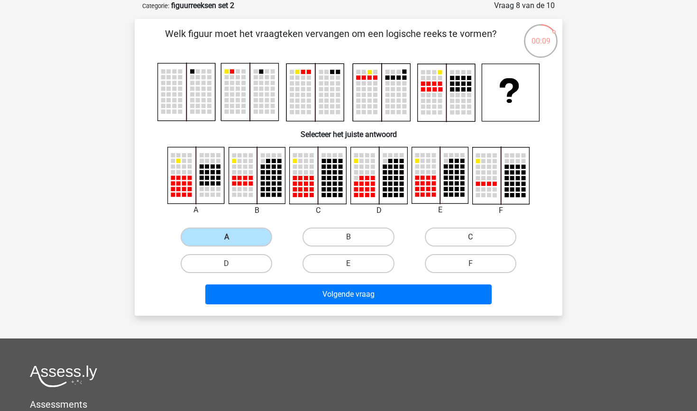
radio input "true"
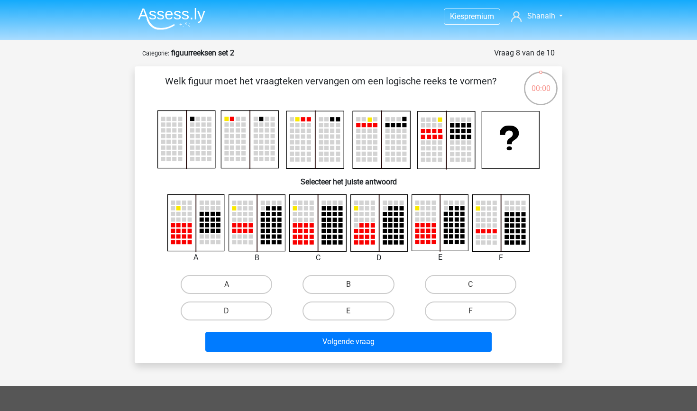
scroll to position [47, 0]
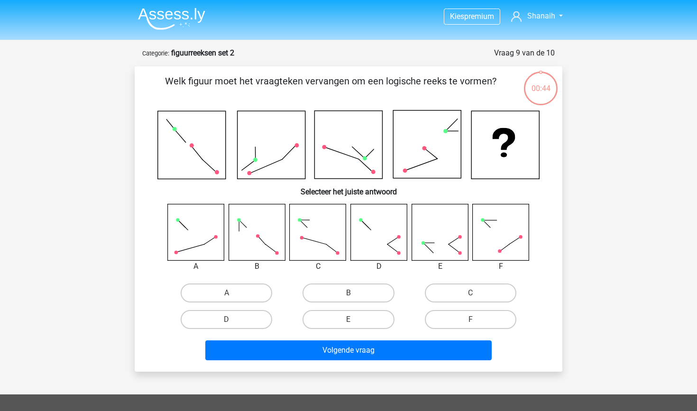
scroll to position [47, 0]
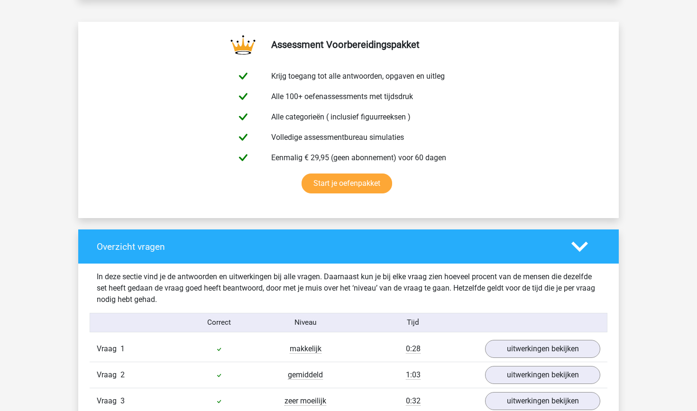
scroll to position [746, 0]
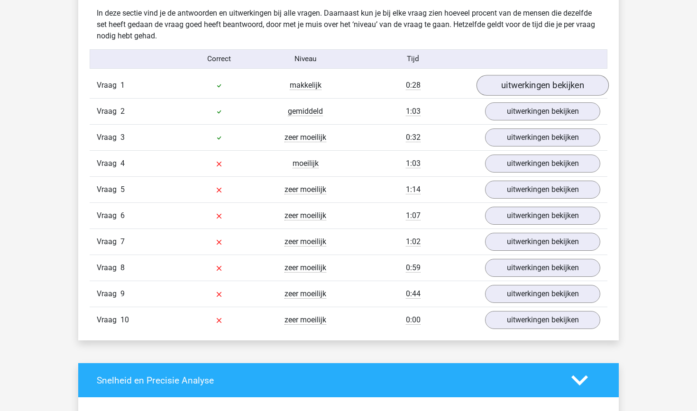
click at [529, 88] on link "uitwerkingen bekijken" at bounding box center [542, 85] width 132 height 21
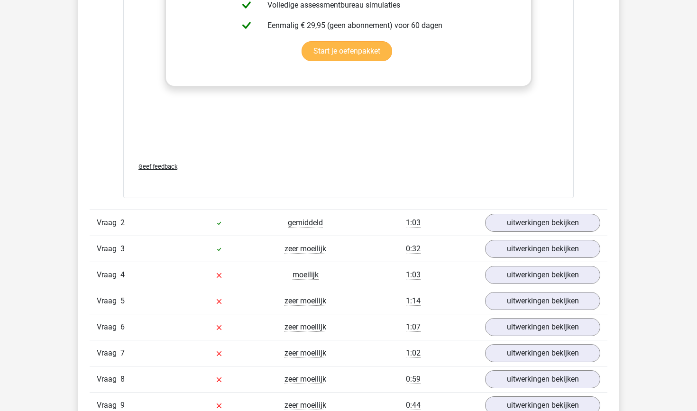
scroll to position [1433, 0]
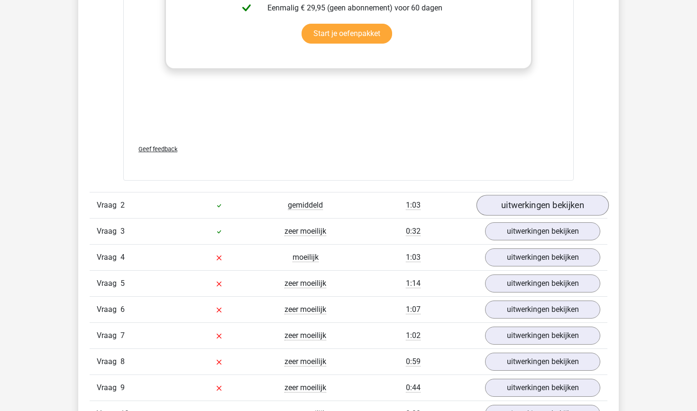
click at [488, 201] on link "uitwerkingen bekijken" at bounding box center [542, 205] width 132 height 21
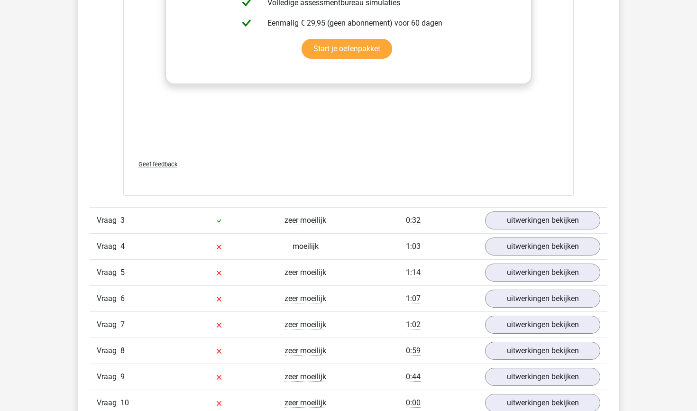
scroll to position [2248, 0]
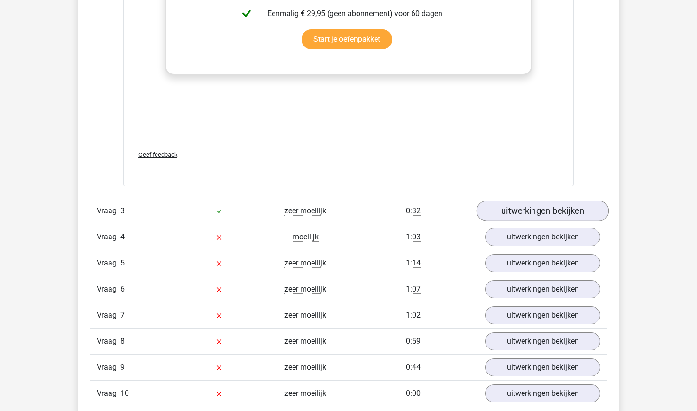
click at [516, 211] on link "uitwerkingen bekijken" at bounding box center [542, 210] width 132 height 21
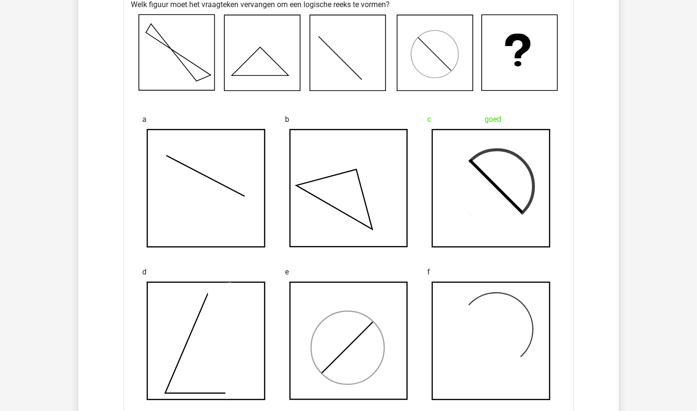
scroll to position [2479, 0]
